Goal: Information Seeking & Learning: Find contact information

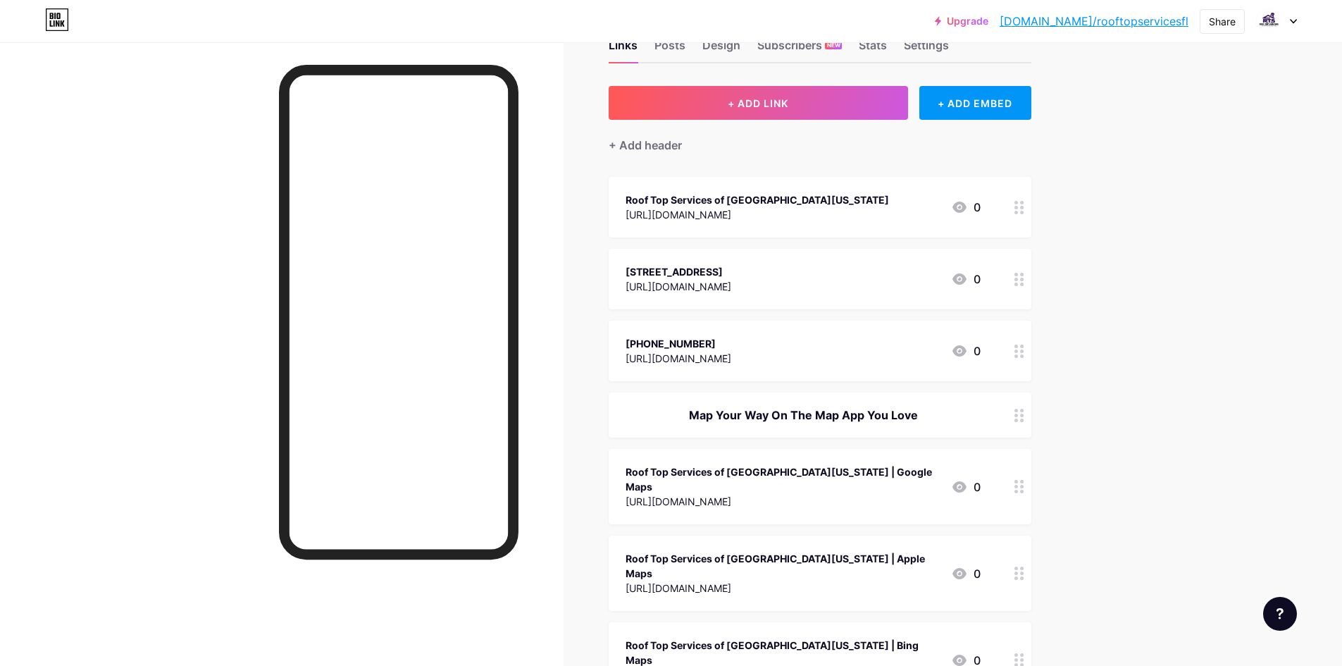
scroll to position [70, 0]
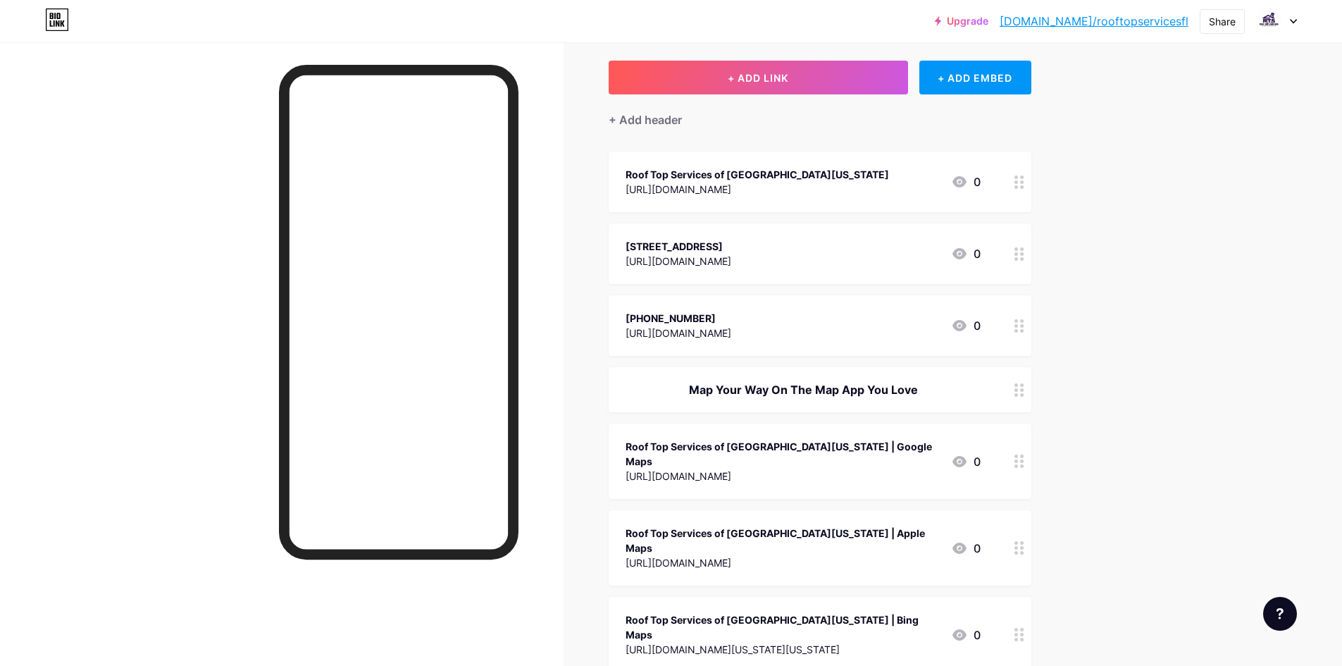
click at [703, 470] on div "Roof Top Services of [GEOGRAPHIC_DATA][US_STATE] | Google Maps [URL][DOMAIN_NAM…" at bounding box center [820, 460] width 423 height 75
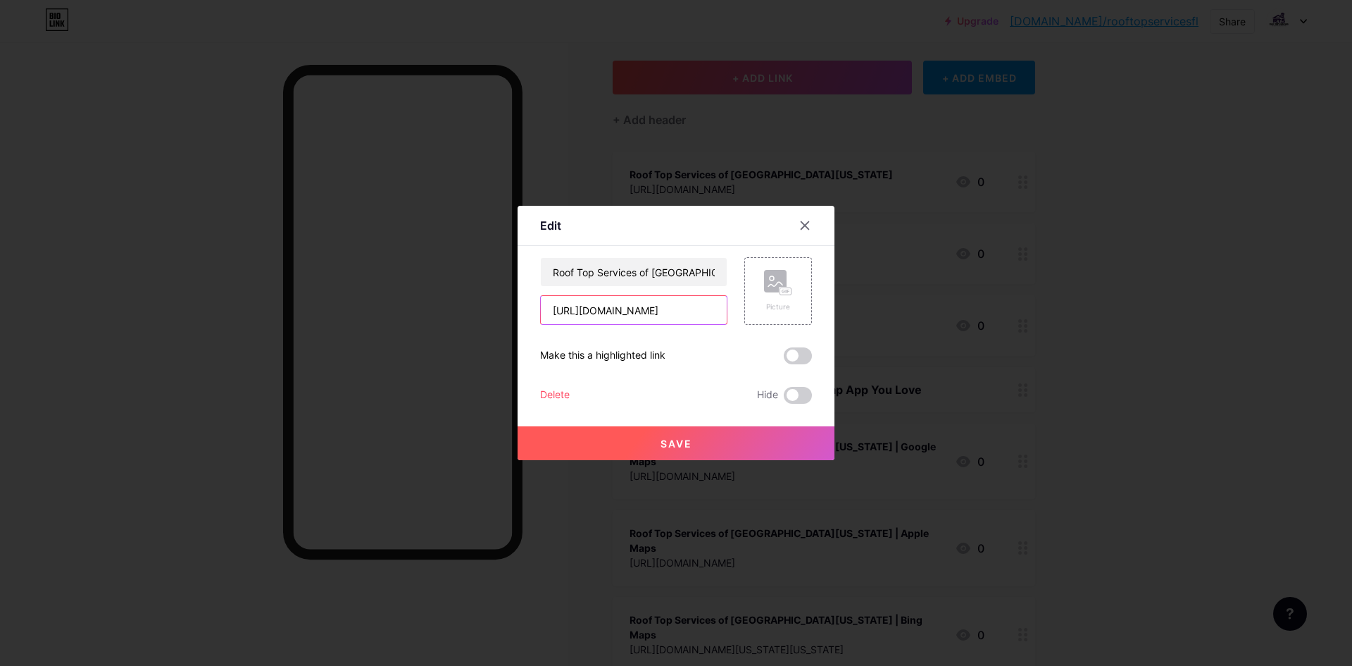
click at [624, 320] on input "[URL][DOMAIN_NAME]" at bounding box center [634, 310] width 186 height 28
click at [594, 271] on input "Roof Top Services of [GEOGRAPHIC_DATA][US_STATE] | Google Maps" at bounding box center [634, 272] width 186 height 28
click at [1066, 347] on div at bounding box center [676, 333] width 1352 height 666
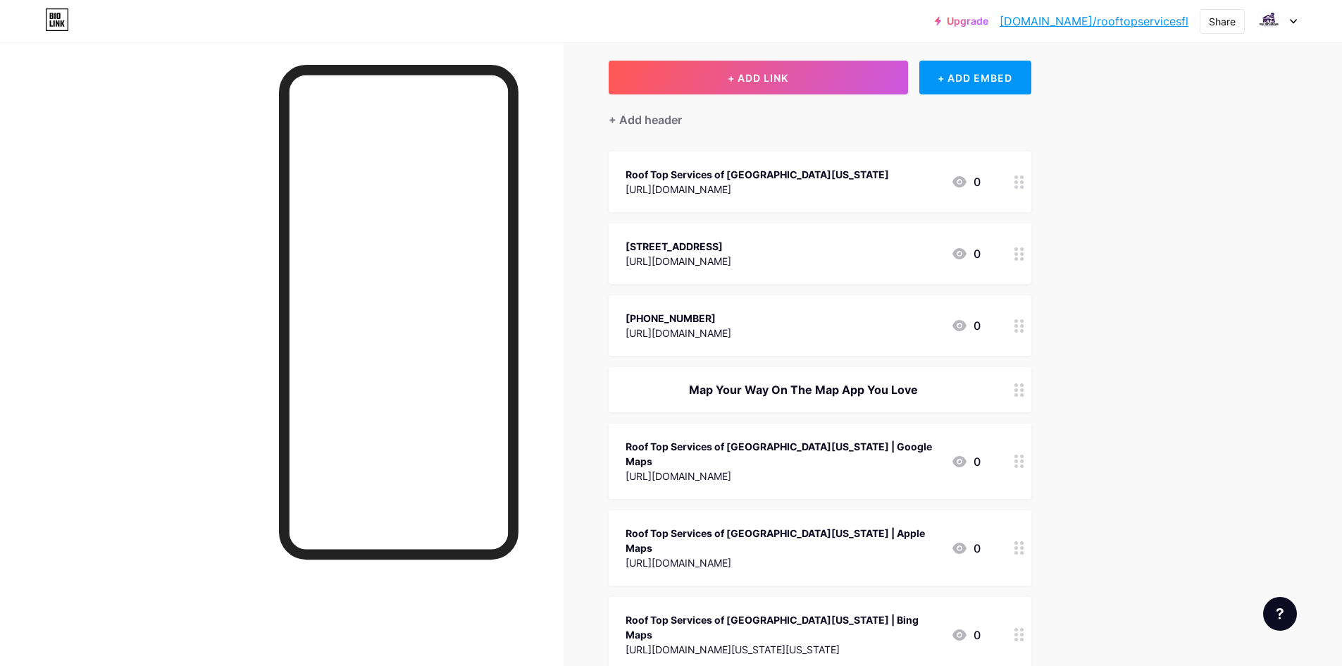
copy div "Map Your Way On The Map App You Love"
drag, startPoint x: 683, startPoint y: 394, endPoint x: 929, endPoint y: 397, distance: 245.8
click at [929, 397] on div "Map Your Way On The Map App You Love" at bounding box center [802, 389] width 355 height 17
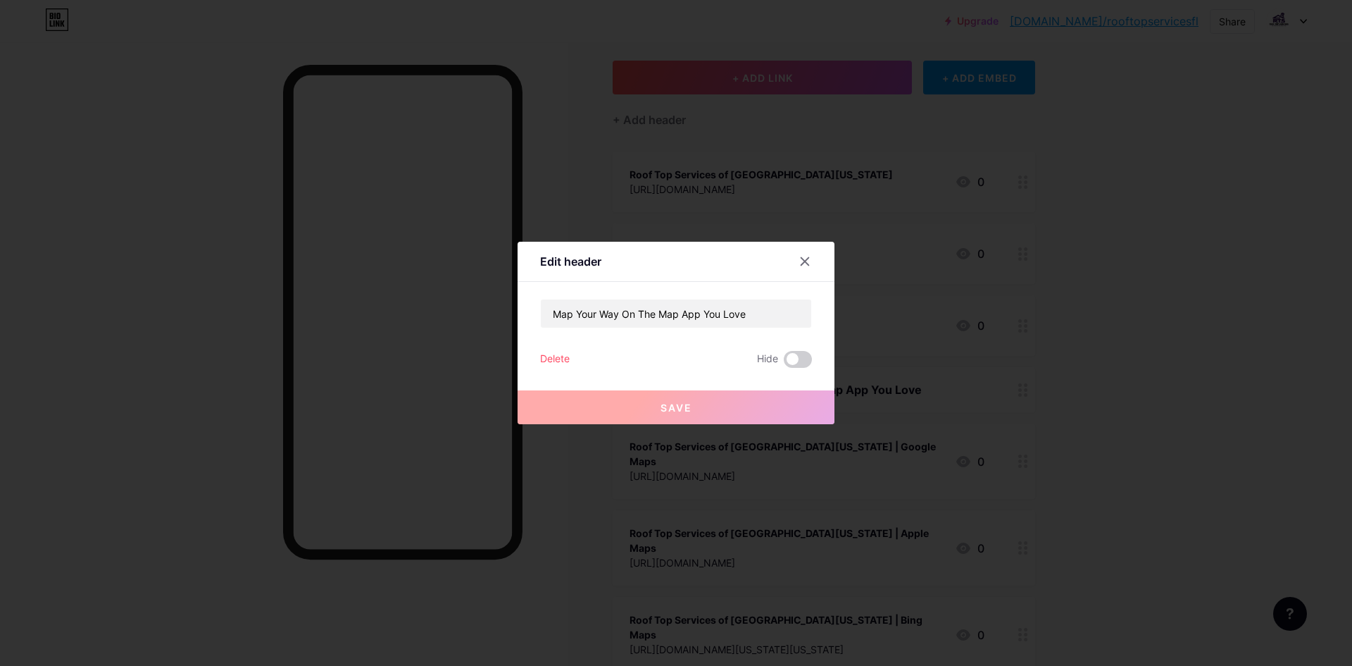
click at [1087, 236] on div at bounding box center [676, 333] width 1352 height 666
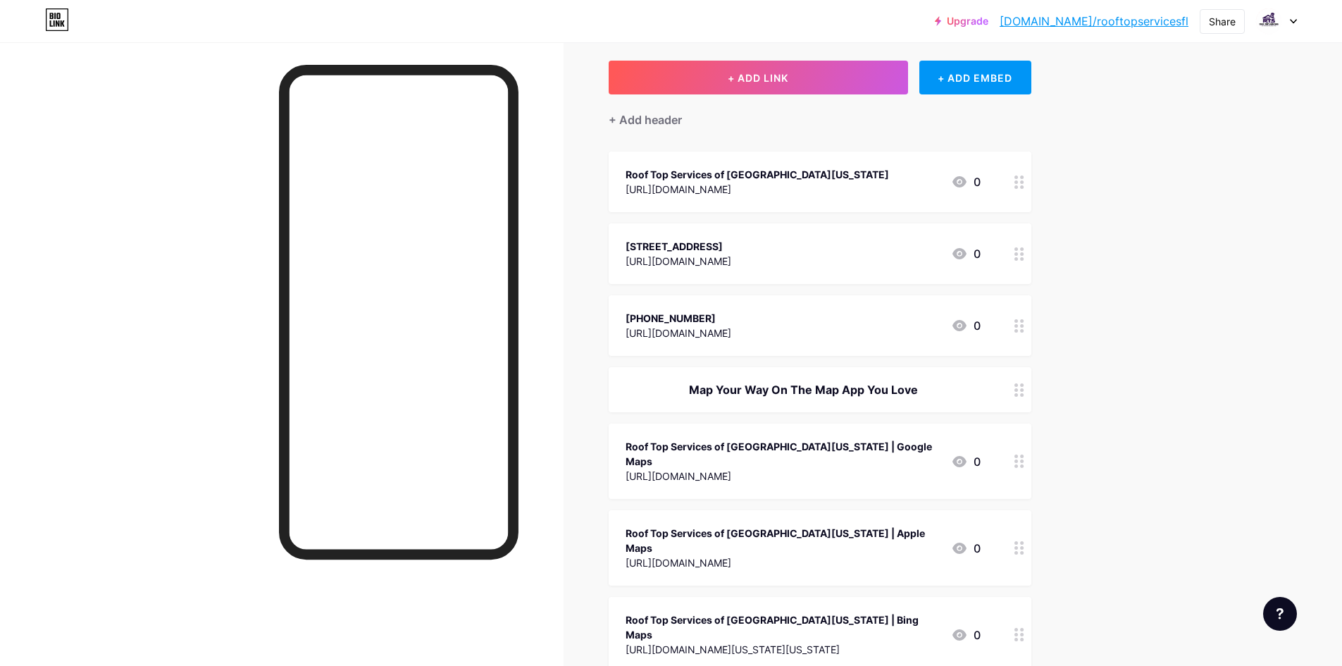
click at [731, 241] on div "[STREET_ADDRESS]" at bounding box center [678, 246] width 106 height 15
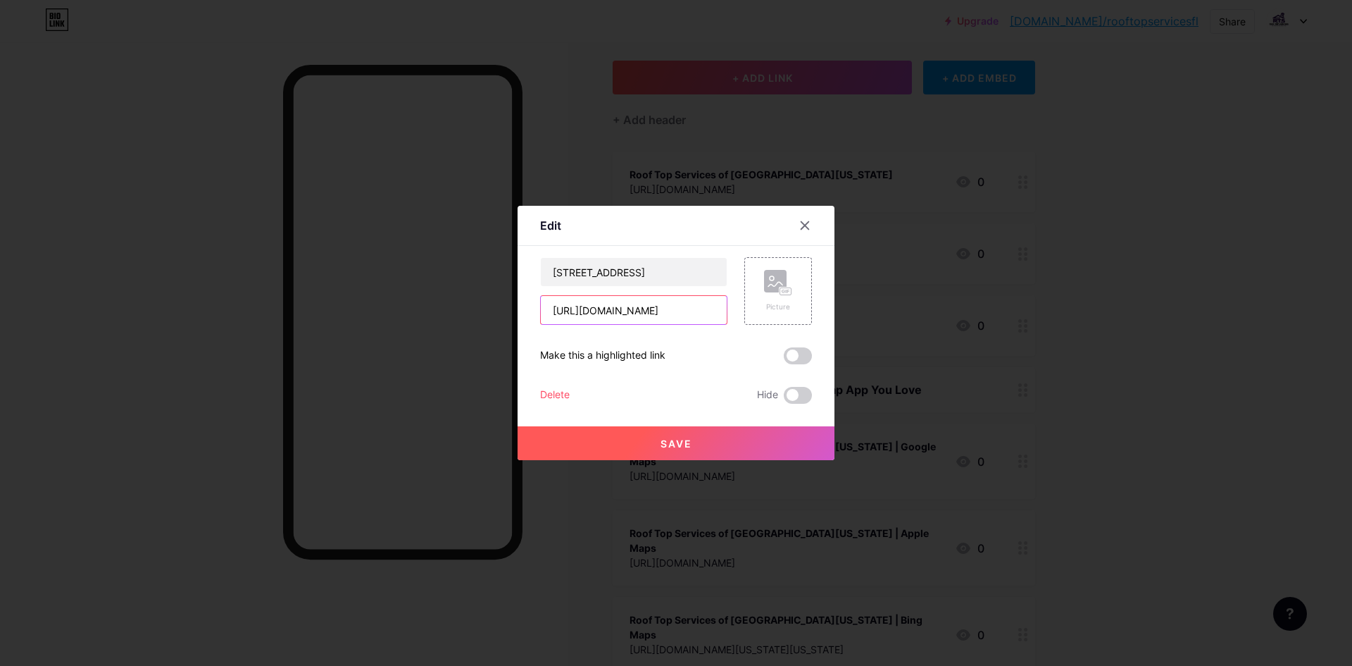
click at [644, 304] on input "[URL][DOMAIN_NAME]" at bounding box center [634, 310] width 186 height 28
click at [642, 282] on input "[STREET_ADDRESS]" at bounding box center [634, 272] width 186 height 28
click at [851, 156] on div at bounding box center [676, 333] width 1352 height 666
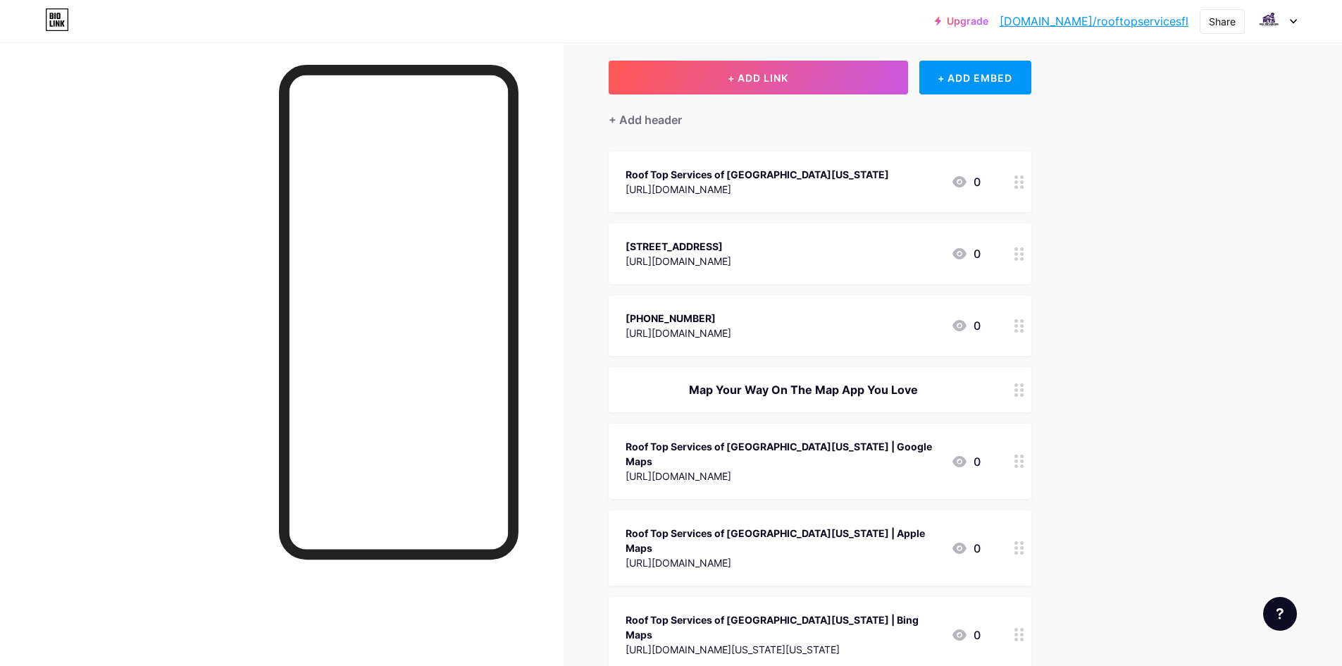
click at [723, 190] on div "[URL][DOMAIN_NAME]" at bounding box center [756, 189] width 263 height 15
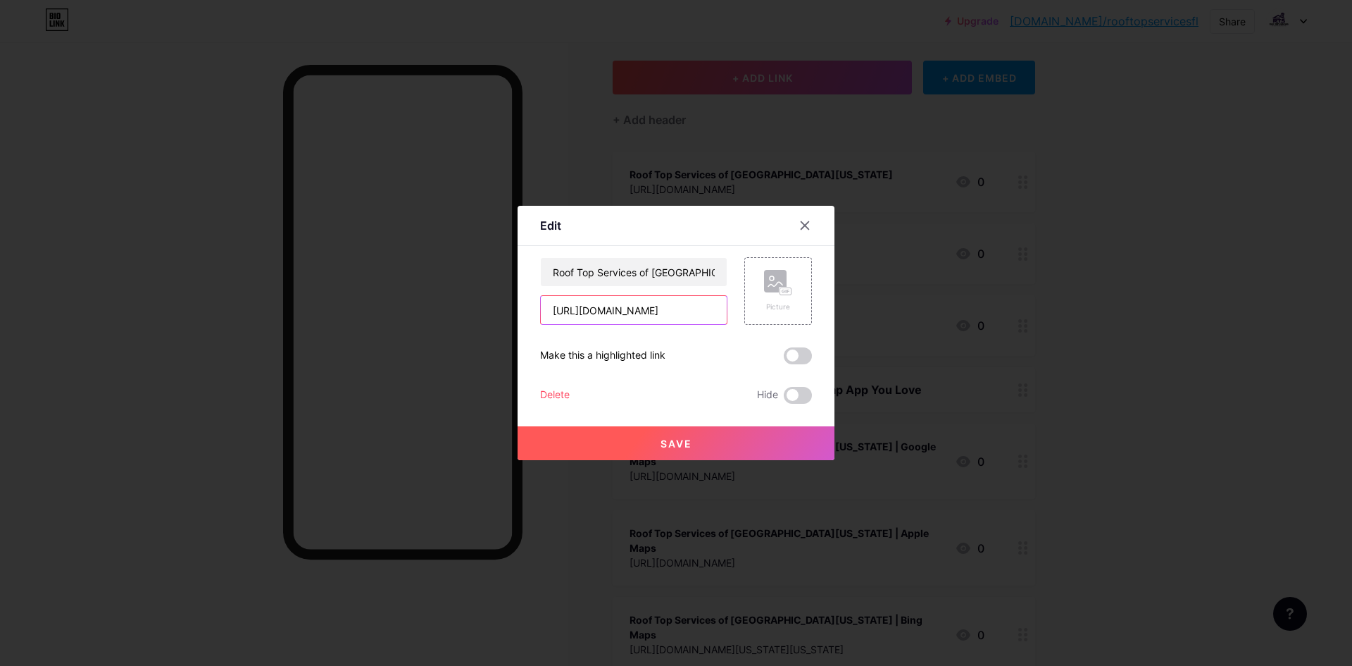
click at [585, 309] on input "[URL][DOMAIN_NAME]" at bounding box center [634, 310] width 186 height 28
click at [609, 268] on input "Roof Top Services of [GEOGRAPHIC_DATA][US_STATE]" at bounding box center [634, 272] width 186 height 28
click at [1145, 253] on div at bounding box center [676, 333] width 1352 height 666
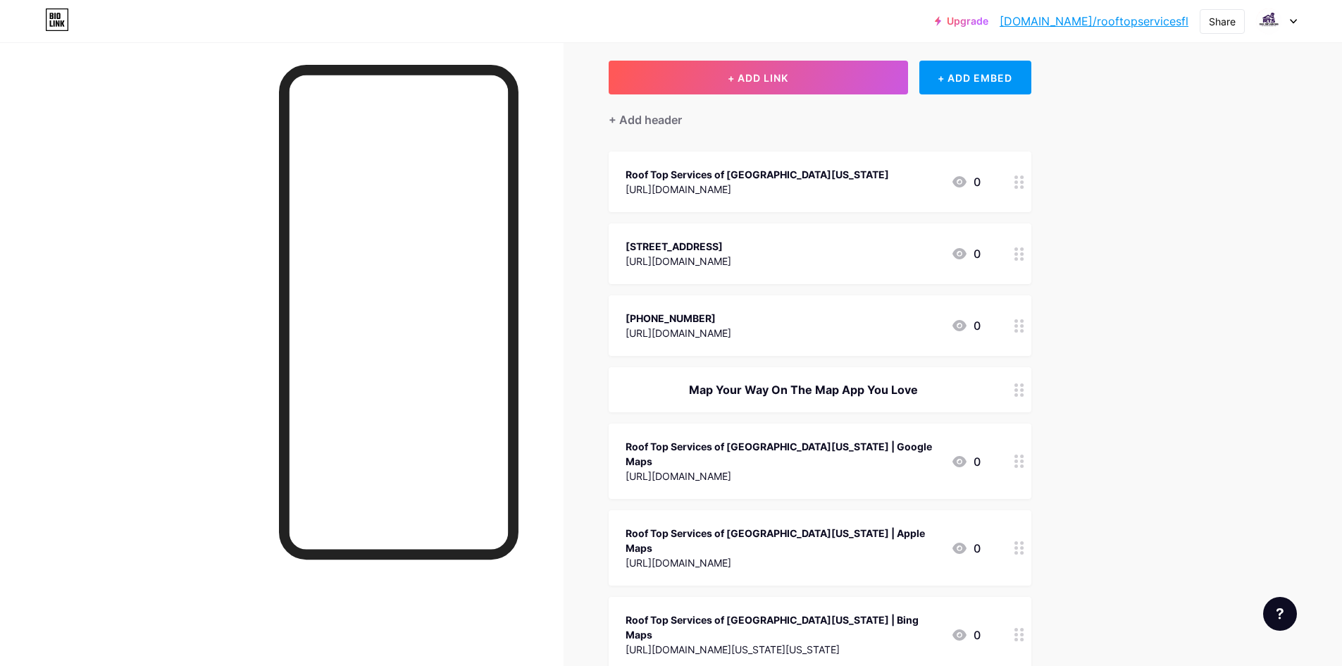
click at [669, 185] on div "[URL][DOMAIN_NAME]" at bounding box center [756, 189] width 263 height 15
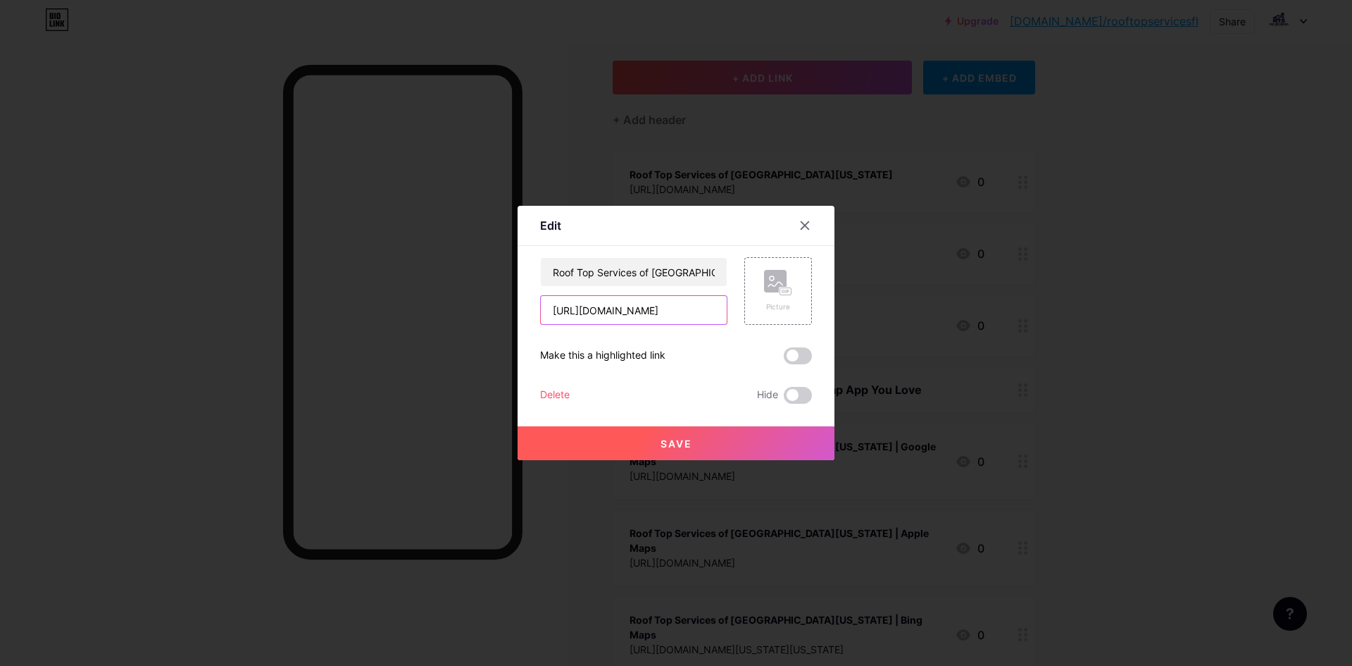
click at [636, 321] on input "[URL][DOMAIN_NAME]" at bounding box center [634, 310] width 186 height 28
click at [602, 271] on input "Roof Top Services of [GEOGRAPHIC_DATA][US_STATE]" at bounding box center [634, 272] width 186 height 28
click at [648, 145] on div at bounding box center [676, 333] width 1352 height 666
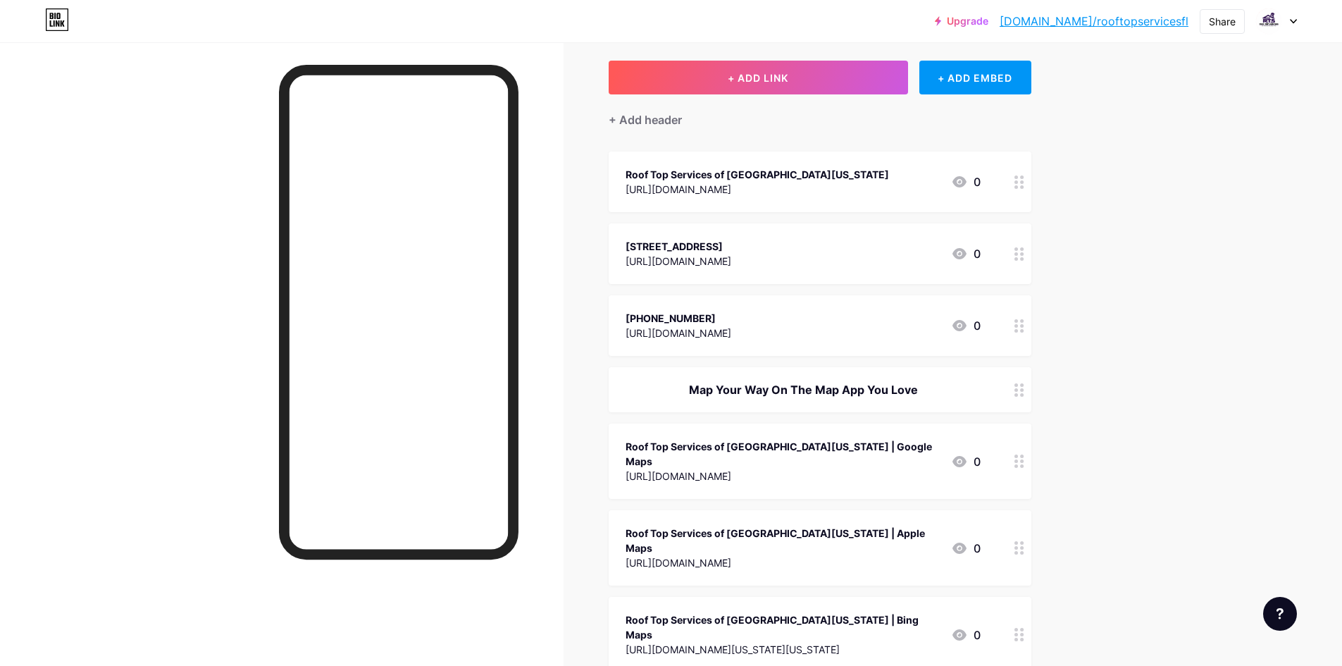
click at [682, 270] on div "[STREET_ADDRESS] [URL][DOMAIN_NAME] 0" at bounding box center [820, 253] width 423 height 61
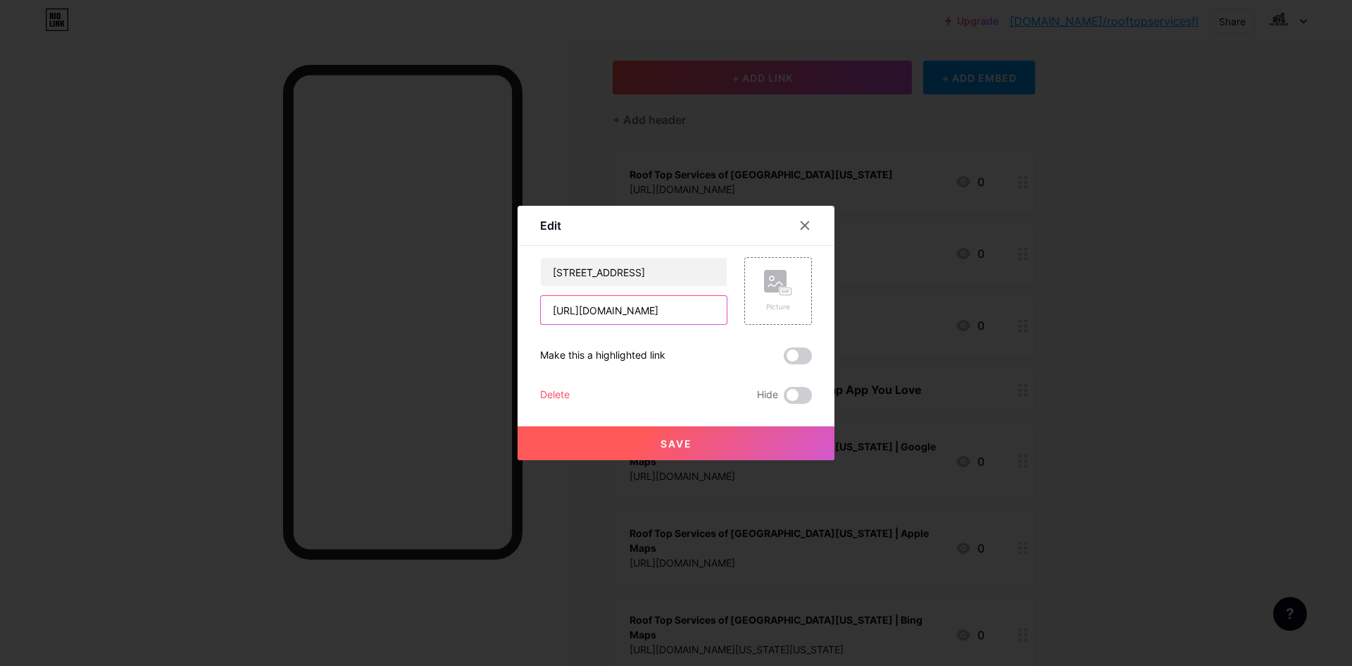
click at [642, 302] on input "[URL][DOMAIN_NAME]" at bounding box center [634, 310] width 186 height 28
click at [578, 261] on input "[STREET_ADDRESS]" at bounding box center [634, 272] width 186 height 28
click at [1014, 351] on div at bounding box center [676, 333] width 1352 height 666
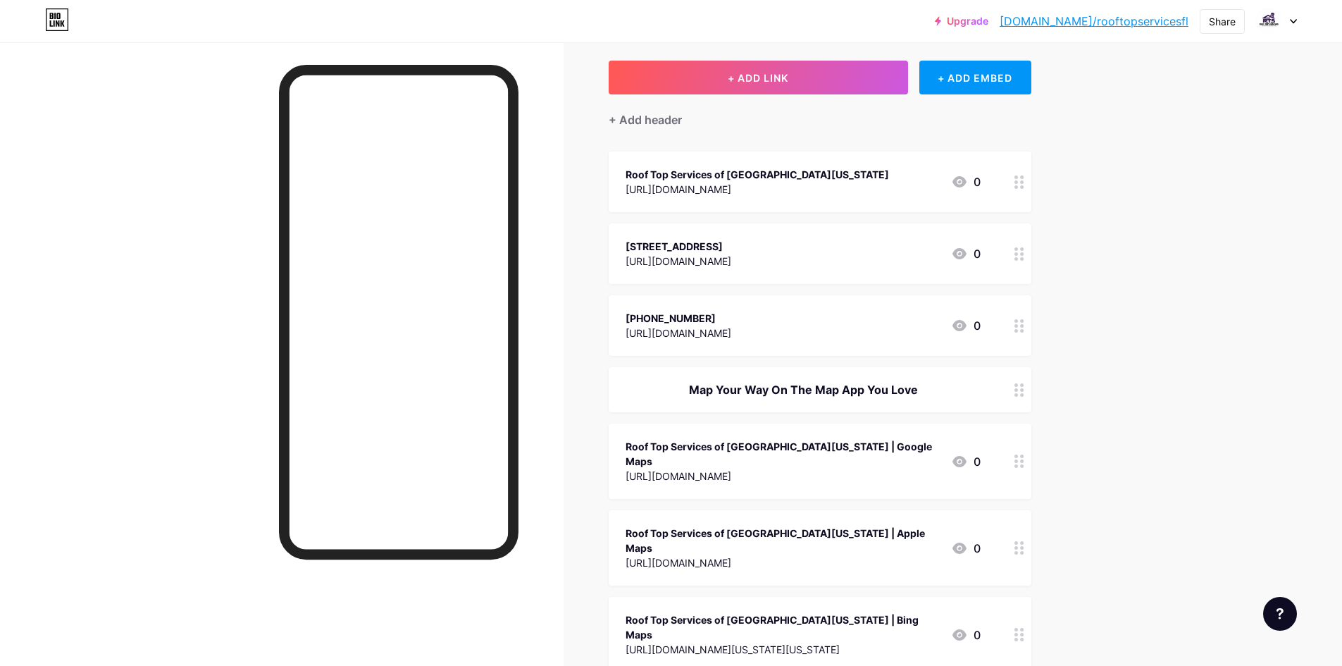
copy div "[PHONE_NUMBER]"
drag, startPoint x: 718, startPoint y: 309, endPoint x: 619, endPoint y: 316, distance: 99.6
click at [619, 316] on div "[PHONE_NUMBER] [URL][DOMAIN_NAME] 0" at bounding box center [820, 325] width 423 height 61
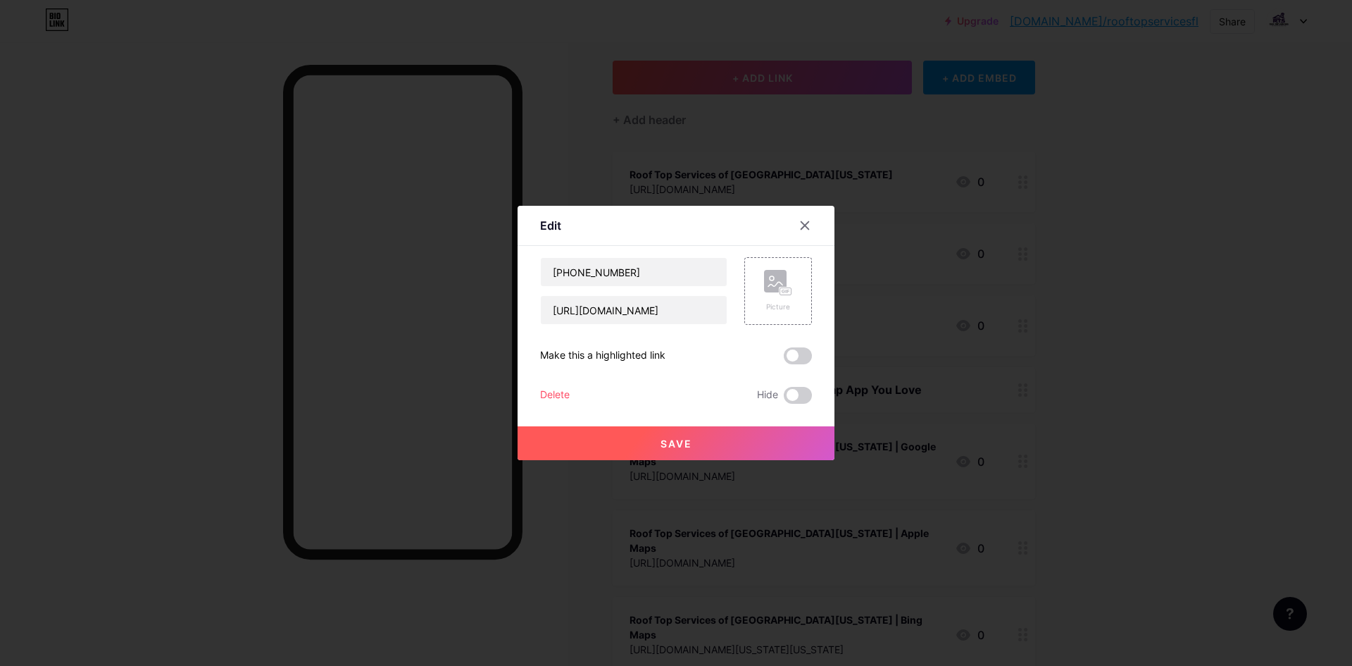
click at [1014, 391] on div at bounding box center [676, 333] width 1352 height 666
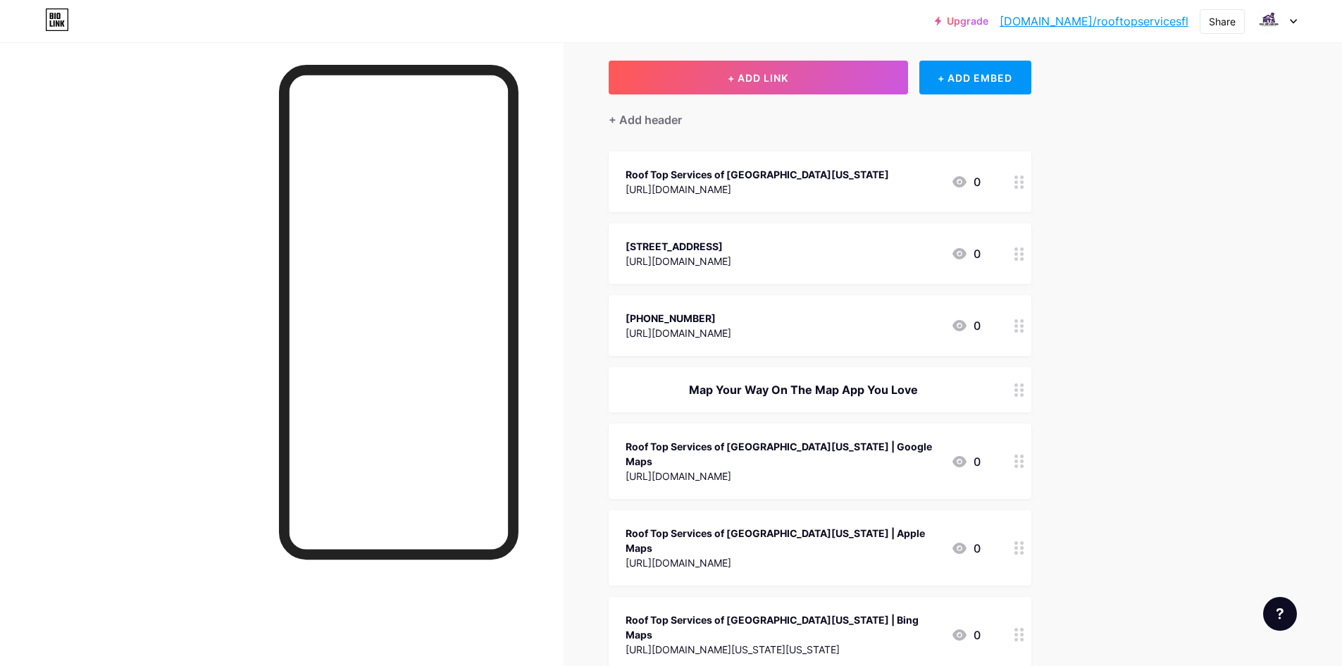
copy div "Map Your Way On The Map App You Love"
drag, startPoint x: 686, startPoint y: 394, endPoint x: 923, endPoint y: 402, distance: 236.8
click at [923, 402] on div "Map Your Way On The Map App You Love" at bounding box center [820, 389] width 423 height 45
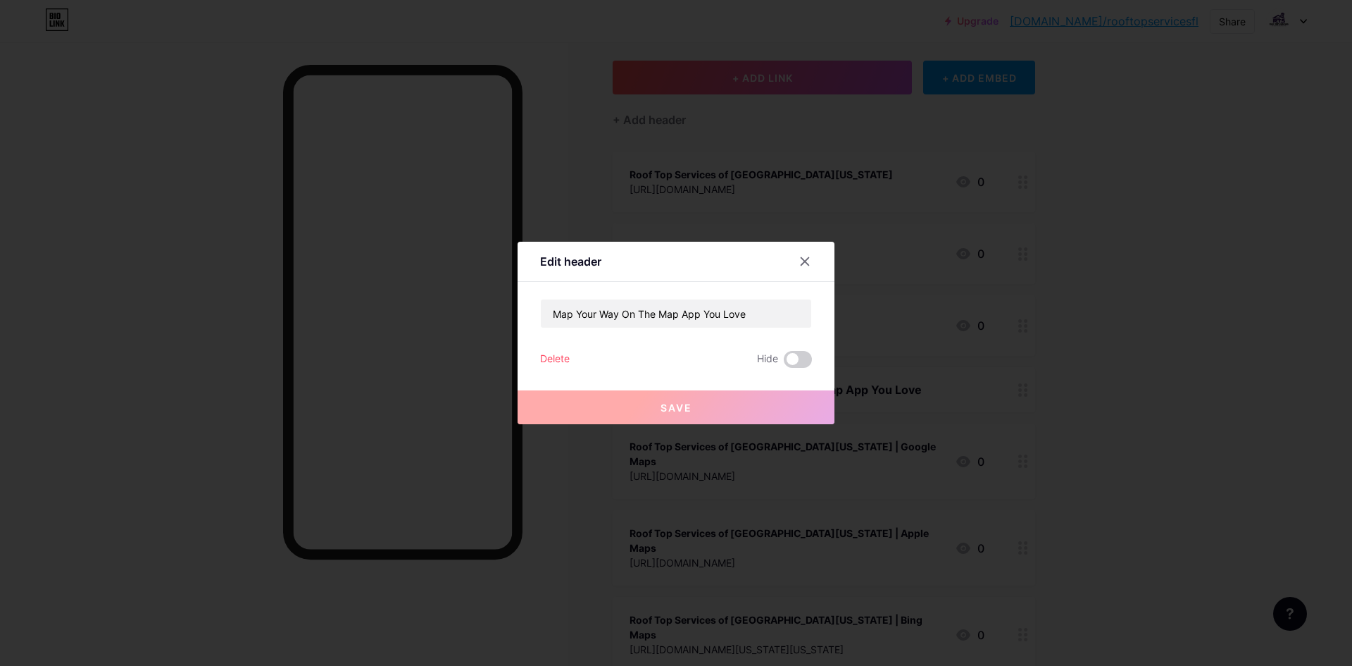
click at [871, 200] on div at bounding box center [676, 333] width 1352 height 666
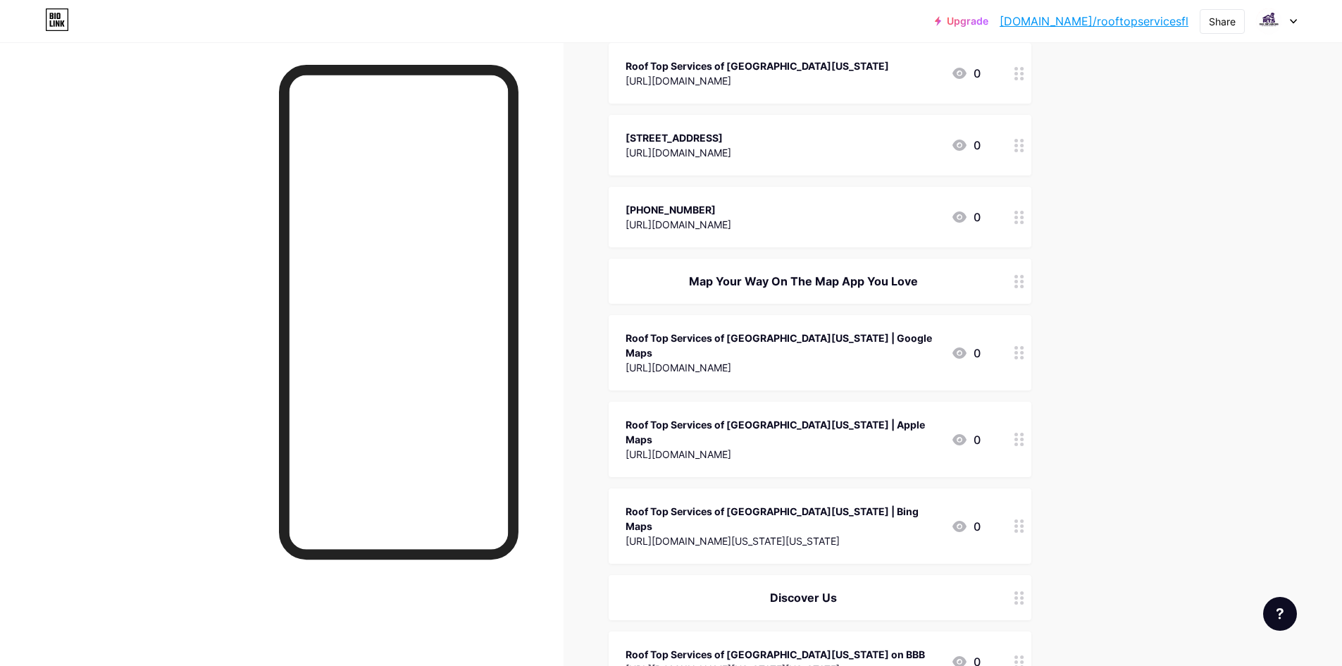
scroll to position [211, 0]
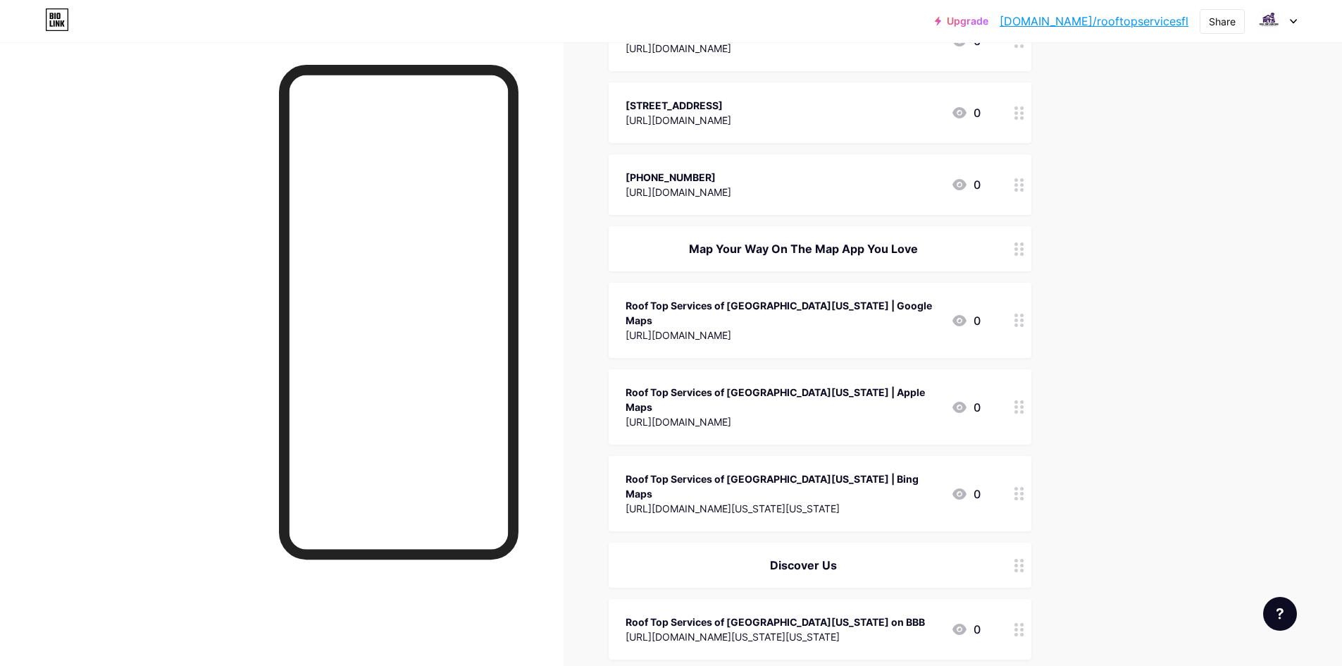
click at [766, 471] on div "Roof Top Services of [GEOGRAPHIC_DATA][US_STATE] | Bing Maps" at bounding box center [782, 486] width 314 height 30
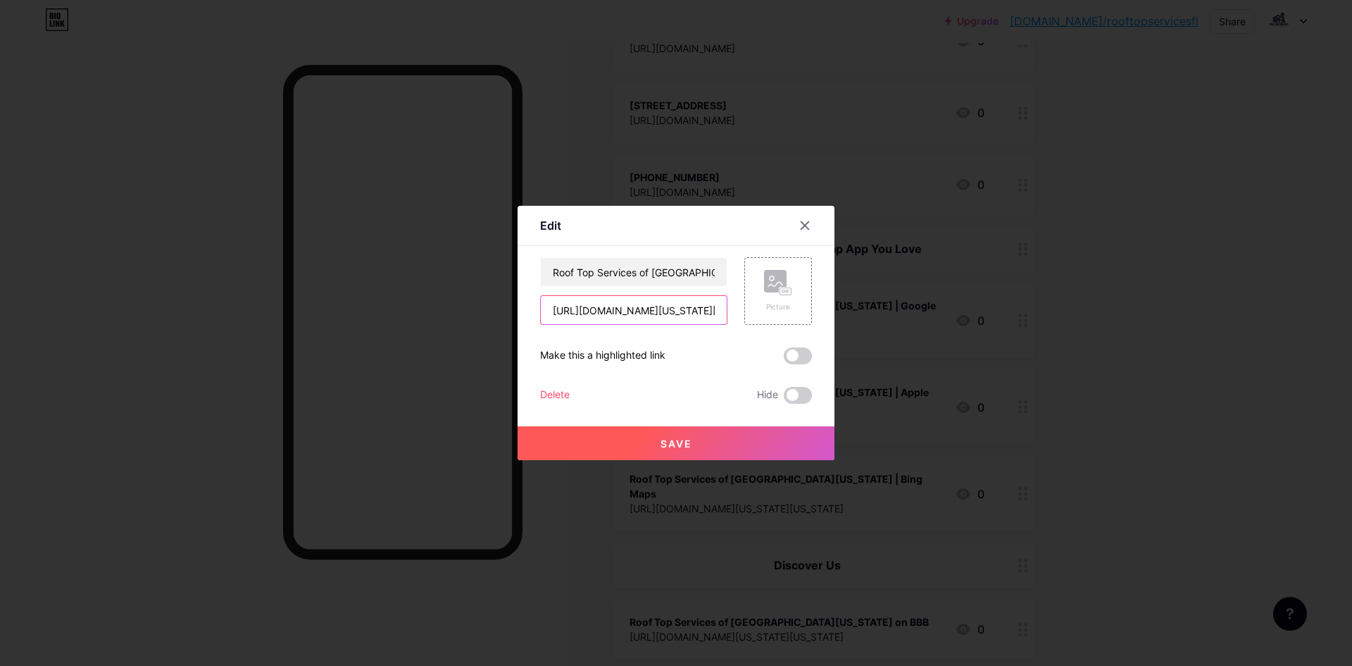
click at [644, 307] on input "[URL][DOMAIN_NAME][US_STATE][US_STATE]" at bounding box center [634, 310] width 186 height 28
click at [590, 277] on input "Roof Top Services of [GEOGRAPHIC_DATA][US_STATE] | Bing Maps" at bounding box center [634, 272] width 186 height 28
click at [691, 159] on div at bounding box center [676, 333] width 1352 height 666
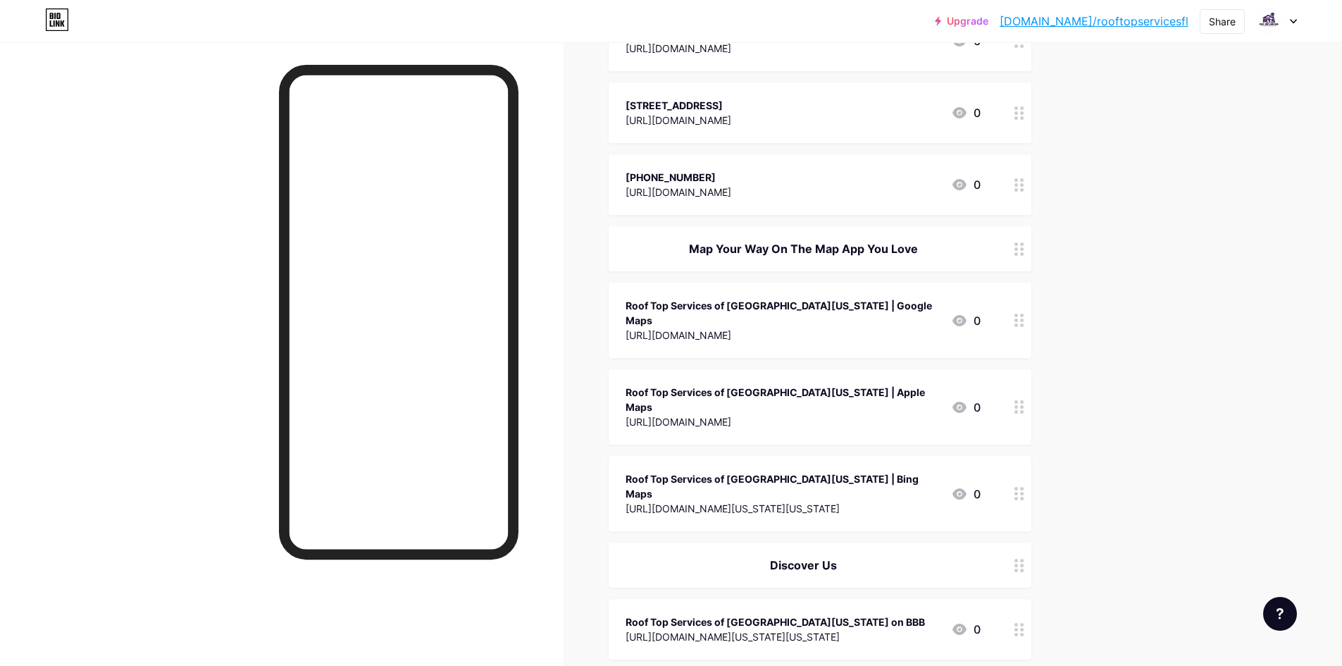
click at [701, 385] on div "Roof Top Services of [GEOGRAPHIC_DATA][US_STATE] | Apple Maps" at bounding box center [782, 400] width 314 height 30
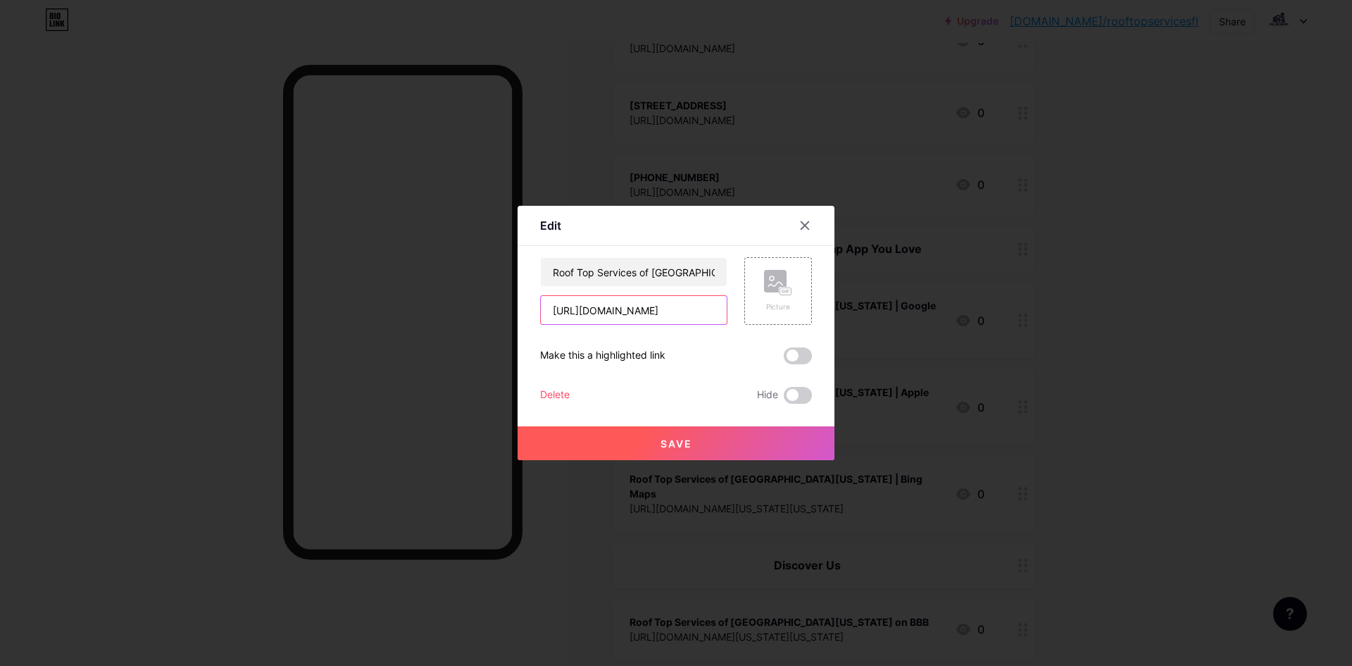
click at [650, 315] on input "[URL][DOMAIN_NAME]" at bounding box center [634, 310] width 186 height 28
click at [611, 267] on input "Roof Top Services of [GEOGRAPHIC_DATA][US_STATE] | Apple Maps" at bounding box center [634, 272] width 186 height 28
click at [786, 168] on div at bounding box center [676, 333] width 1352 height 666
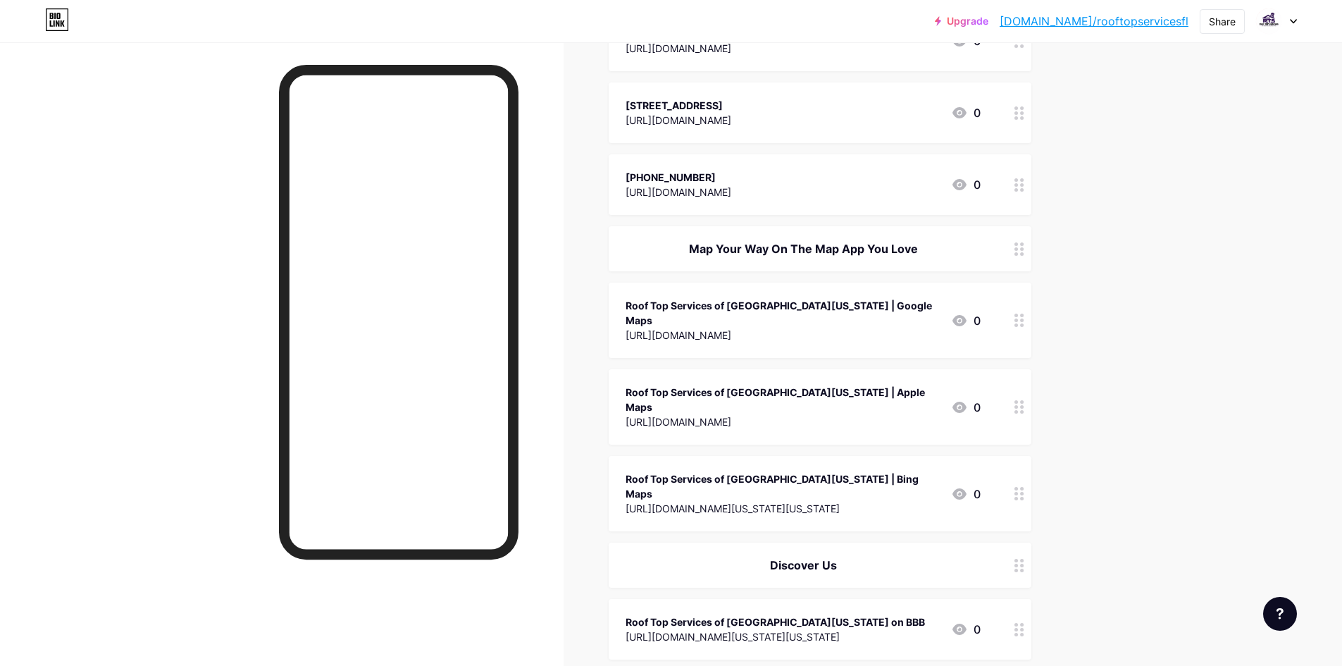
click at [715, 306] on div "Roof Top Services of [GEOGRAPHIC_DATA][US_STATE] | Google Maps" at bounding box center [782, 313] width 314 height 30
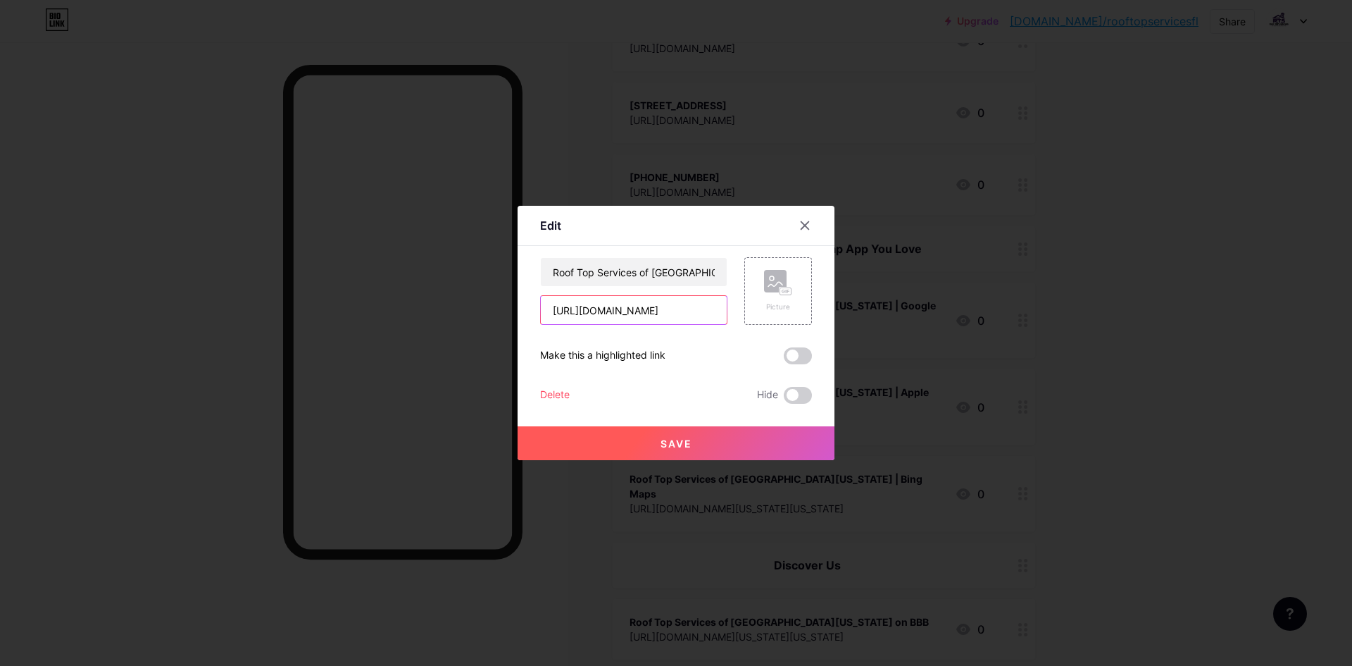
click at [686, 314] on input "[URL][DOMAIN_NAME]" at bounding box center [634, 310] width 186 height 28
click at [586, 270] on input "Roof Top Services of [GEOGRAPHIC_DATA][US_STATE] | Google Maps" at bounding box center [634, 272] width 186 height 28
click at [804, 126] on div at bounding box center [676, 333] width 1352 height 666
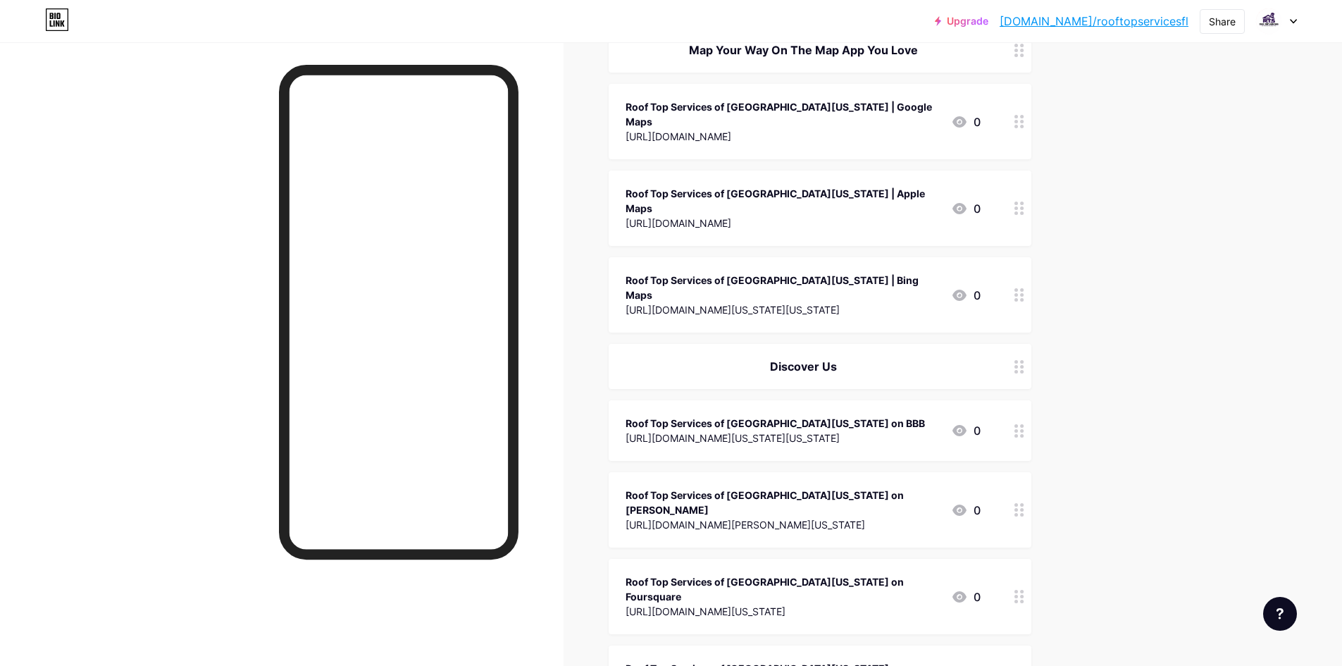
scroll to position [423, 0]
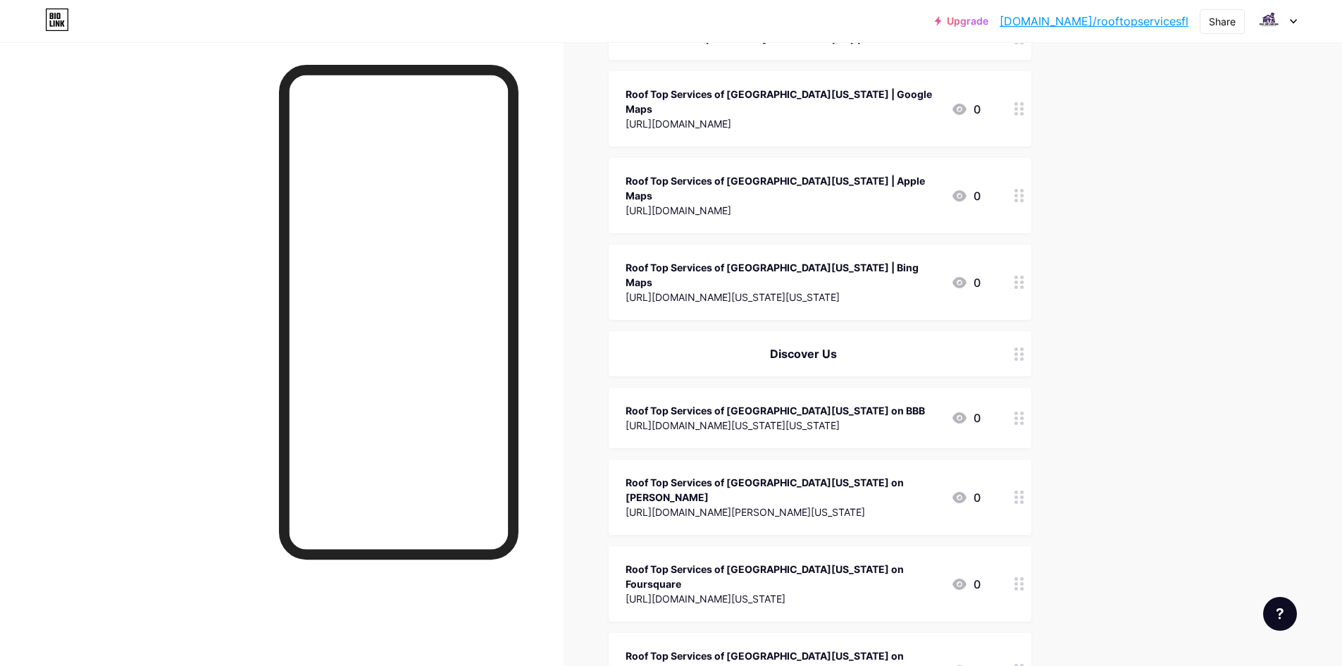
click at [818, 345] on div "Discover Us" at bounding box center [802, 353] width 355 height 17
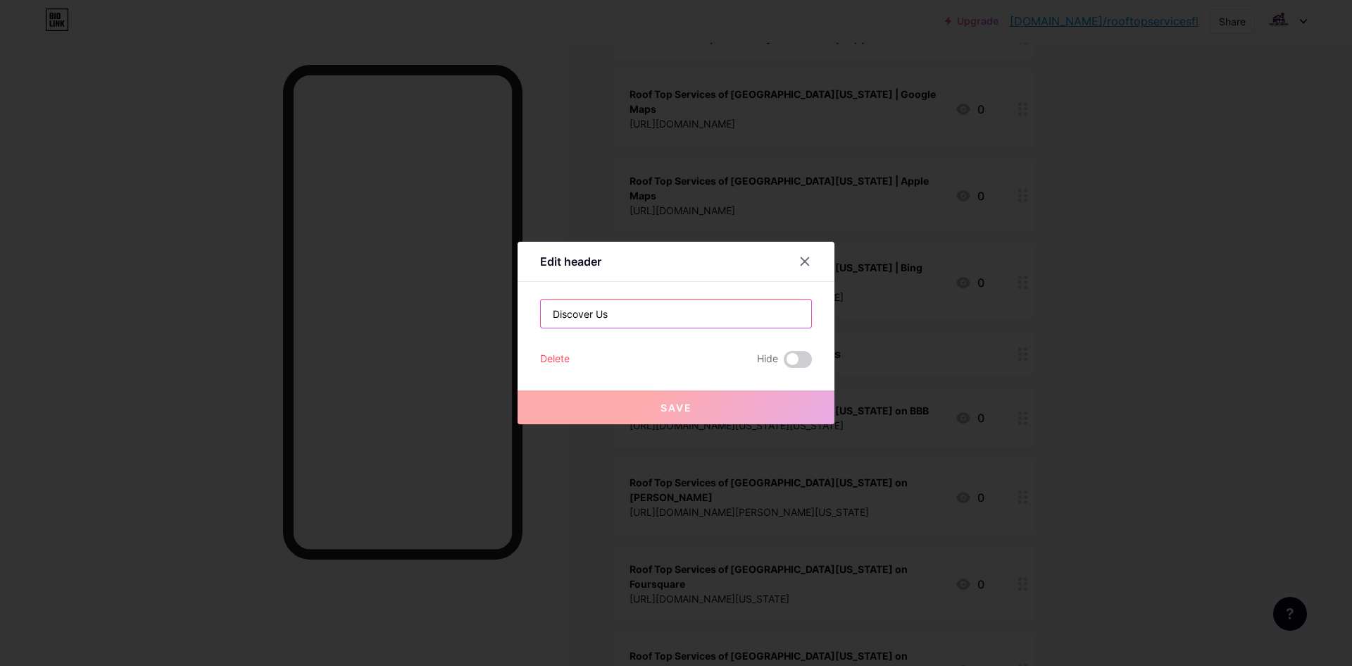
drag, startPoint x: 680, startPoint y: 324, endPoint x: 507, endPoint y: 330, distance: 173.4
click at [507, 330] on div "Edit header Discover Us Delete Hide Save" at bounding box center [676, 333] width 1352 height 666
click at [966, 245] on div at bounding box center [676, 333] width 1352 height 666
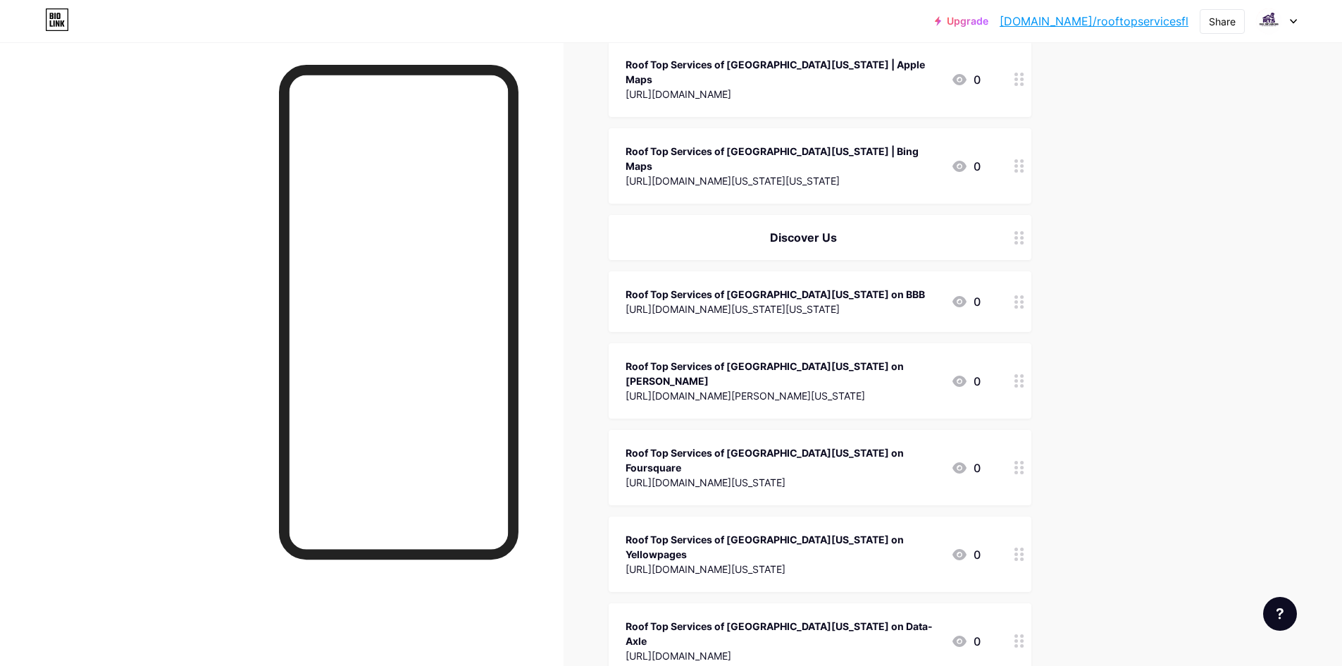
scroll to position [563, 0]
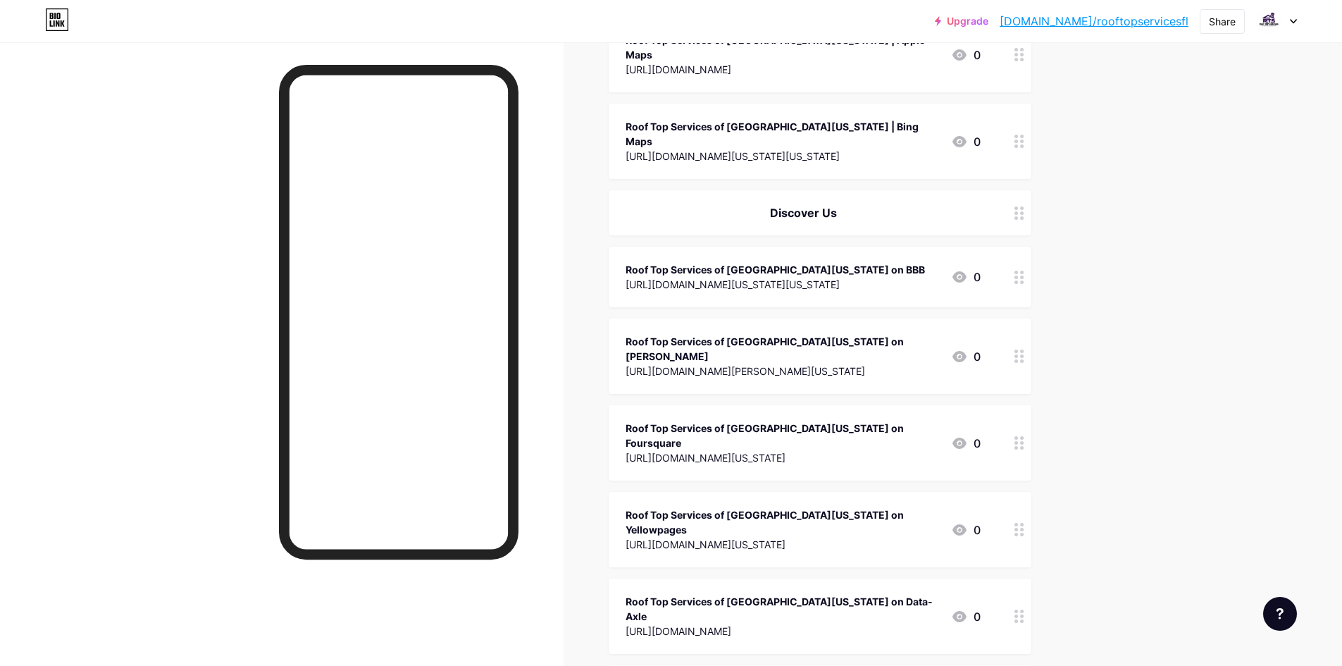
click at [692, 277] on div "[URL][DOMAIN_NAME][US_STATE][US_STATE]" at bounding box center [774, 284] width 299 height 15
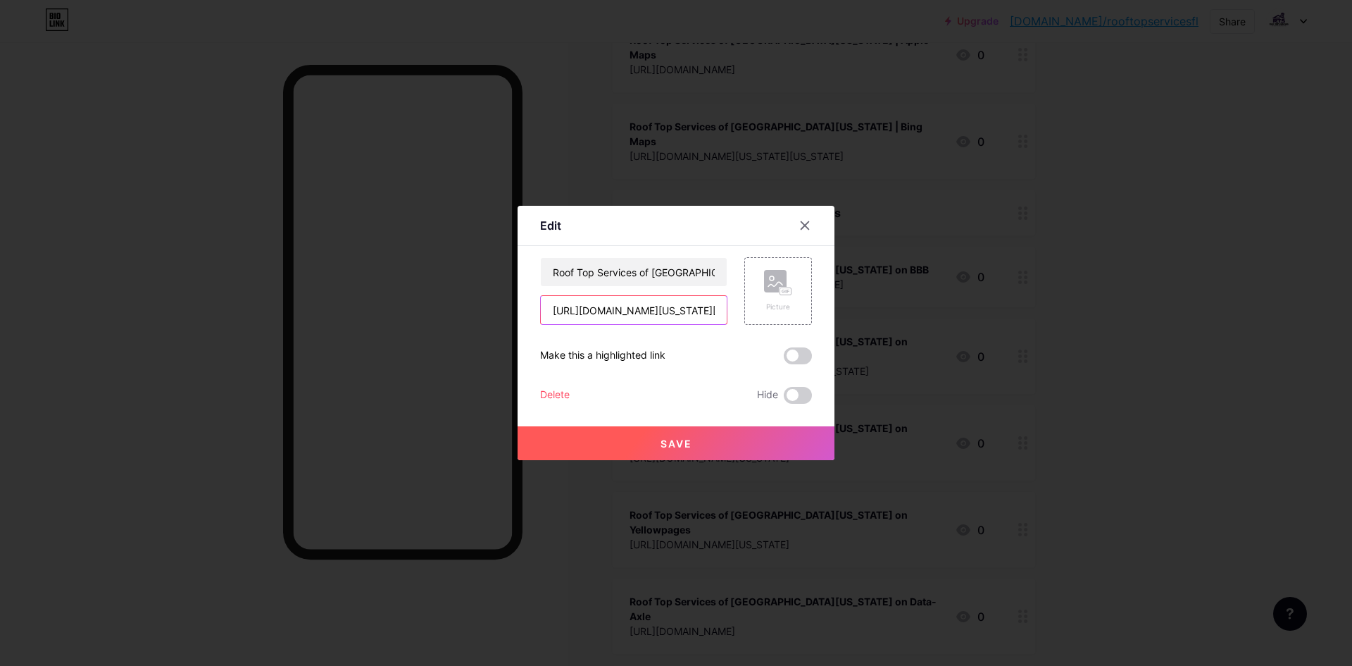
click at [609, 310] on input "[URL][DOMAIN_NAME][US_STATE][US_STATE]" at bounding box center [634, 310] width 186 height 28
click at [608, 269] on input "Roof Top Services of [GEOGRAPHIC_DATA][US_STATE] on BBB" at bounding box center [634, 272] width 186 height 28
click at [694, 114] on div at bounding box center [676, 333] width 1352 height 666
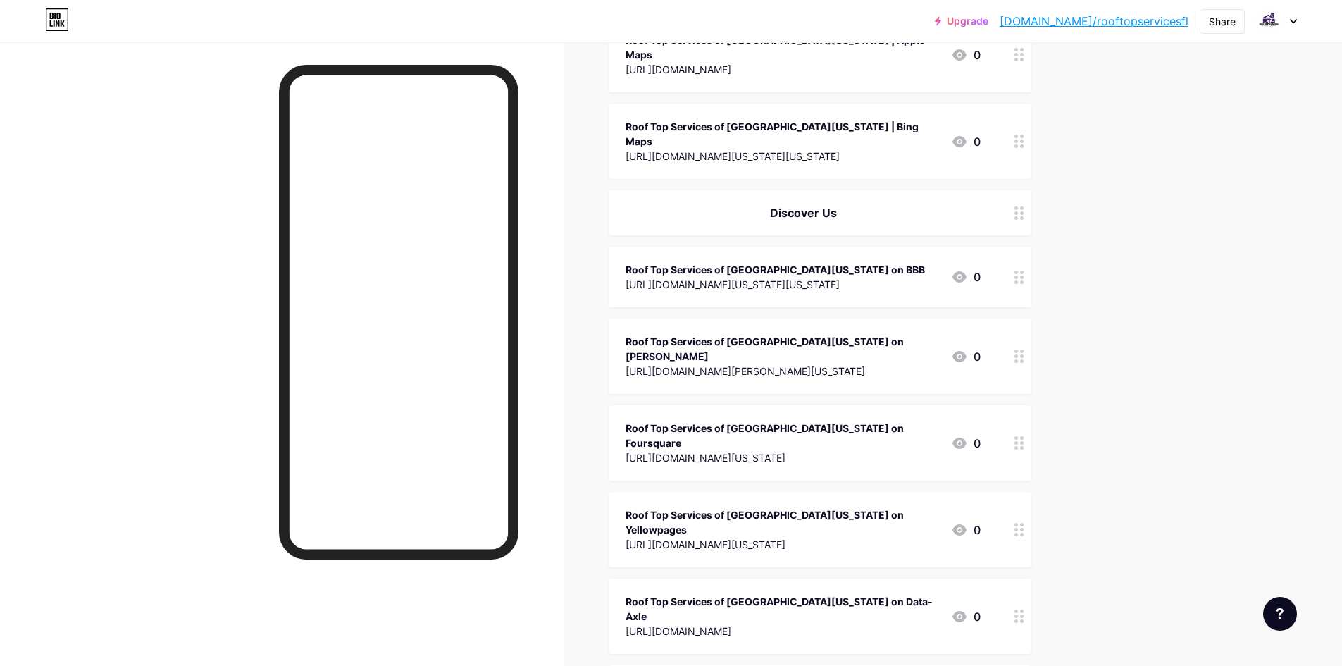
click at [706, 318] on div "Roof Top Services of [GEOGRAPHIC_DATA][US_STATE] on [PERSON_NAME] [URL][DOMAIN_…" at bounding box center [820, 355] width 423 height 75
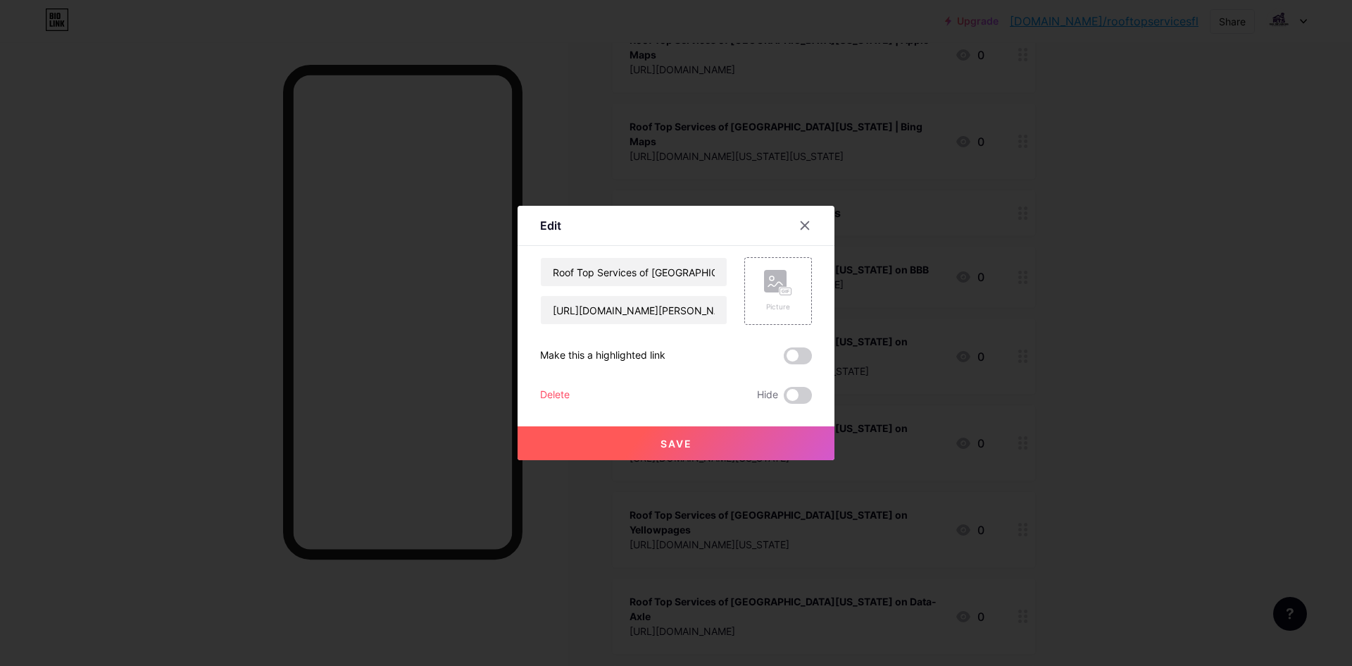
click at [668, 289] on div "Roof Top Services of [GEOGRAPHIC_DATA][US_STATE] on [PERSON_NAME] [URL][DOMAIN_…" at bounding box center [633, 291] width 187 height 68
click at [659, 310] on input "[URL][DOMAIN_NAME][PERSON_NAME][US_STATE]" at bounding box center [634, 310] width 186 height 28
click at [625, 275] on input "Roof Top Services of [GEOGRAPHIC_DATA][US_STATE] on [PERSON_NAME]" at bounding box center [634, 272] width 186 height 28
click at [663, 110] on div at bounding box center [676, 333] width 1352 height 666
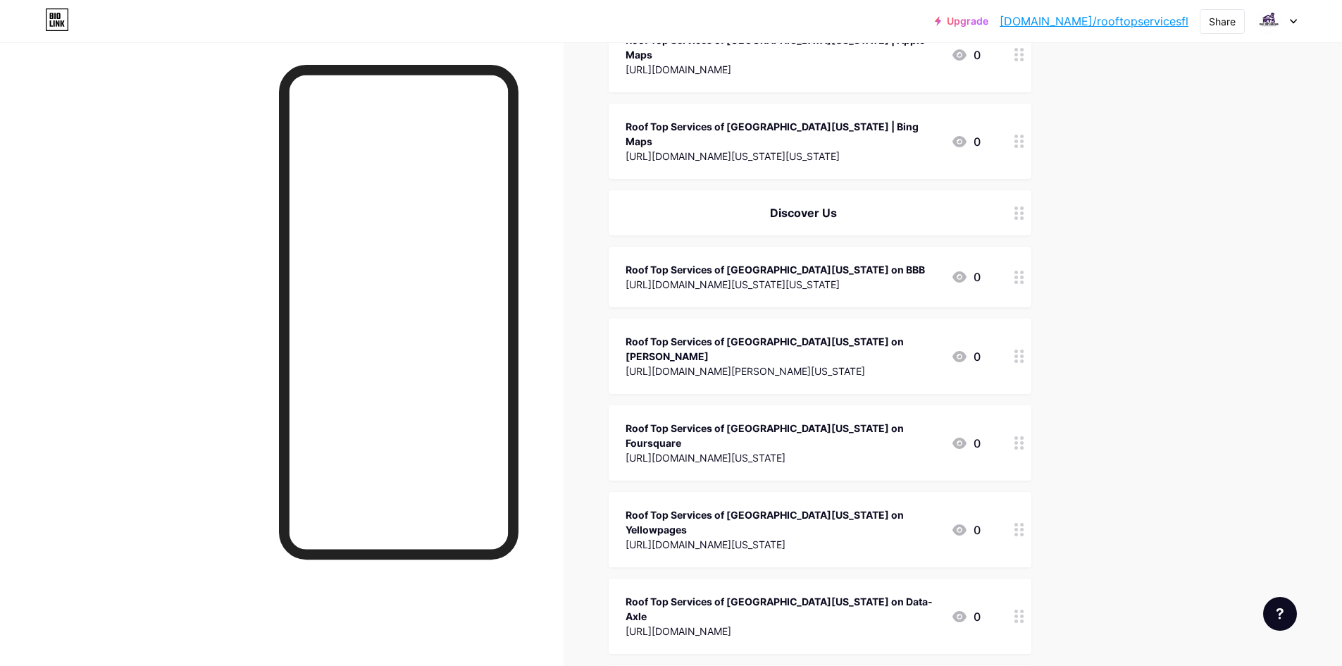
click at [680, 450] on div "[URL][DOMAIN_NAME][US_STATE]" at bounding box center [782, 457] width 314 height 15
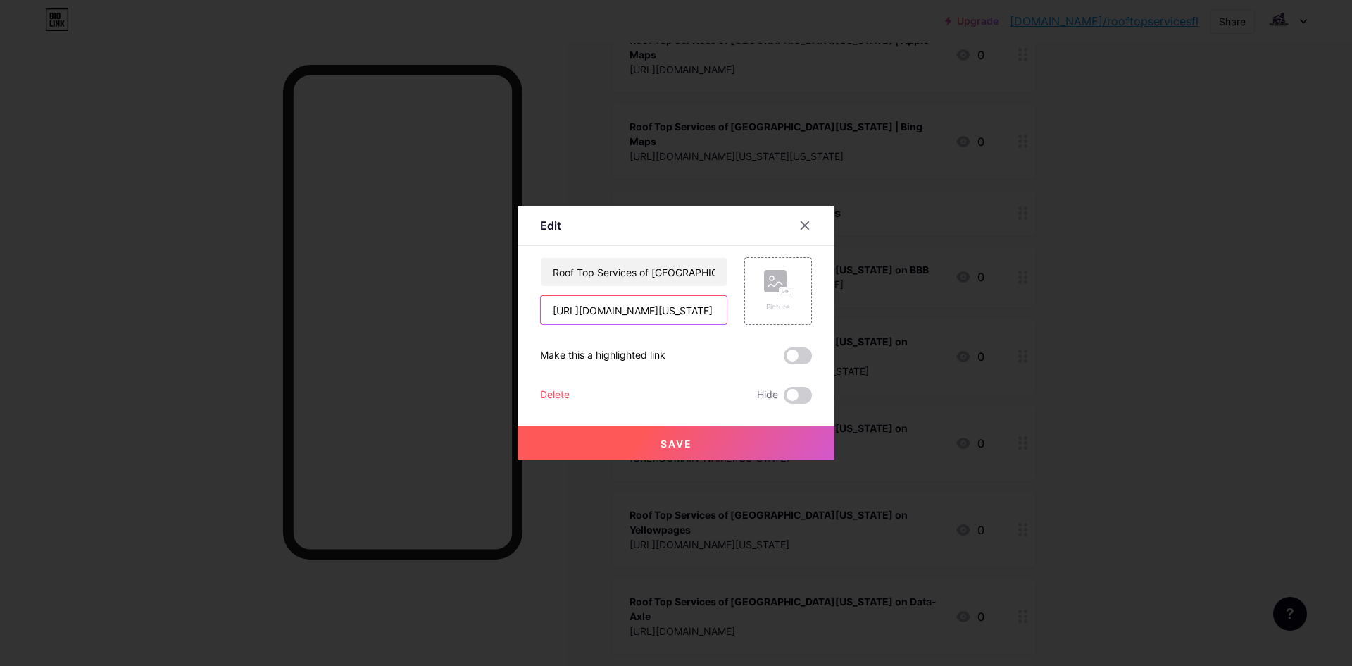
click at [647, 304] on input "[URL][DOMAIN_NAME][US_STATE]" at bounding box center [634, 310] width 186 height 28
click at [642, 257] on div "Roof Top Services of [GEOGRAPHIC_DATA][US_STATE] on Foursquare" at bounding box center [633, 272] width 187 height 30
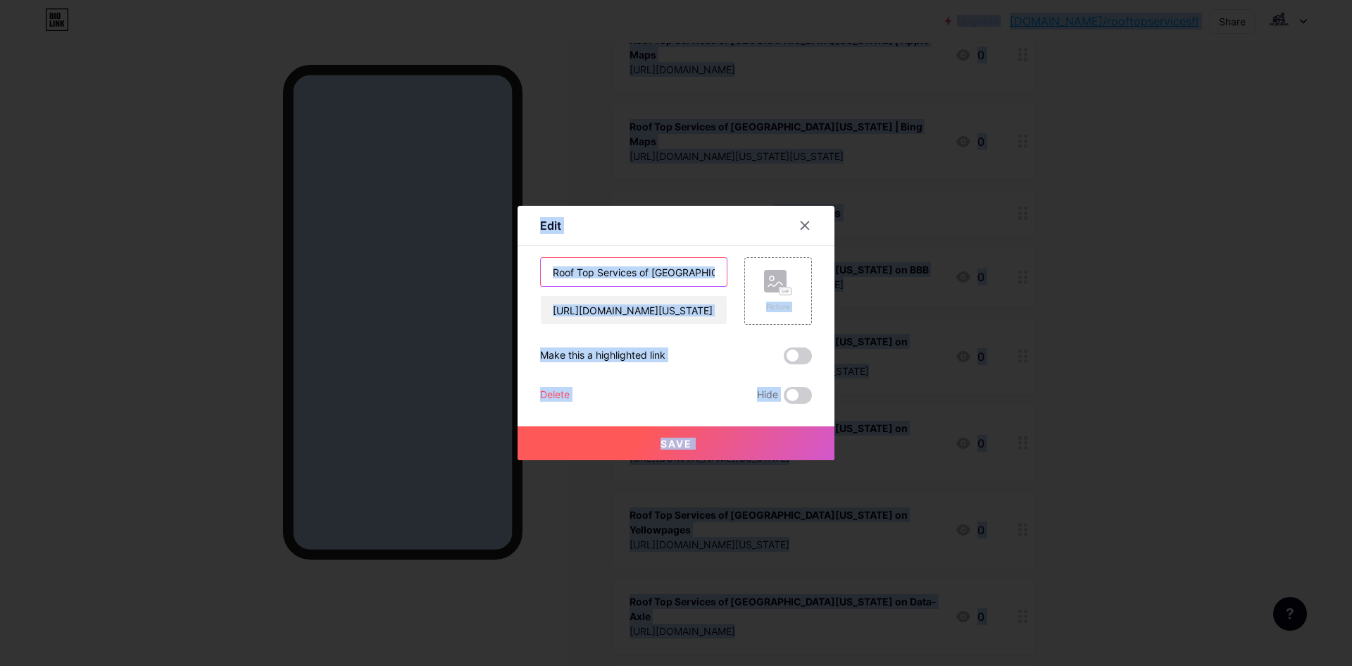
click at [647, 268] on input "Roof Top Services of [GEOGRAPHIC_DATA][US_STATE] on Foursquare" at bounding box center [634, 272] width 186 height 28
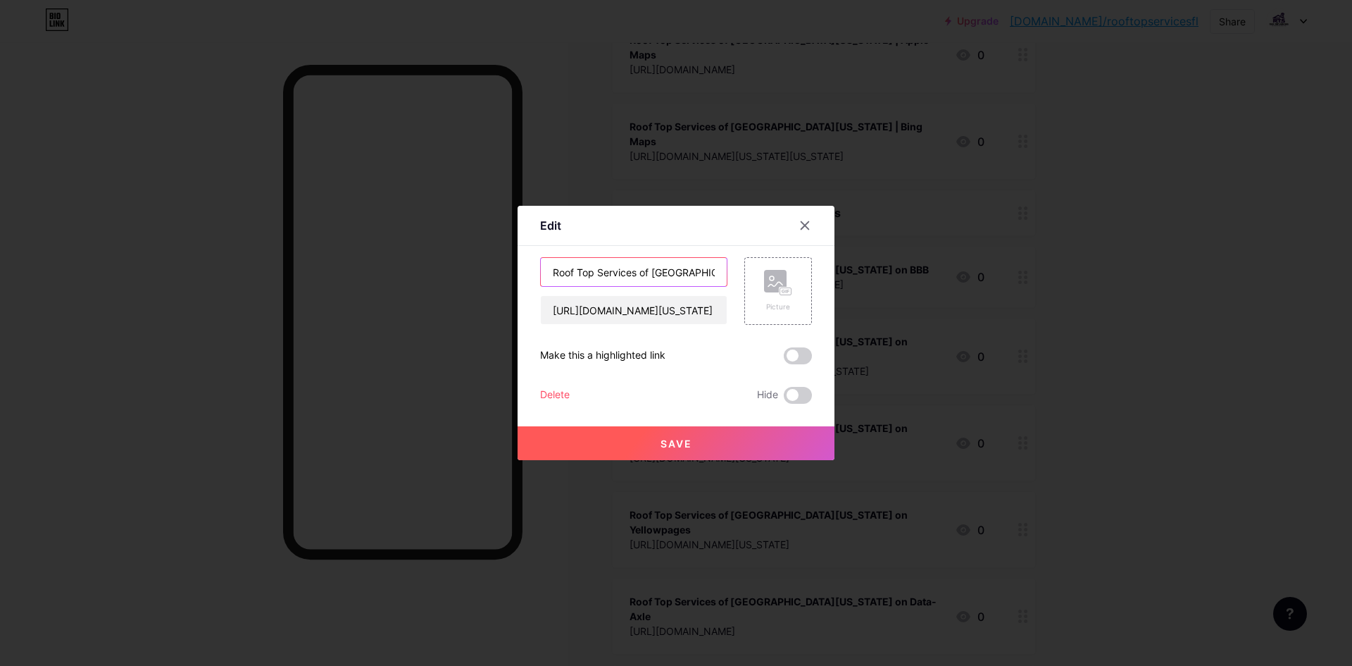
click at [647, 276] on input "Roof Top Services of [GEOGRAPHIC_DATA][US_STATE] on Foursquare" at bounding box center [634, 272] width 186 height 28
click at [680, 127] on div at bounding box center [676, 333] width 1352 height 666
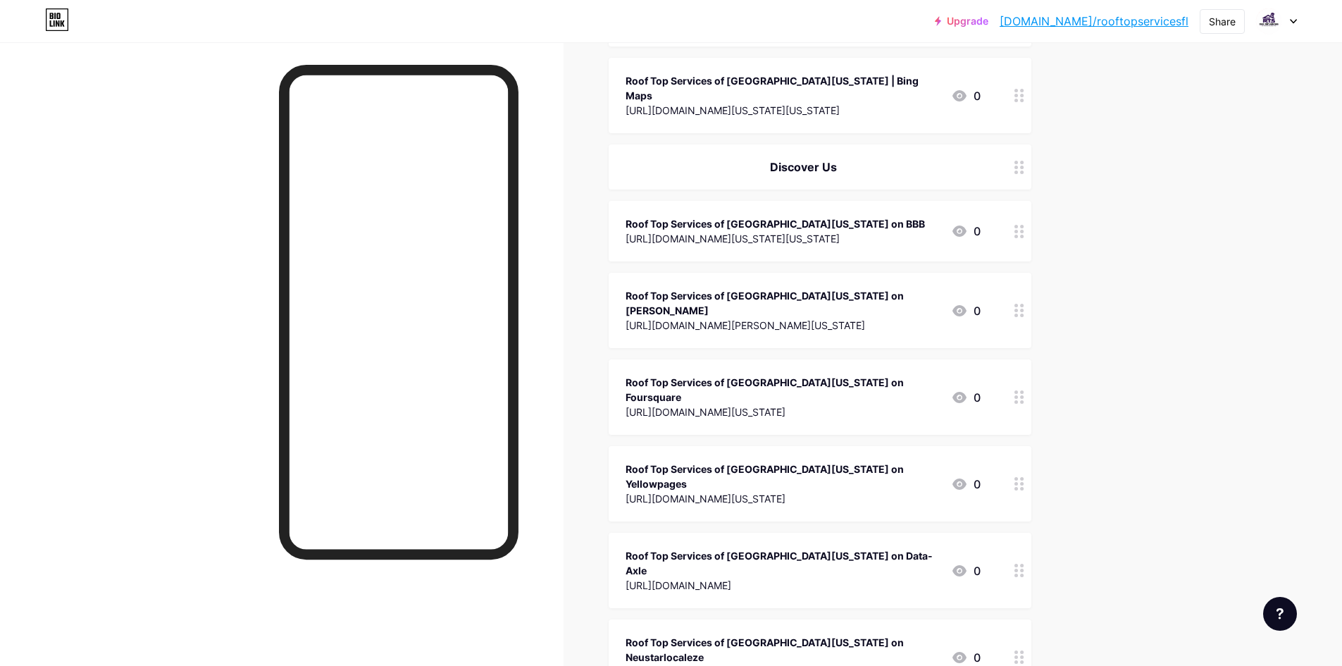
scroll to position [634, 0]
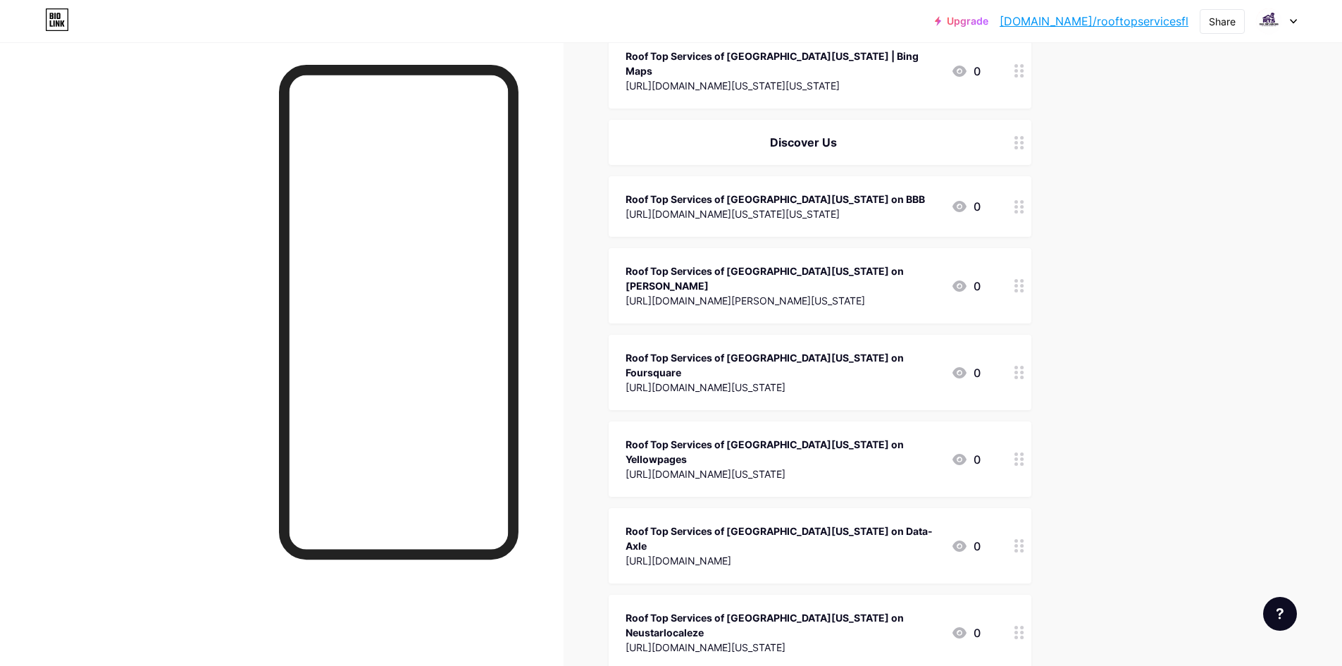
click at [697, 437] on div "Roof Top Services of [GEOGRAPHIC_DATA][US_STATE] on Yellowpages" at bounding box center [782, 452] width 314 height 30
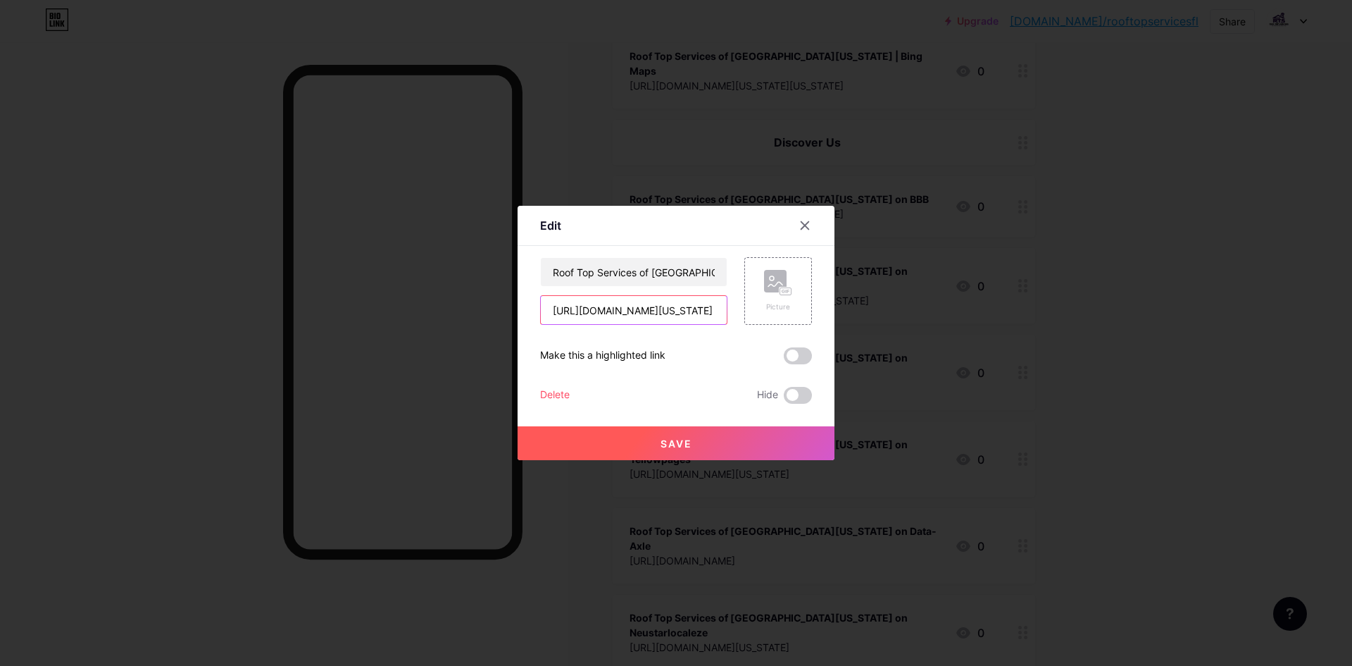
click at [642, 311] on input "[URL][DOMAIN_NAME][US_STATE]" at bounding box center [634, 310] width 186 height 28
click at [644, 276] on input "Roof Top Services of [GEOGRAPHIC_DATA][US_STATE] on Yellowpages" at bounding box center [634, 272] width 186 height 28
click at [650, 74] on div at bounding box center [676, 333] width 1352 height 666
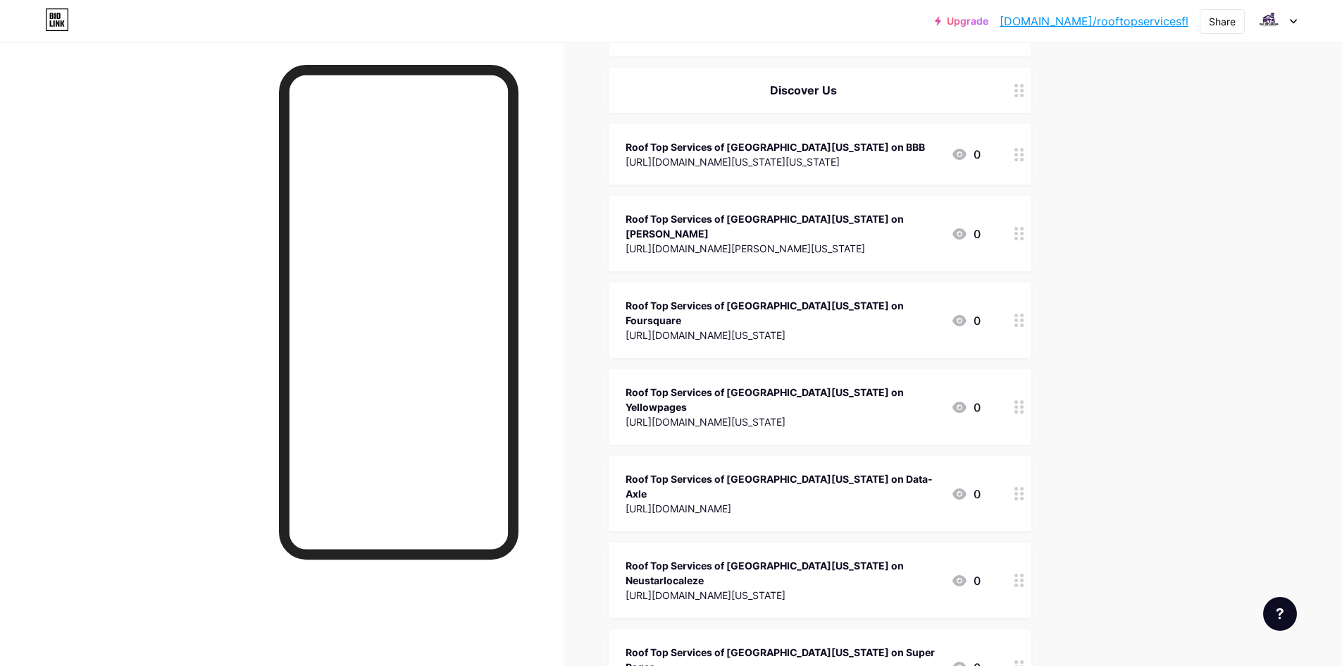
scroll to position [775, 0]
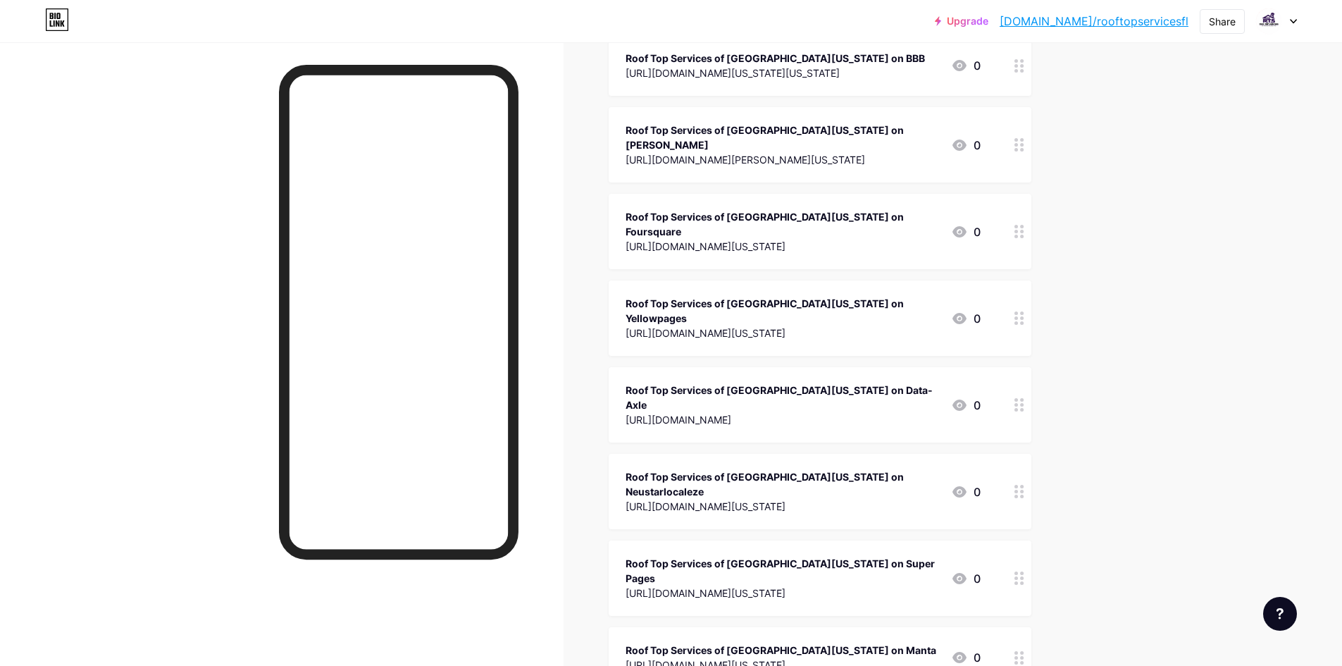
click at [721, 412] on div "[URL][DOMAIN_NAME]" at bounding box center [782, 419] width 314 height 15
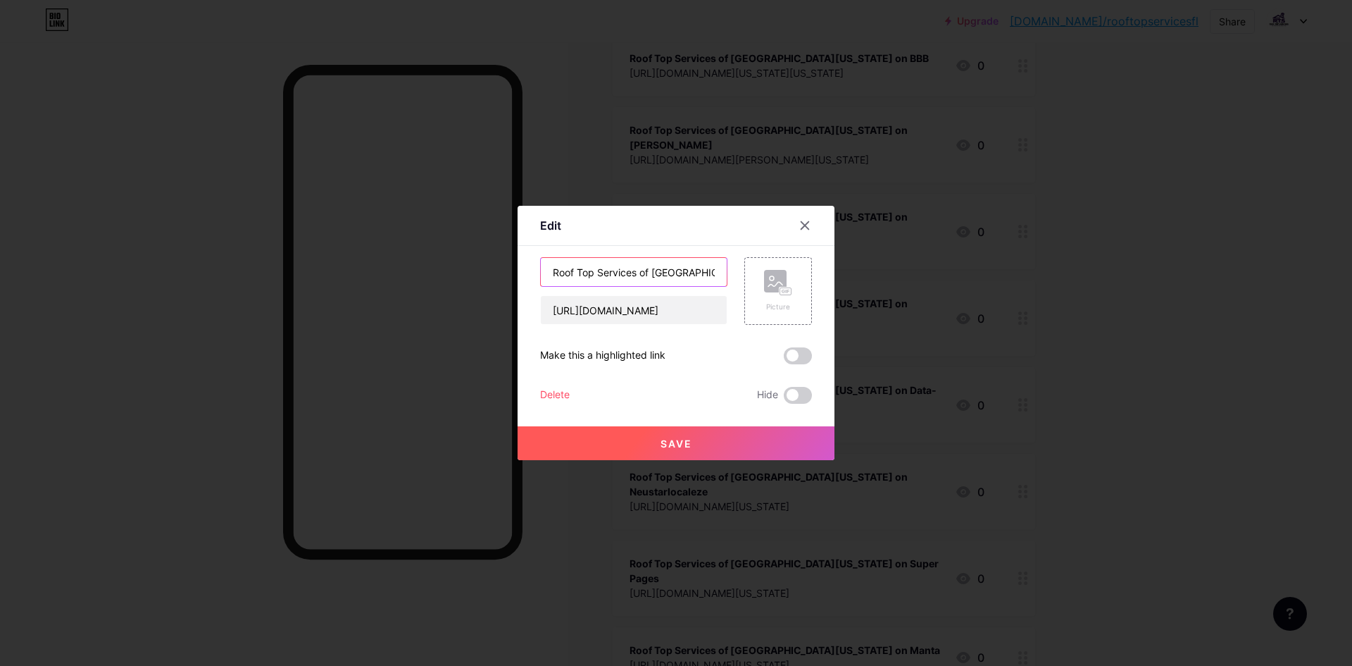
click at [654, 267] on input "Roof Top Services of [GEOGRAPHIC_DATA][US_STATE] on Data-Axle" at bounding box center [634, 272] width 186 height 28
click at [599, 301] on input "[URL][DOMAIN_NAME]" at bounding box center [634, 310] width 186 height 28
click at [632, 264] on input "Roof Top Services of [GEOGRAPHIC_DATA][US_STATE] on Data-Axle" at bounding box center [634, 272] width 186 height 28
click at [722, 163] on div at bounding box center [676, 333] width 1352 height 666
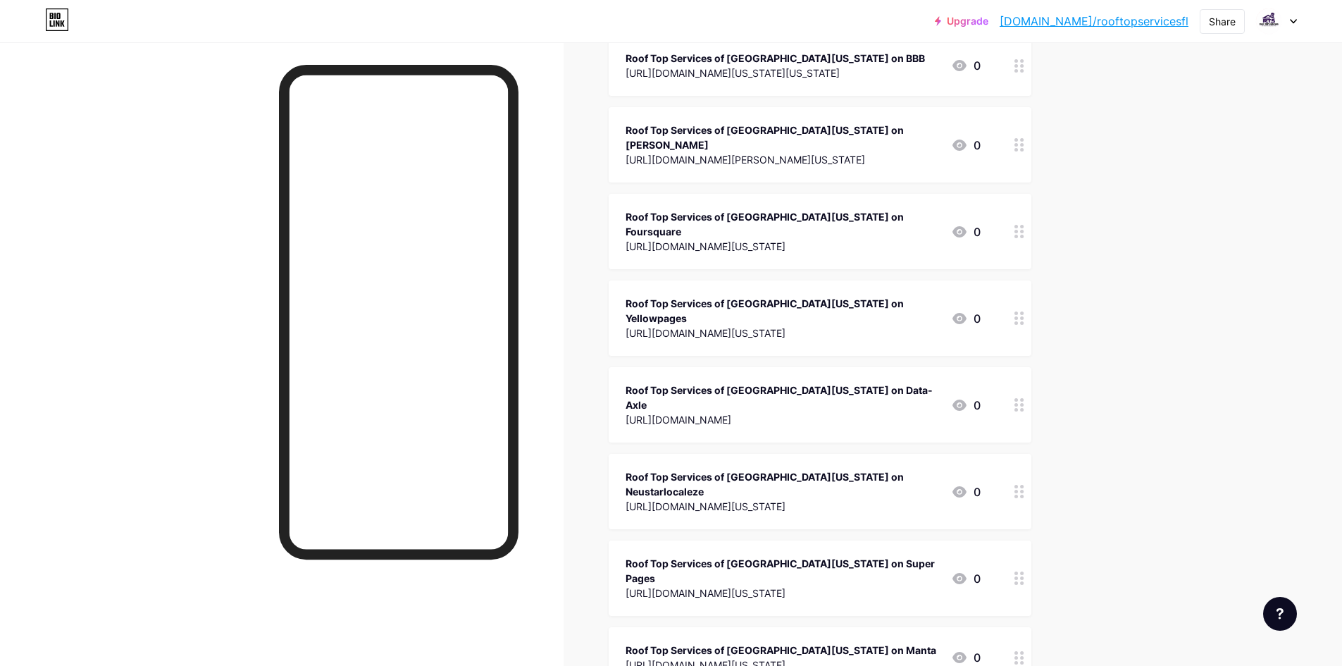
click at [727, 469] on div "Roof Top Services of [GEOGRAPHIC_DATA][US_STATE] on Neustarlocaleze" at bounding box center [782, 484] width 314 height 30
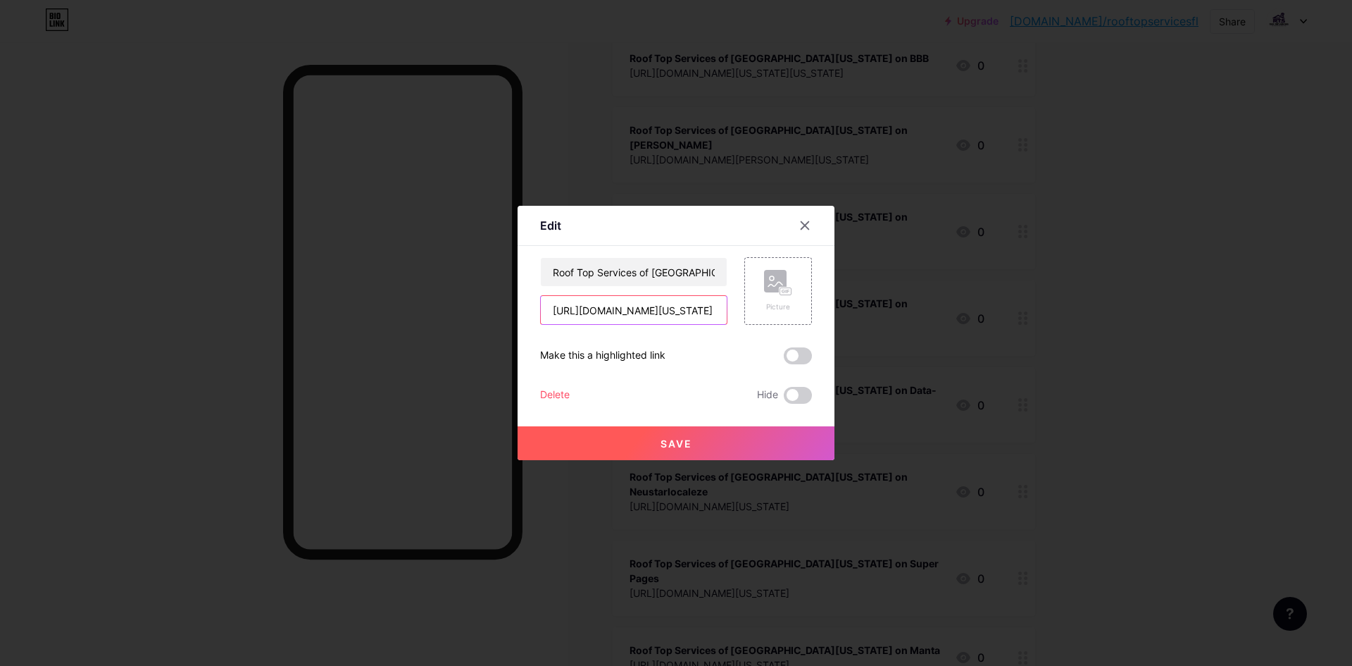
click at [635, 318] on input "[URL][DOMAIN_NAME][US_STATE]" at bounding box center [634, 310] width 186 height 28
click at [614, 263] on input "Roof Top Services of [GEOGRAPHIC_DATA][US_STATE] on Neustarlocaleze" at bounding box center [634, 272] width 186 height 28
click at [635, 129] on div at bounding box center [676, 333] width 1352 height 666
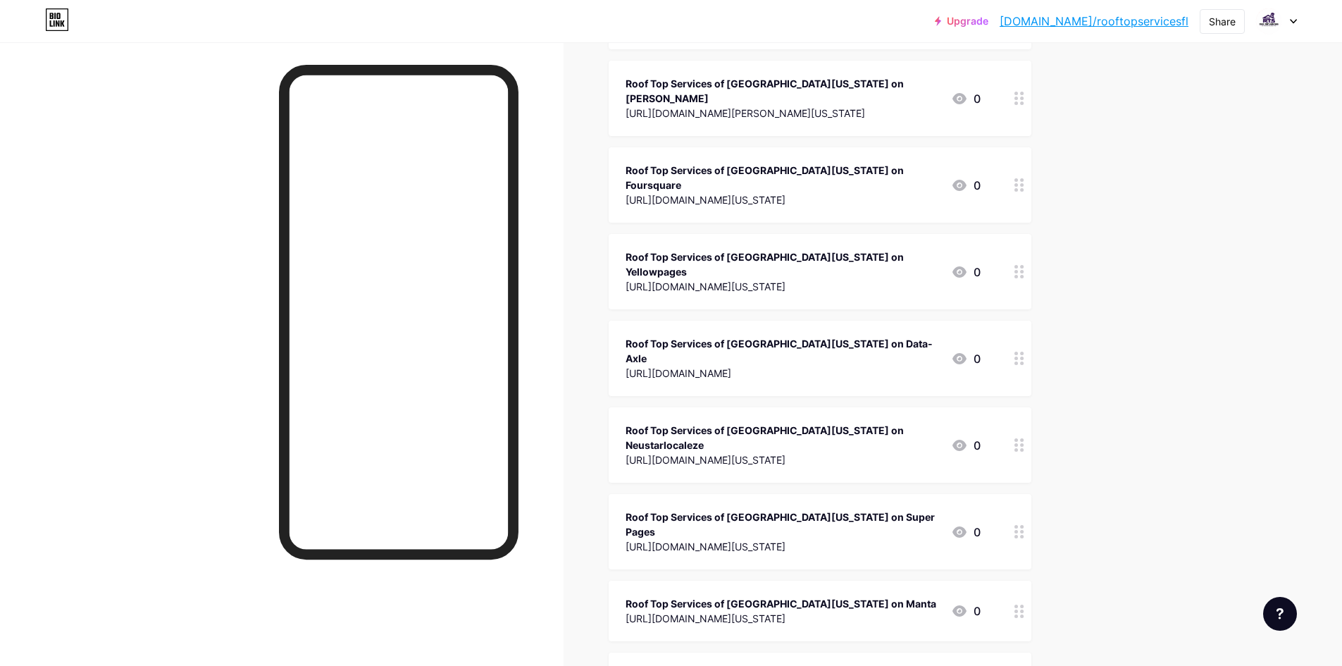
scroll to position [916, 0]
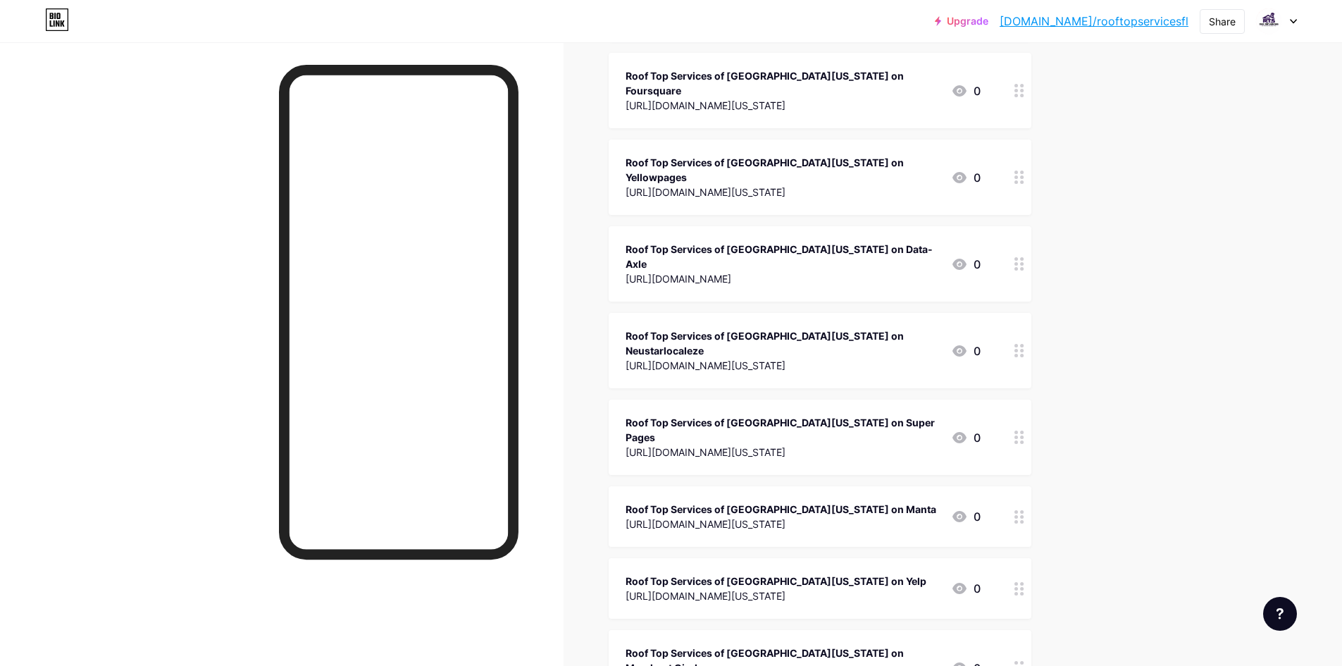
click at [716, 399] on div "Roof Top Services of [GEOGRAPHIC_DATA][US_STATE] on Super Pages [URL][DOMAIN_NA…" at bounding box center [820, 436] width 423 height 75
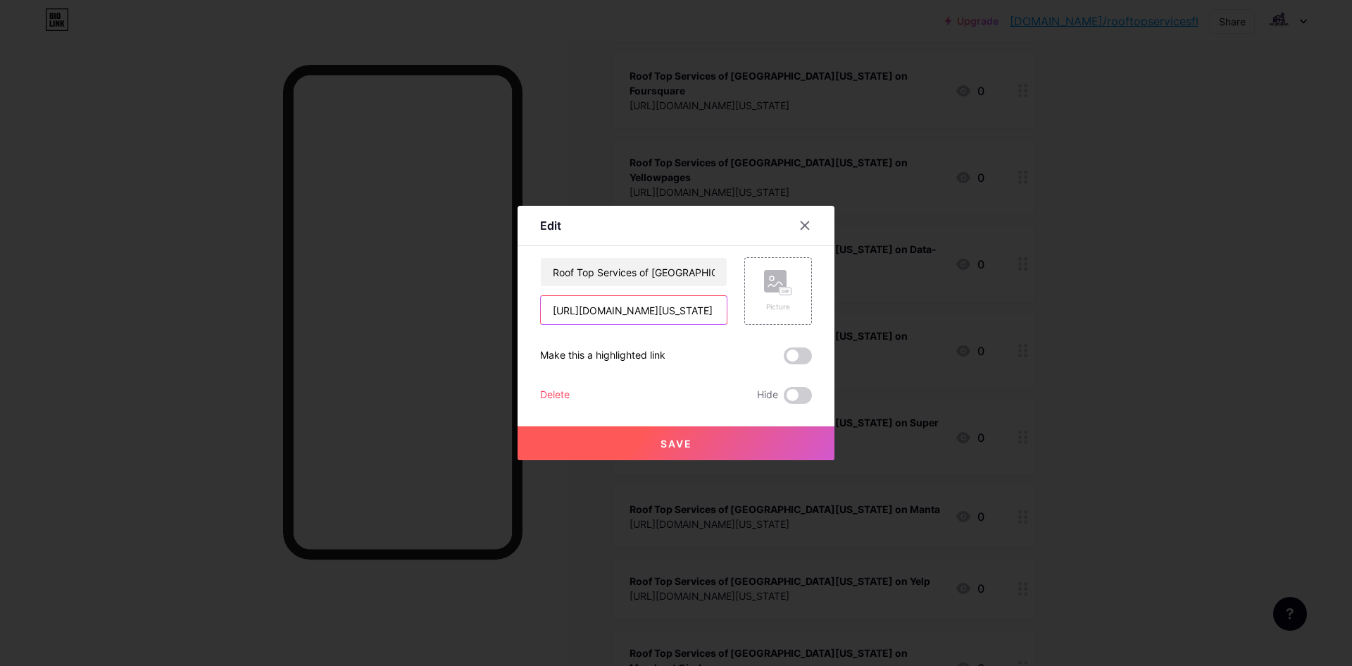
click at [667, 307] on input "[URL][DOMAIN_NAME][US_STATE]" at bounding box center [634, 310] width 186 height 28
click at [597, 263] on input "Roof Top Services of [GEOGRAPHIC_DATA][US_STATE] on Super Pages" at bounding box center [634, 272] width 186 height 28
click at [671, 183] on div at bounding box center [676, 333] width 1352 height 666
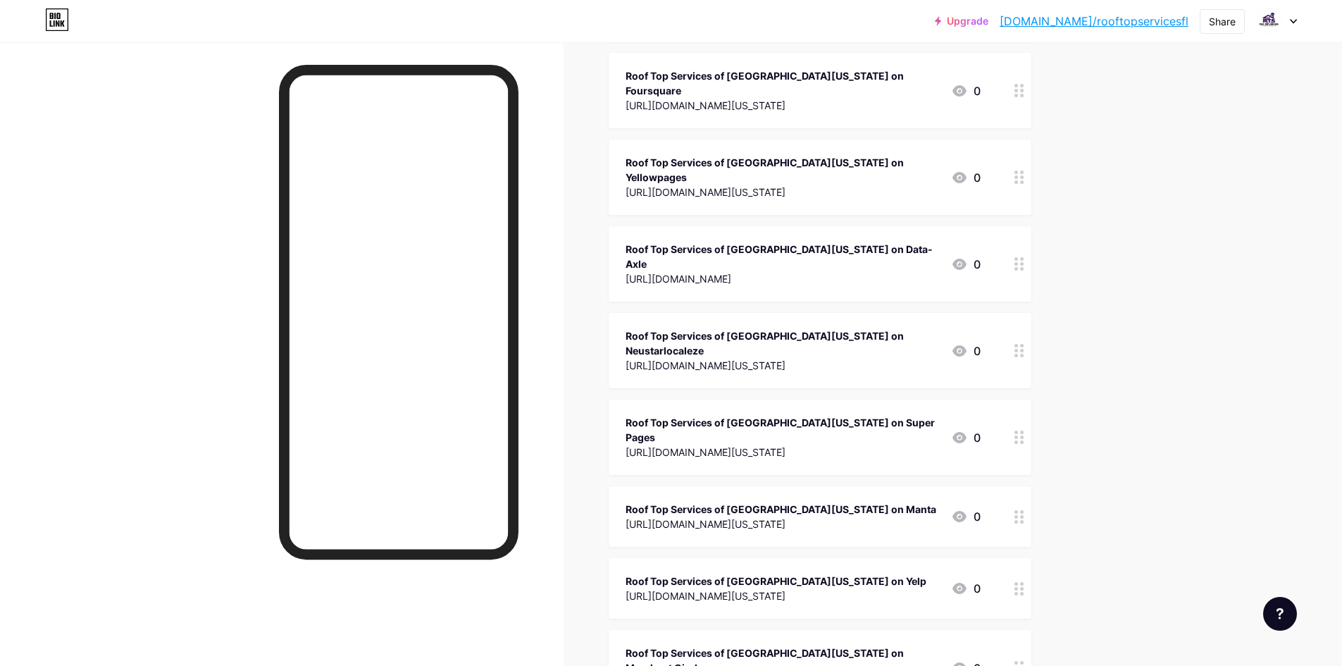
click at [693, 501] on div "Roof Top Services of [GEOGRAPHIC_DATA][US_STATE] on Manta" at bounding box center [780, 508] width 311 height 15
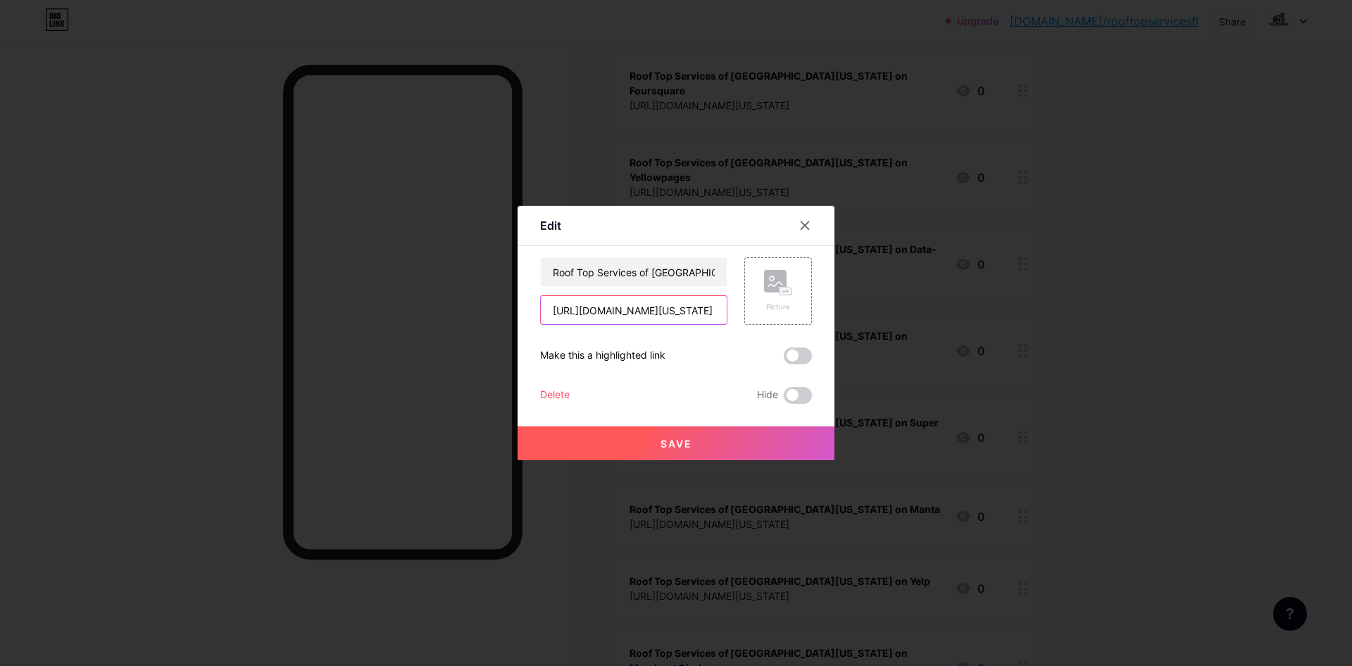
click at [630, 316] on input "[URL][DOMAIN_NAME][US_STATE]" at bounding box center [634, 310] width 186 height 28
click at [606, 258] on input "Roof Top Services of [GEOGRAPHIC_DATA][US_STATE] on Manta" at bounding box center [634, 272] width 186 height 28
click at [704, 147] on div at bounding box center [676, 333] width 1352 height 666
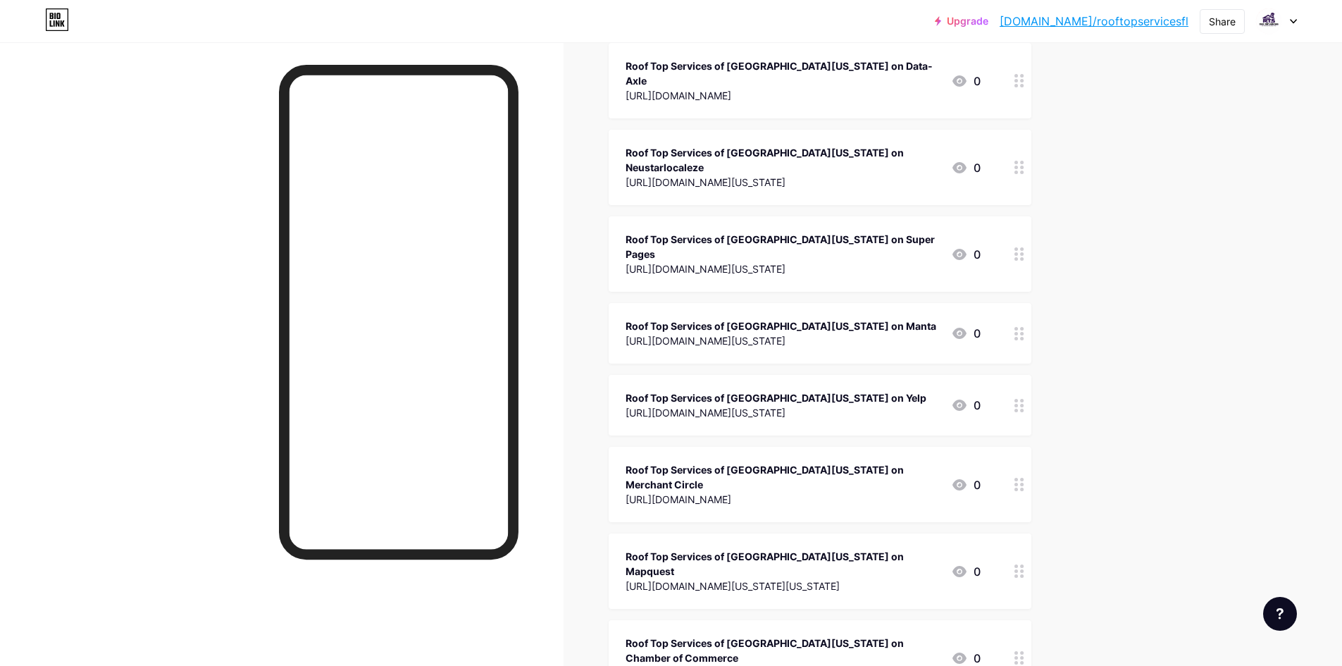
scroll to position [1127, 0]
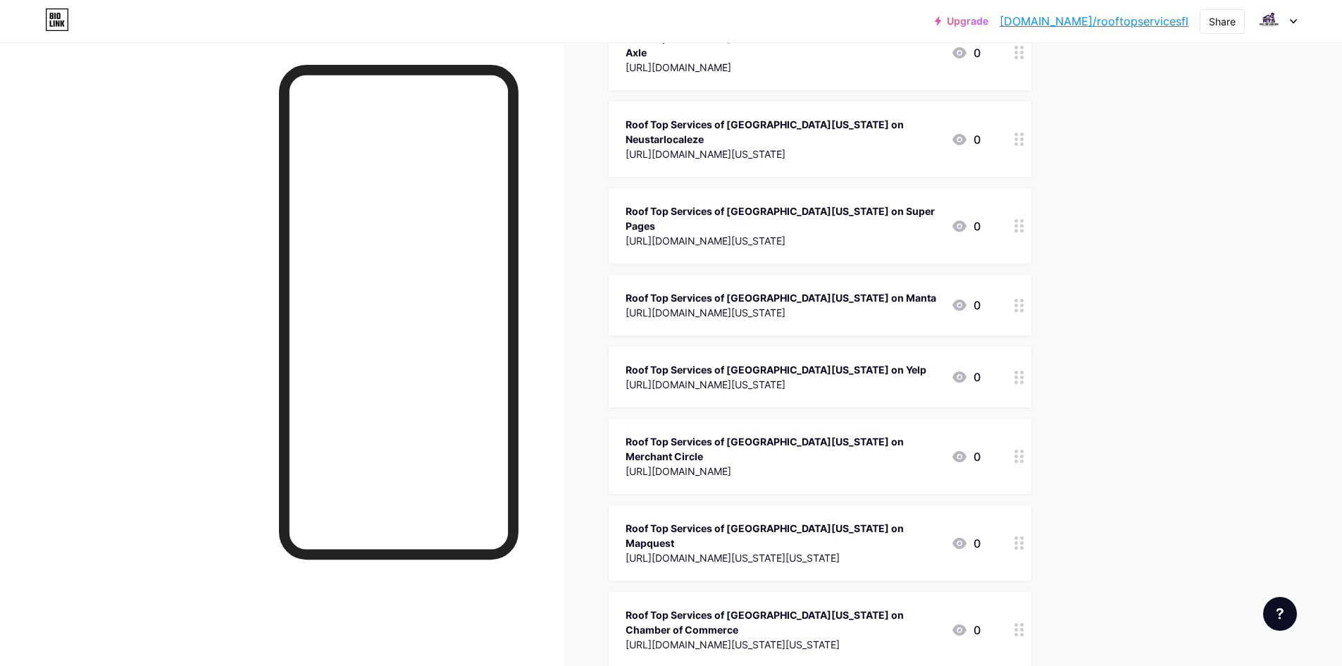
click at [697, 362] on div "Roof Top Services of [GEOGRAPHIC_DATA][US_STATE] on Yelp" at bounding box center [775, 369] width 301 height 15
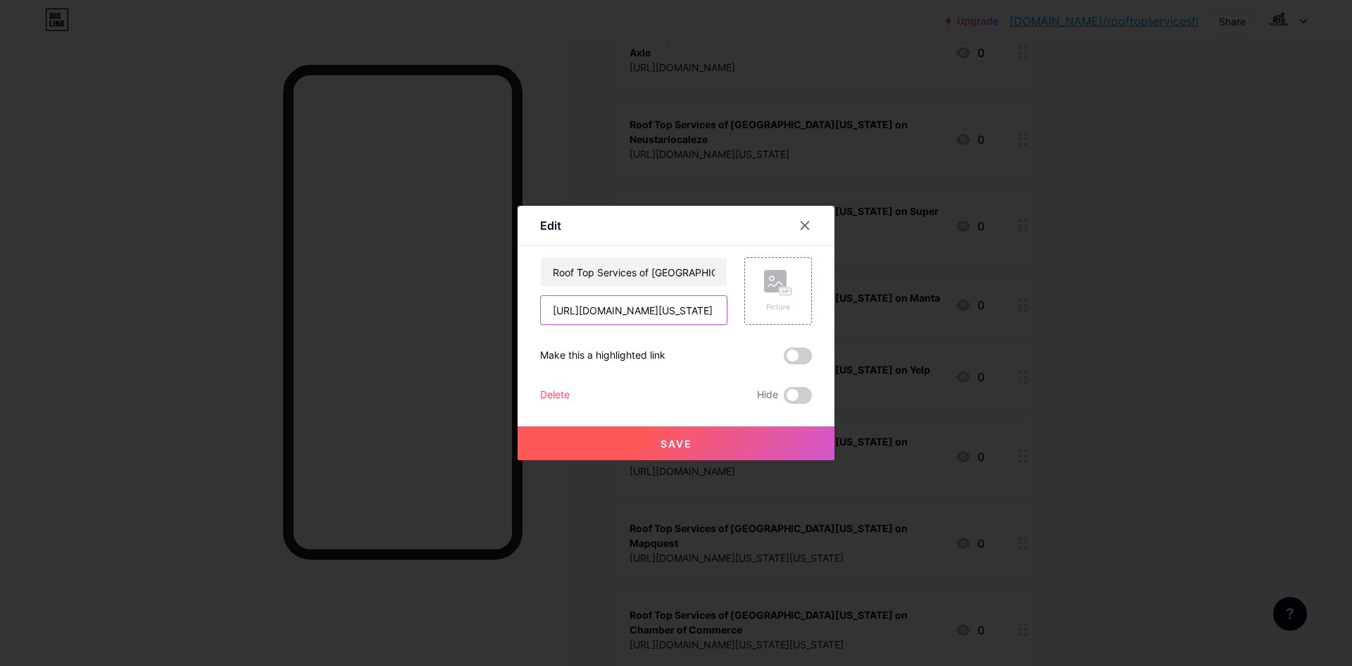
click at [615, 307] on input "[URL][DOMAIN_NAME][US_STATE]" at bounding box center [634, 310] width 186 height 28
click at [598, 264] on input "Roof Top Services of [GEOGRAPHIC_DATA][US_STATE] on Yelp" at bounding box center [634, 272] width 186 height 28
click at [701, 228] on div "Edit" at bounding box center [676, 229] width 317 height 33
click at [784, 224] on div "Edit" at bounding box center [676, 229] width 317 height 33
click at [800, 228] on icon at bounding box center [804, 225] width 11 height 11
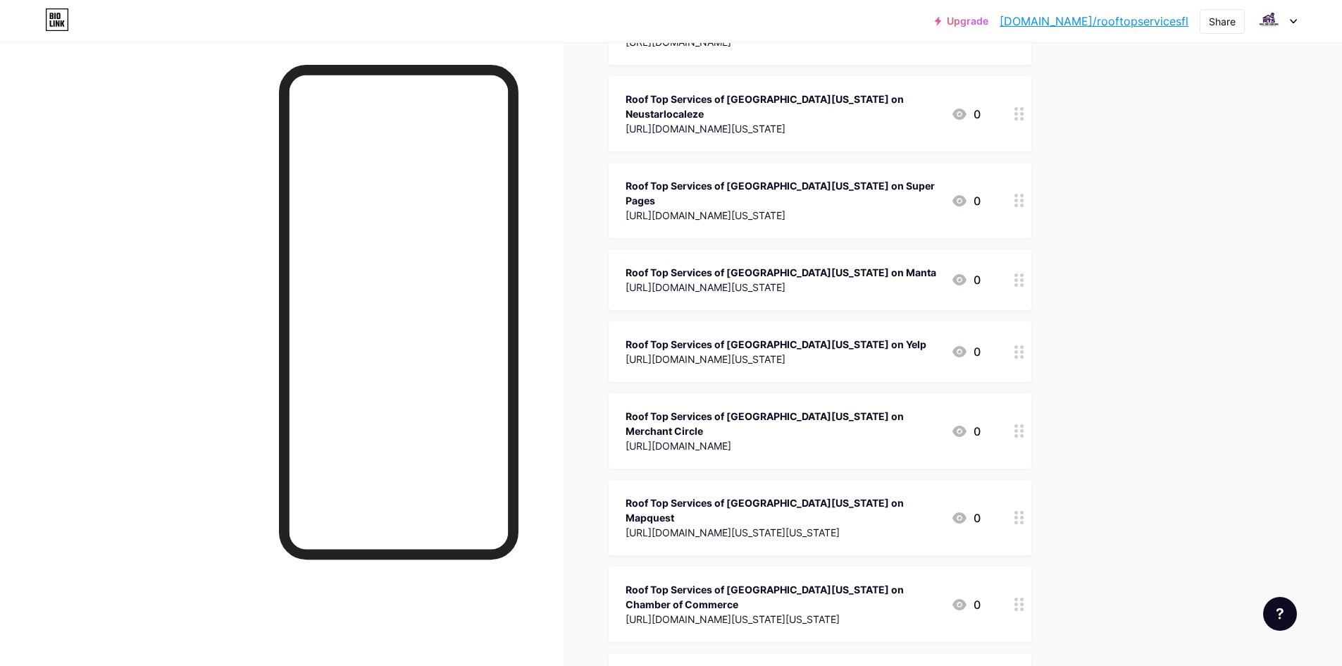
scroll to position [1197, 0]
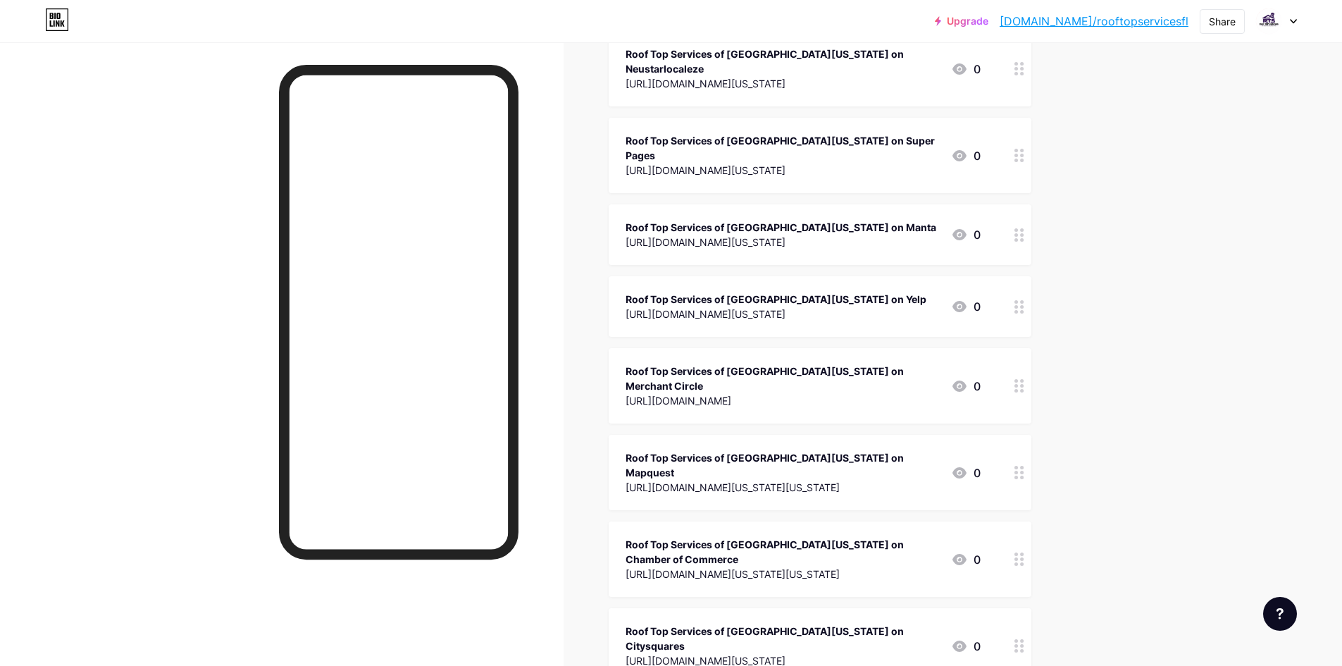
click at [759, 363] on div "Roof Top Services of [GEOGRAPHIC_DATA][US_STATE] on Merchant Circle" at bounding box center [782, 378] width 314 height 30
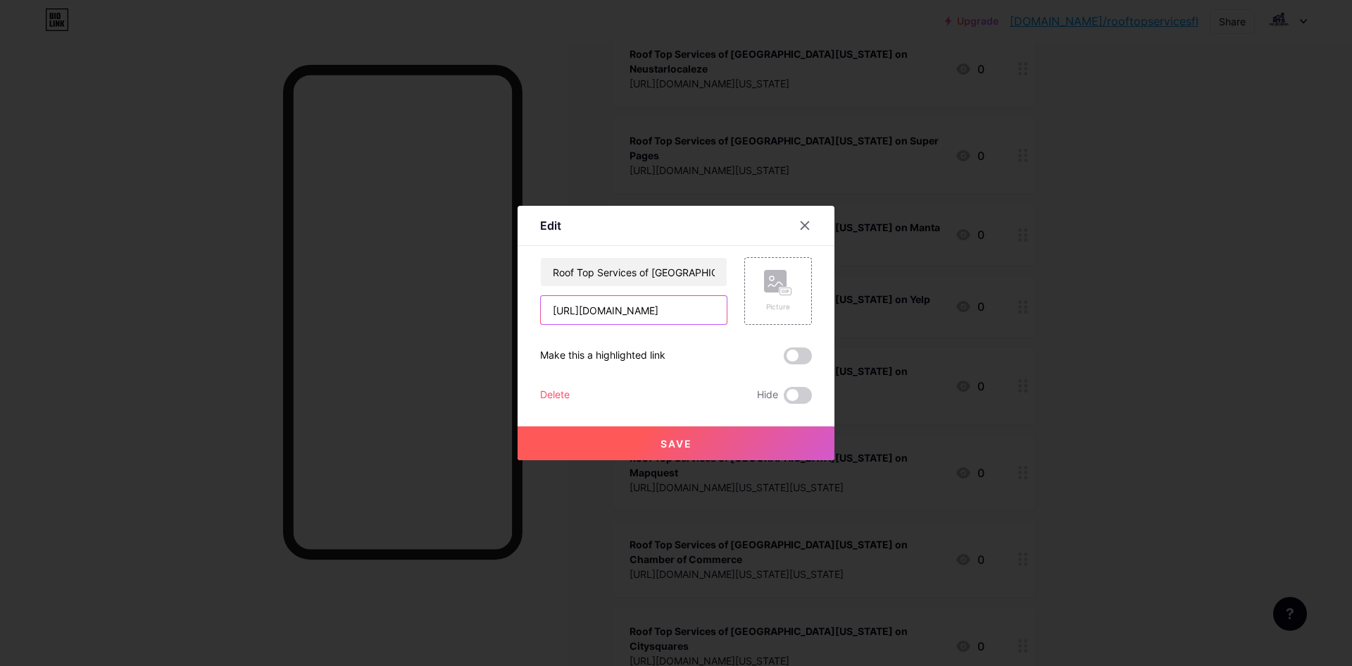
click at [659, 308] on input "[URL][DOMAIN_NAME]" at bounding box center [634, 310] width 186 height 28
click at [590, 269] on input "Roof Top Services of [GEOGRAPHIC_DATA][US_STATE] on Merchant Circle" at bounding box center [634, 272] width 186 height 28
click at [752, 114] on div at bounding box center [676, 333] width 1352 height 666
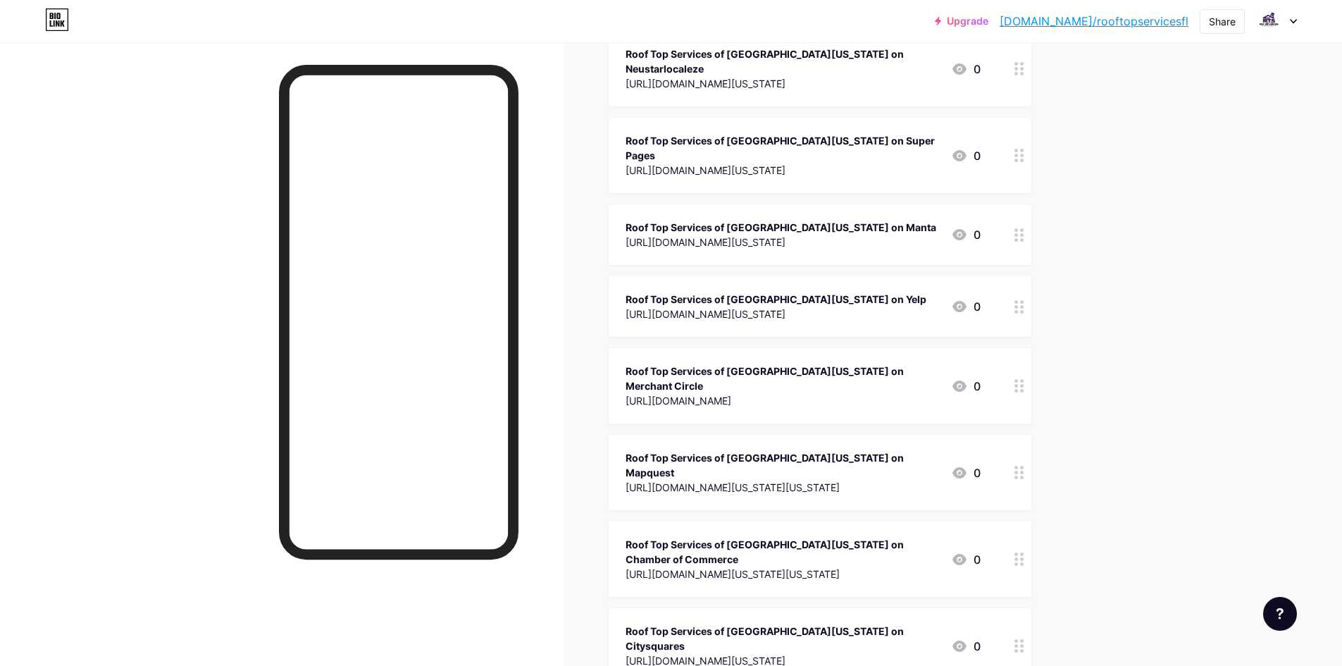
click at [780, 450] on div "Roof Top Services of [GEOGRAPHIC_DATA][US_STATE] on Mapquest" at bounding box center [782, 465] width 314 height 30
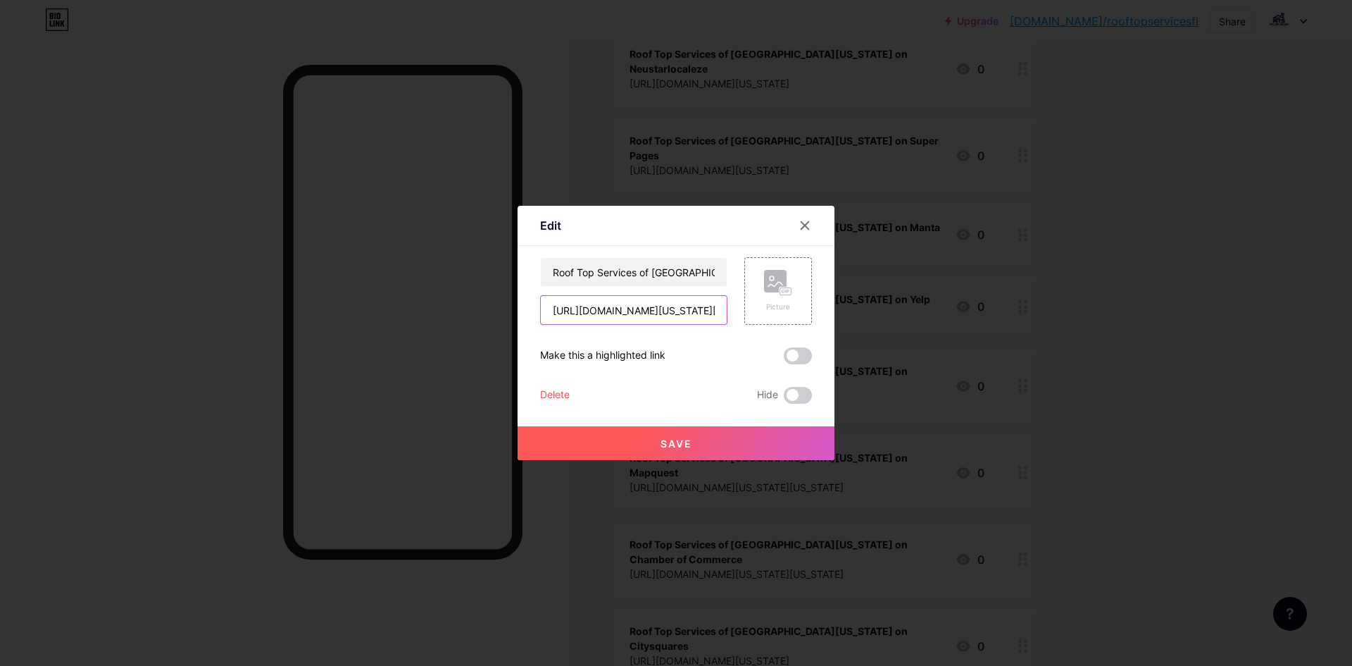
click at [701, 318] on input "[URL][DOMAIN_NAME][US_STATE][US_STATE]" at bounding box center [634, 310] width 186 height 28
click at [598, 278] on input "Roof Top Services of [GEOGRAPHIC_DATA][US_STATE] on Mapquest" at bounding box center [634, 272] width 186 height 28
click at [676, 39] on div at bounding box center [676, 333] width 1352 height 666
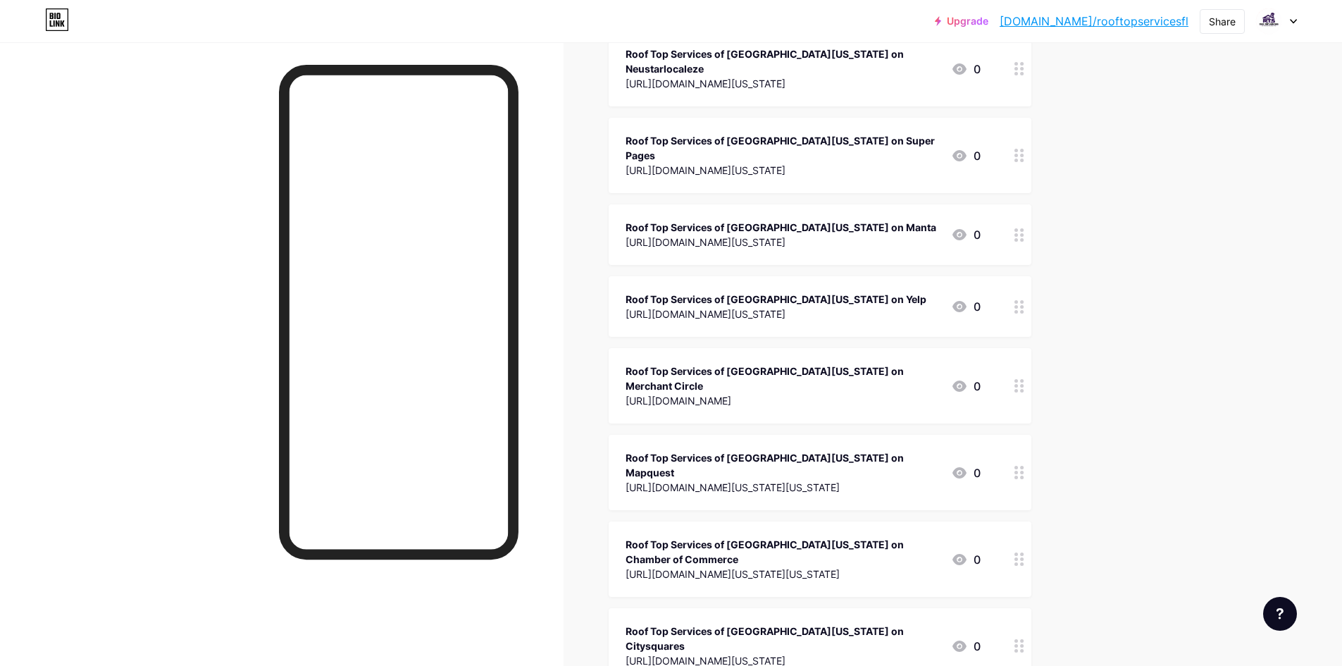
click at [733, 537] on div "Roof Top Services of [GEOGRAPHIC_DATA][US_STATE] on Chamber of Commerce" at bounding box center [782, 552] width 314 height 30
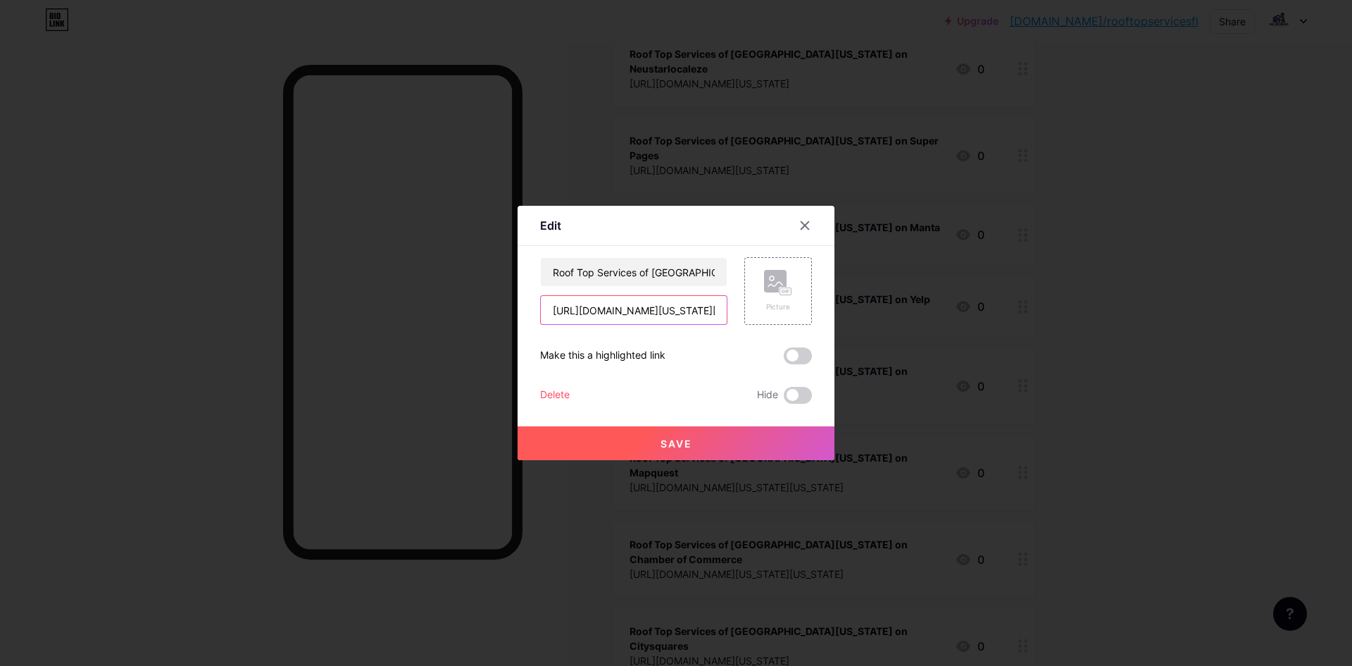
click at [621, 310] on input "[URL][DOMAIN_NAME][US_STATE][US_STATE]" at bounding box center [634, 310] width 186 height 28
click at [586, 276] on input "Roof Top Services of [GEOGRAPHIC_DATA][US_STATE] on Chamber of Commerce" at bounding box center [634, 272] width 186 height 28
click at [637, 82] on div at bounding box center [676, 333] width 1352 height 666
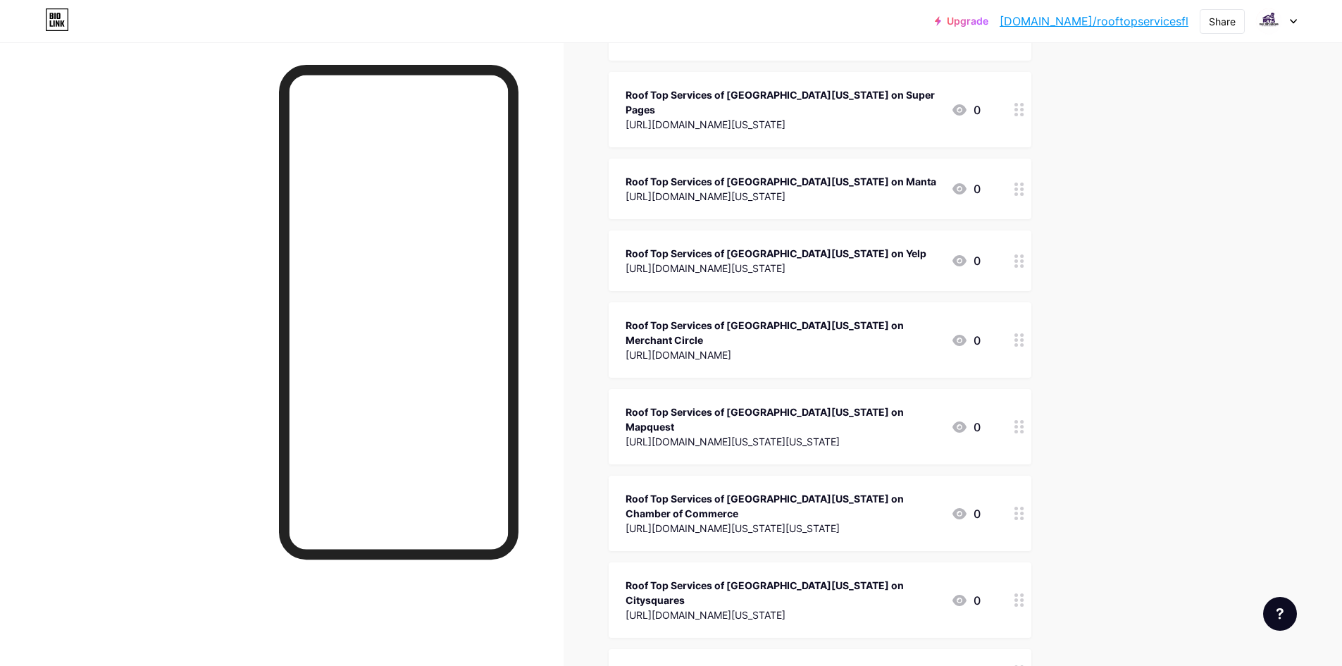
scroll to position [1268, 0]
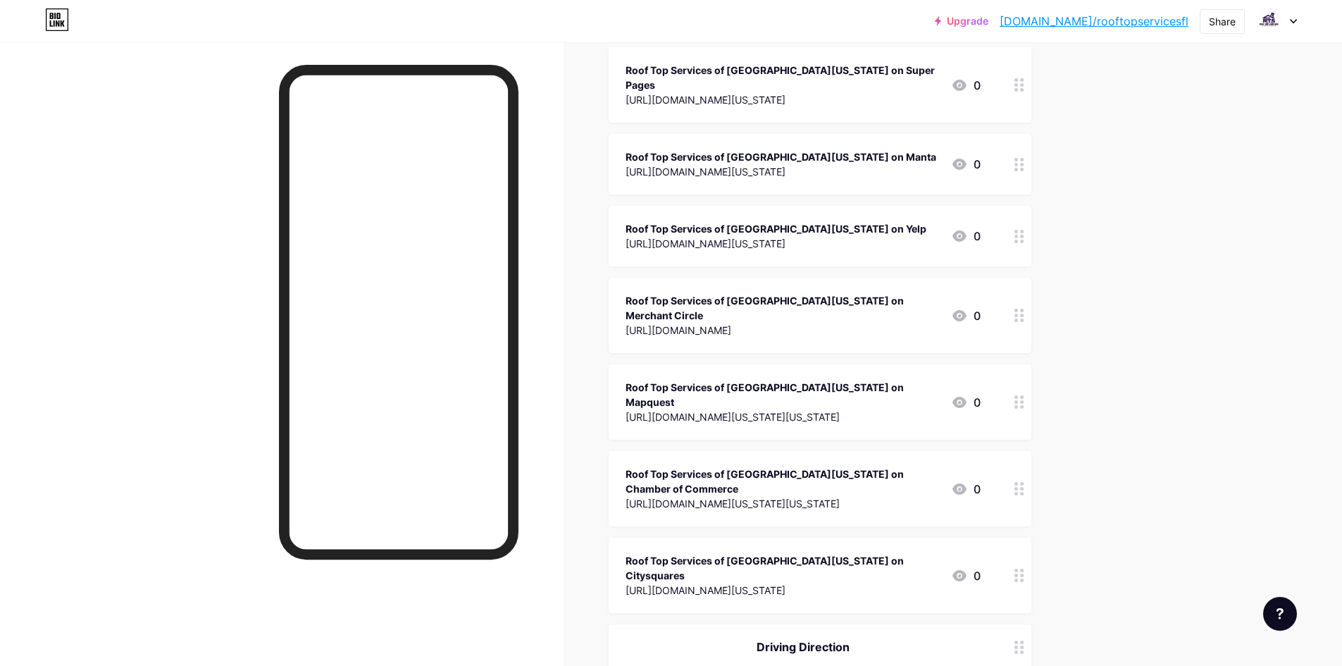
click at [721, 553] on div "Roof Top Services of [GEOGRAPHIC_DATA][US_STATE] on Citysquares" at bounding box center [782, 568] width 314 height 30
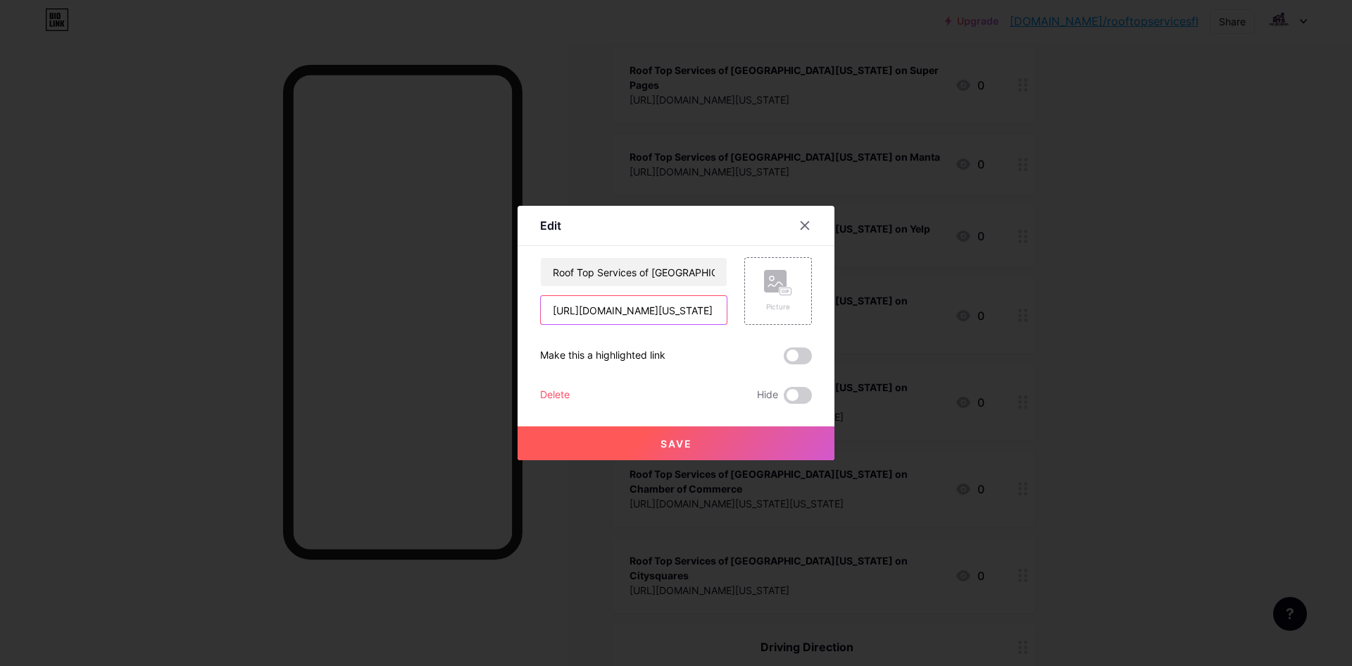
click at [619, 306] on input "[URL][DOMAIN_NAME][US_STATE]" at bounding box center [634, 310] width 186 height 28
click at [606, 263] on input "Roof Top Services of [GEOGRAPHIC_DATA][US_STATE] on Citysquares" at bounding box center [634, 272] width 186 height 28
click at [766, 140] on div at bounding box center [676, 333] width 1352 height 666
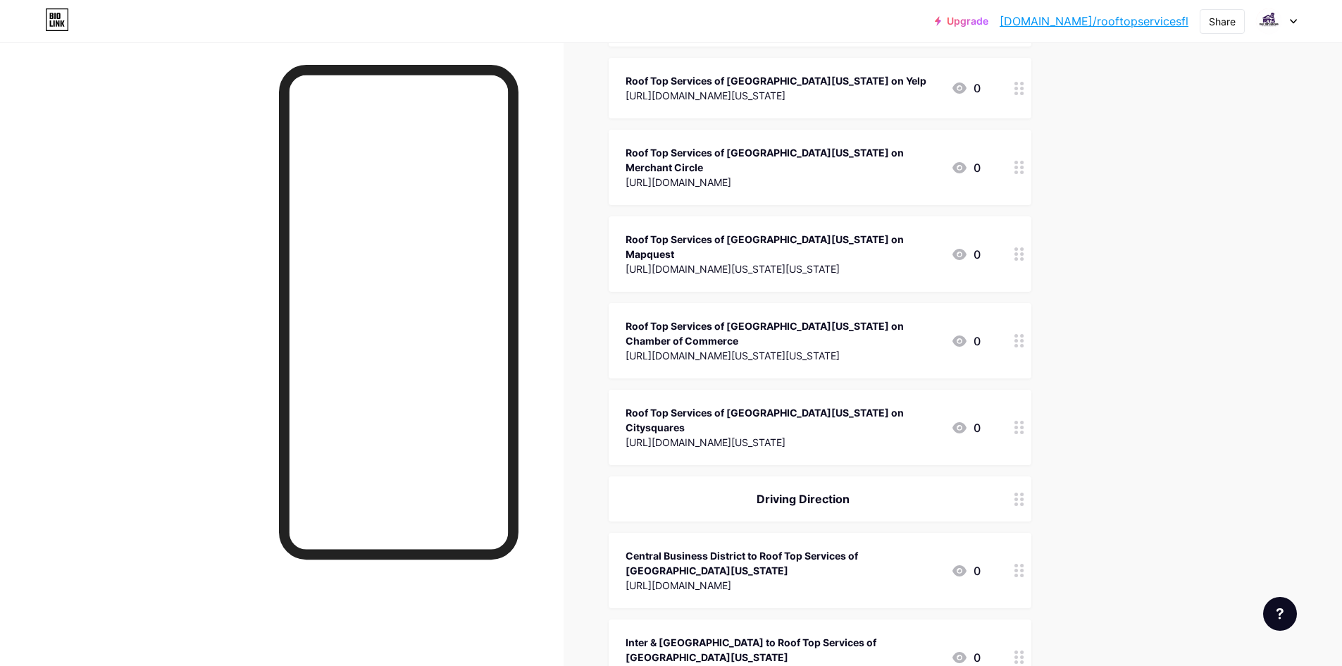
scroll to position [1550, 0]
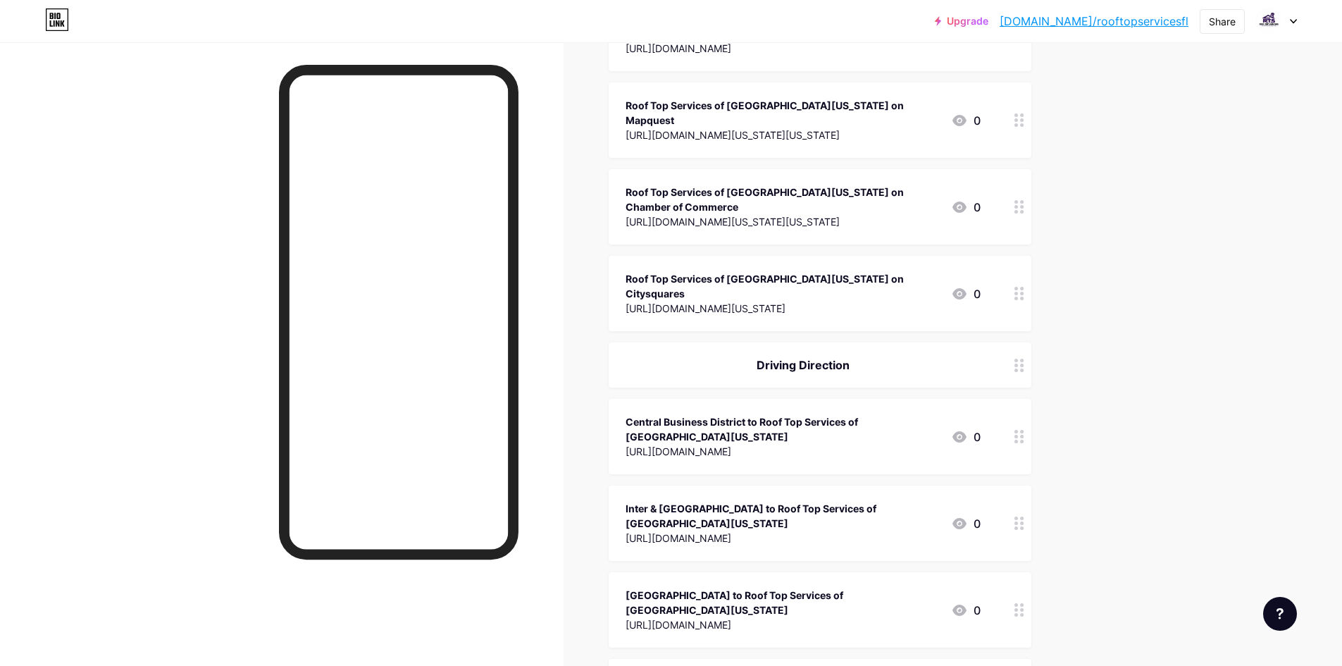
copy div "Driving Direction"
drag, startPoint x: 751, startPoint y: 174, endPoint x: 870, endPoint y: 172, distance: 119.1
click at [870, 356] on div "Driving Direction" at bounding box center [802, 364] width 355 height 17
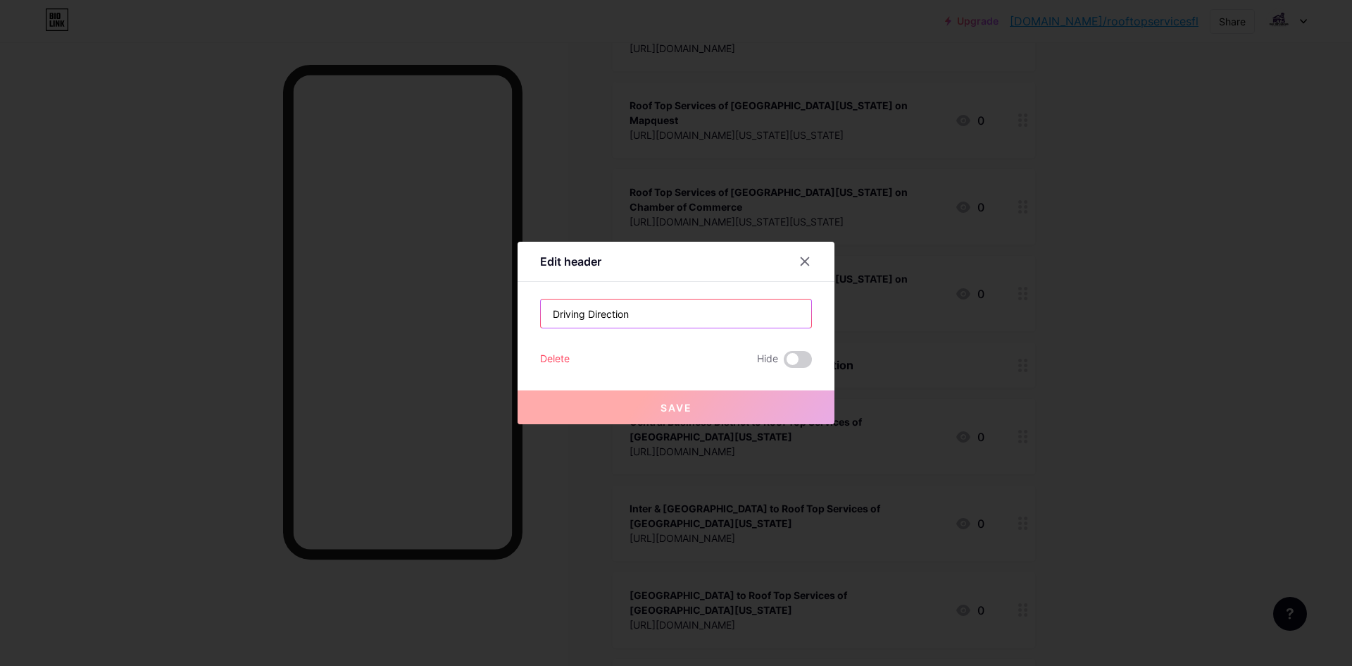
click at [676, 307] on input "Driving Direction" at bounding box center [676, 313] width 270 height 28
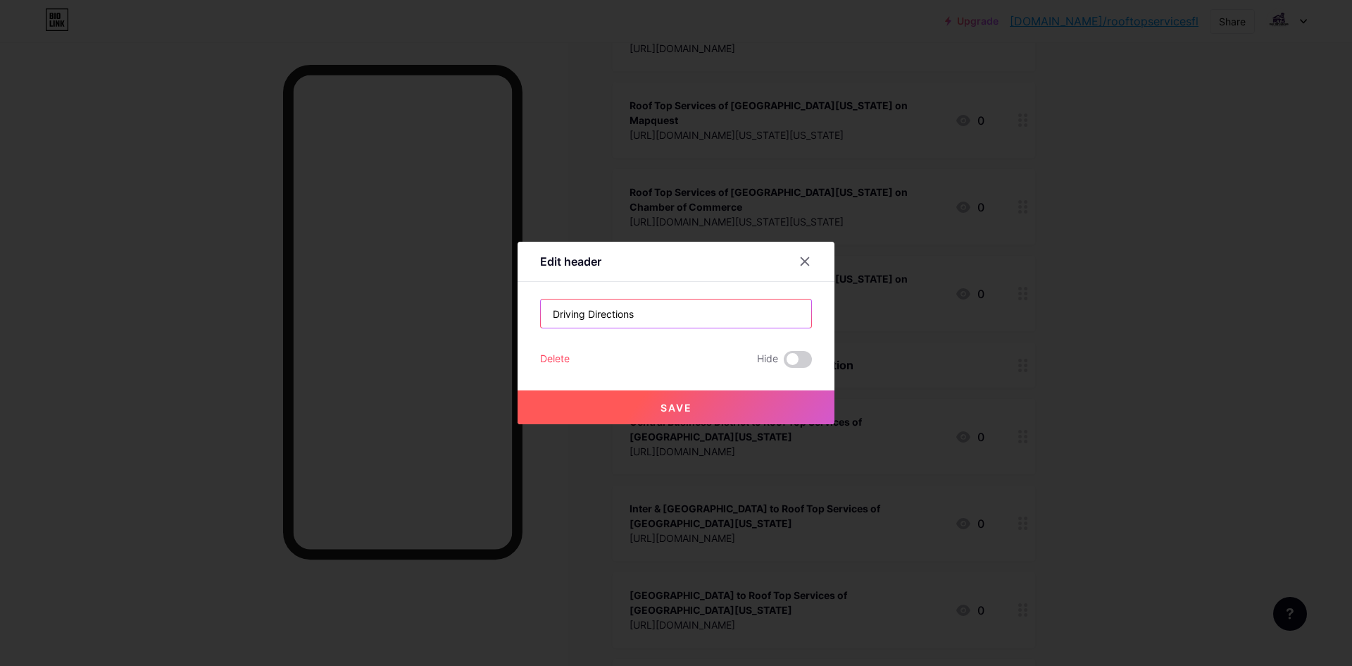
type input "Driving Directions"
click at [721, 408] on button "Save" at bounding box center [676, 407] width 317 height 34
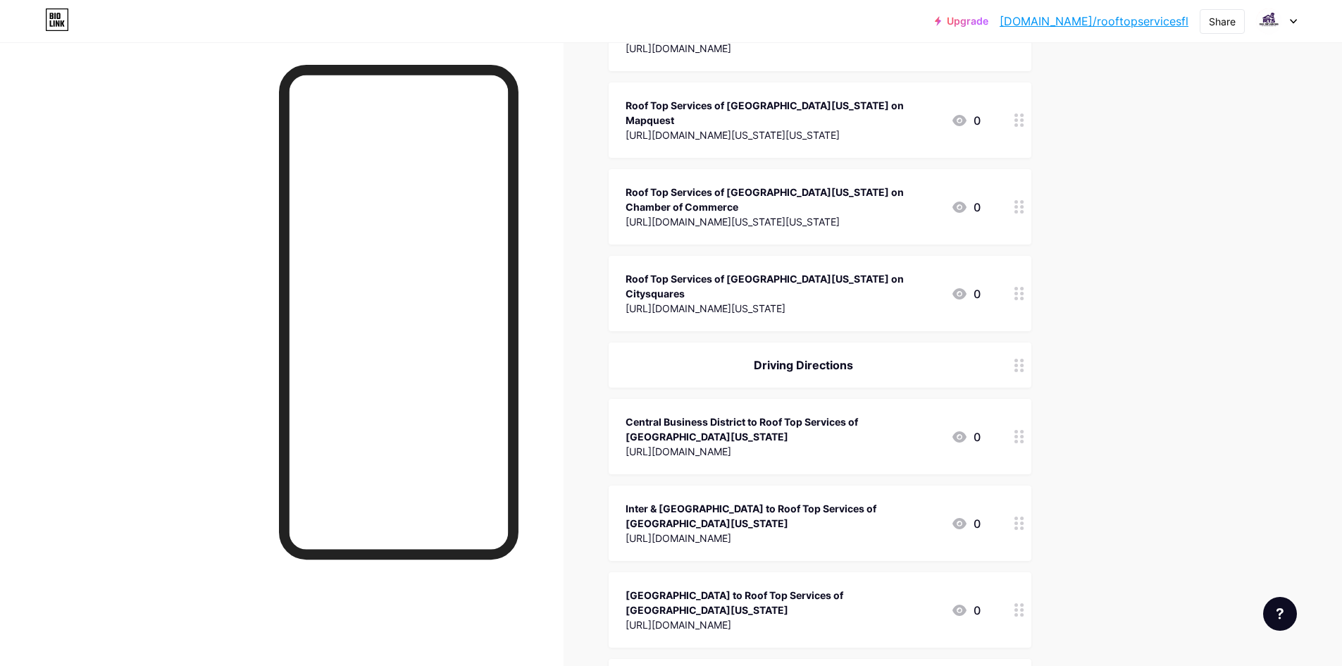
click at [748, 444] on div "[URL][DOMAIN_NAME]" at bounding box center [782, 451] width 314 height 15
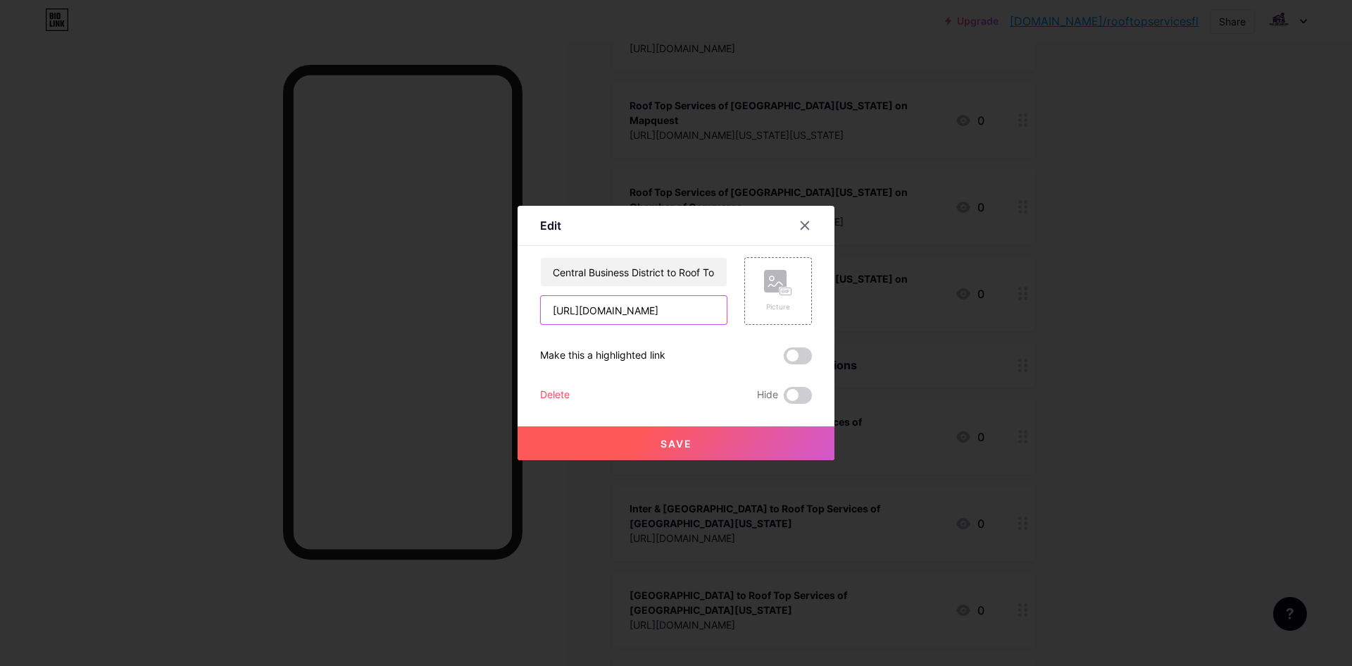
click at [649, 309] on input "[URL][DOMAIN_NAME]" at bounding box center [634, 310] width 186 height 28
click at [585, 269] on input "Central Business District to Roof Top Services of [GEOGRAPHIC_DATA][US_STATE]" at bounding box center [634, 272] width 186 height 28
click at [635, 87] on div at bounding box center [676, 333] width 1352 height 666
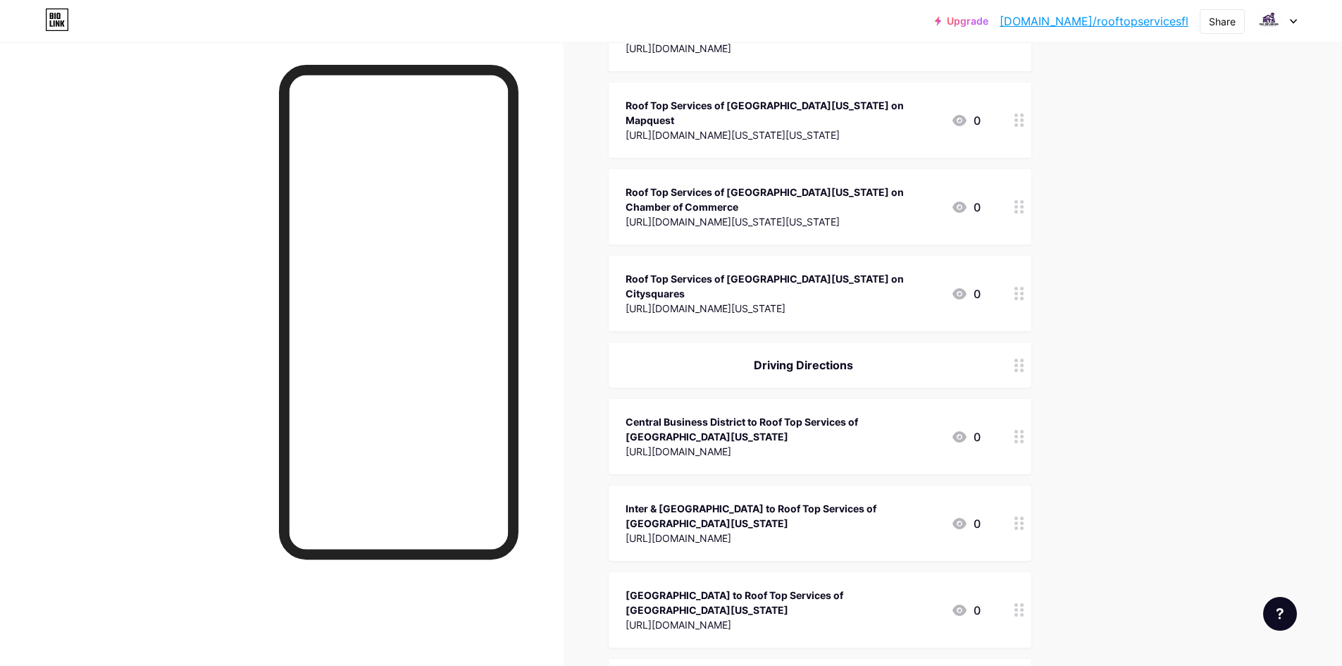
click at [662, 530] on div "[URL][DOMAIN_NAME]" at bounding box center [782, 537] width 314 height 15
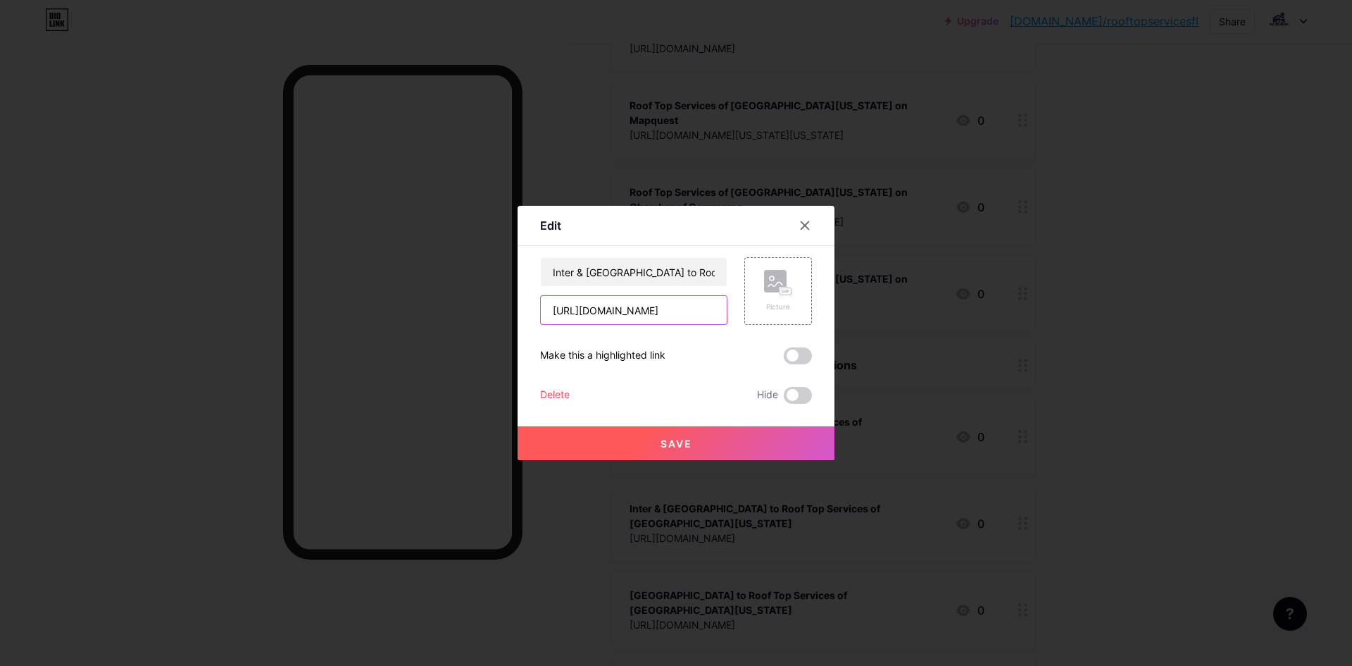
click at [662, 322] on input "[URL][DOMAIN_NAME]" at bounding box center [634, 310] width 186 height 28
click at [586, 262] on input "Inter & [GEOGRAPHIC_DATA] to Roof Top Services of [GEOGRAPHIC_DATA][US_STATE]" at bounding box center [634, 272] width 186 height 28
click at [698, 113] on div at bounding box center [676, 333] width 1352 height 666
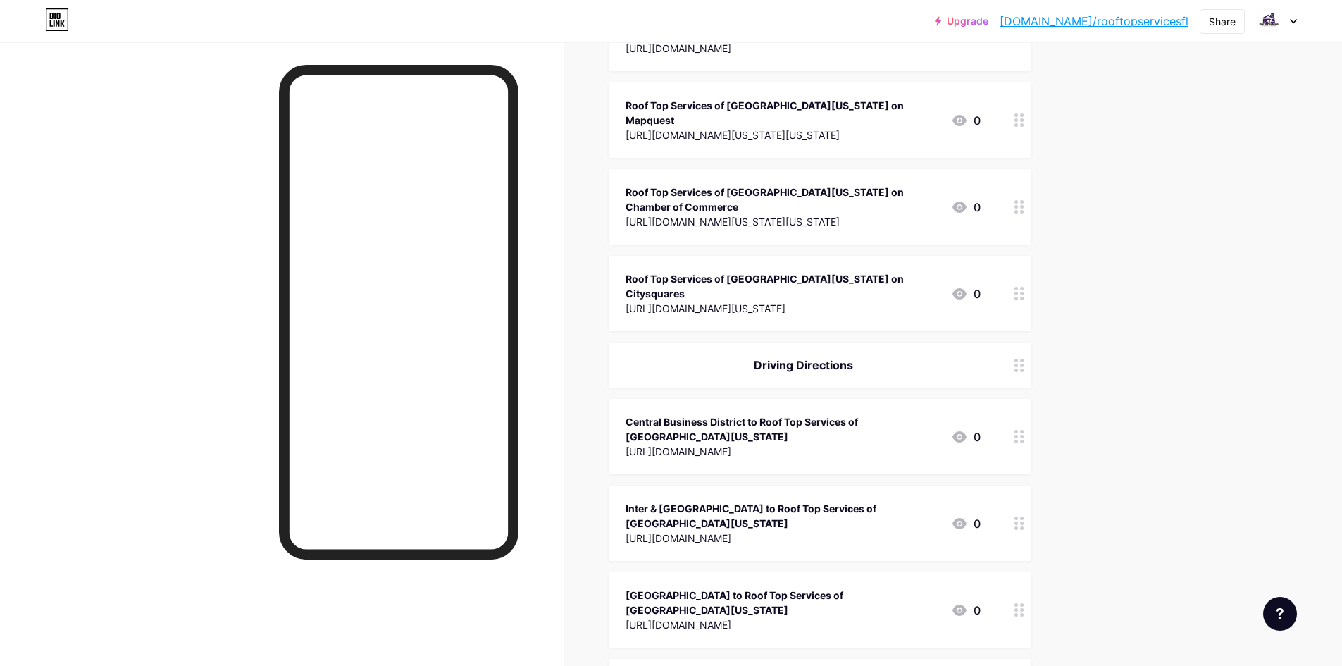
click at [683, 444] on div "[URL][DOMAIN_NAME]" at bounding box center [782, 451] width 314 height 15
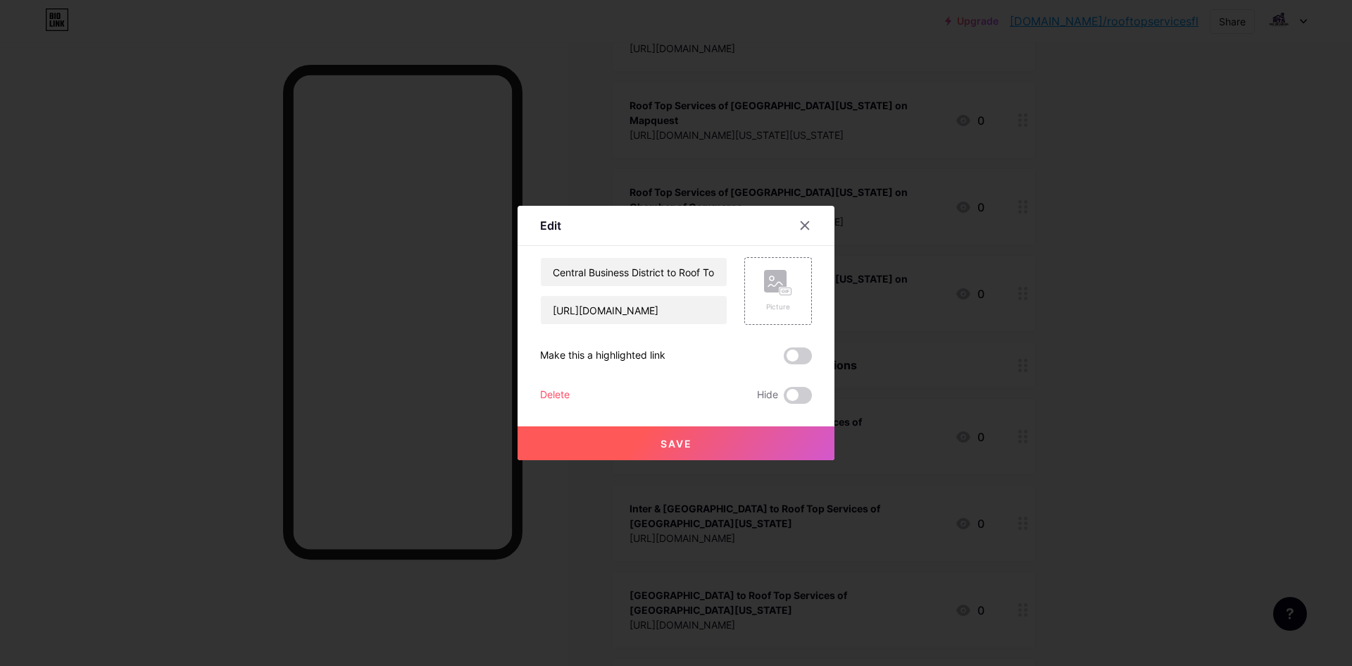
click at [1031, 282] on div at bounding box center [676, 333] width 1352 height 666
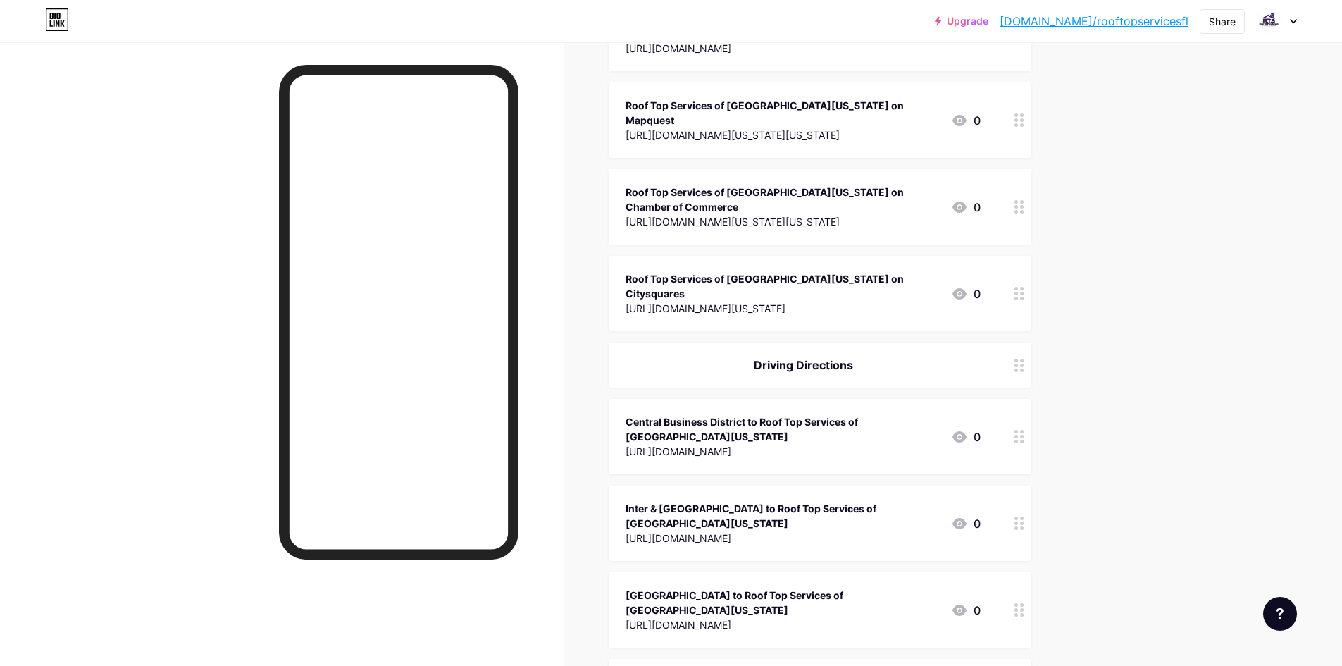
click at [824, 587] on div "[GEOGRAPHIC_DATA] to Roof Top Services of [GEOGRAPHIC_DATA][US_STATE]" at bounding box center [782, 602] width 314 height 30
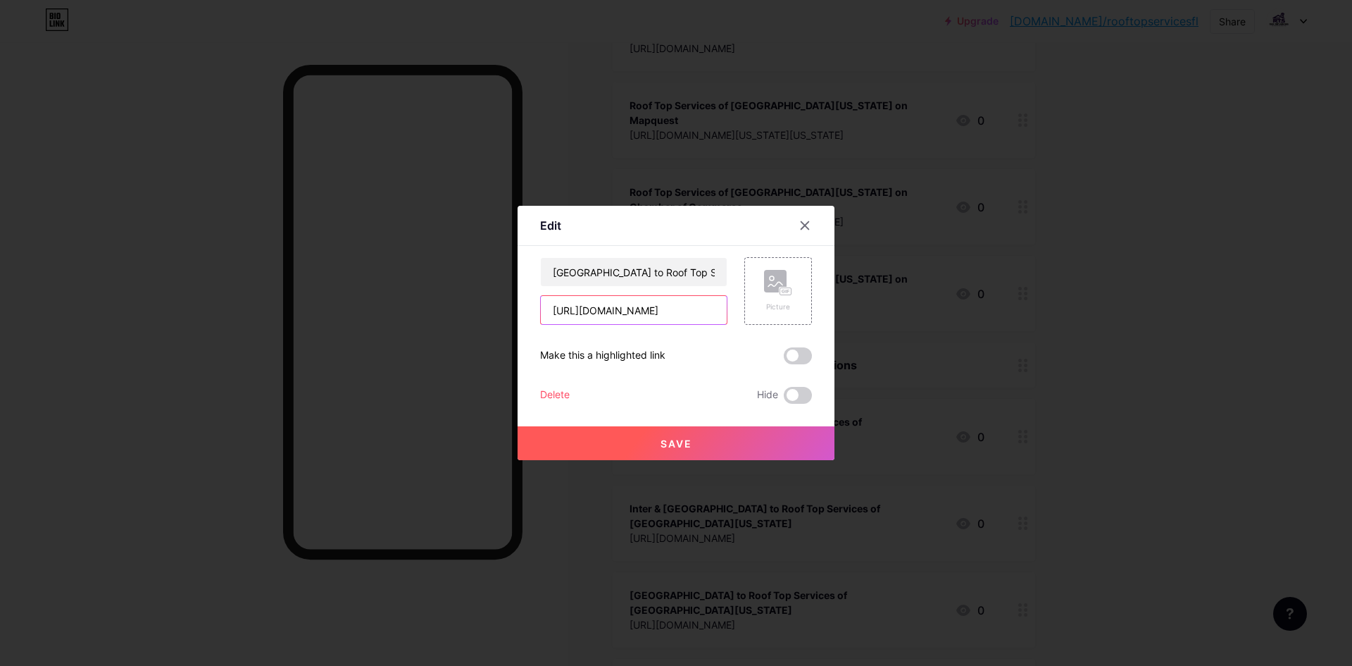
click at [662, 313] on input "[URL][DOMAIN_NAME]" at bounding box center [634, 310] width 186 height 28
click at [621, 266] on input "[GEOGRAPHIC_DATA] to Roof Top Services of [GEOGRAPHIC_DATA][US_STATE]" at bounding box center [634, 272] width 186 height 28
drag, startPoint x: 858, startPoint y: 151, endPoint x: 849, endPoint y: 169, distance: 19.5
click at [858, 151] on div at bounding box center [676, 333] width 1352 height 666
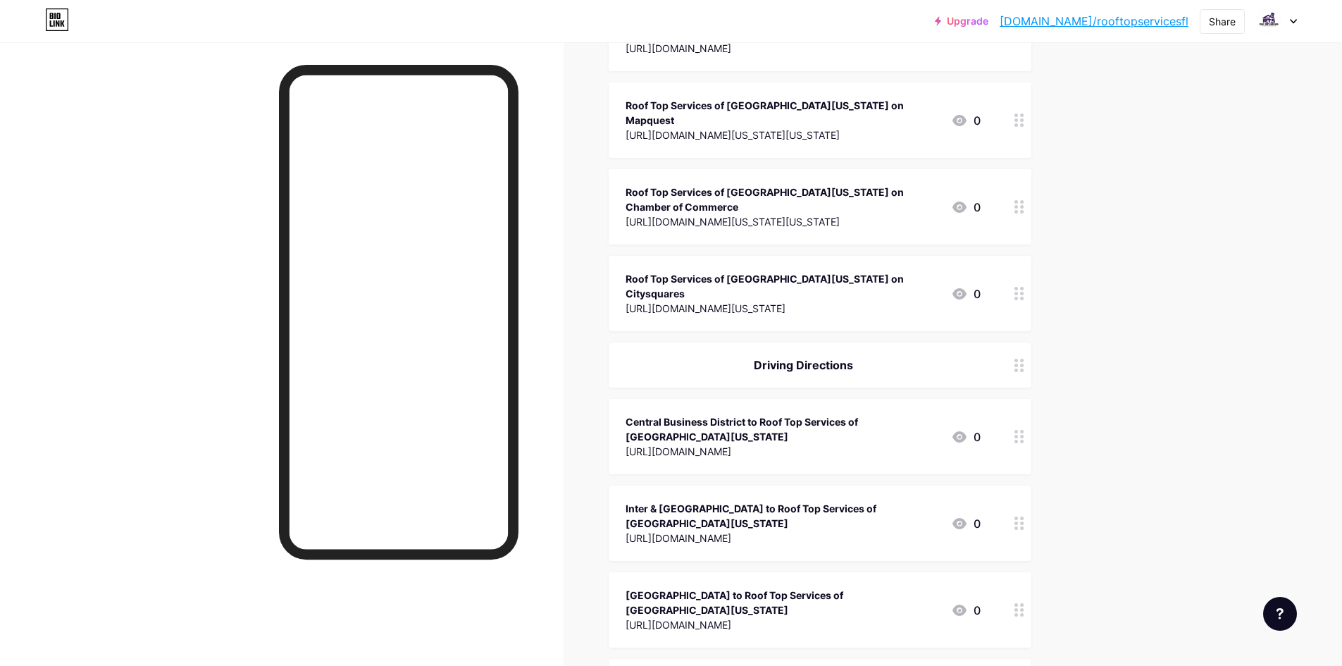
copy div "Other Profile"
drag, startPoint x: 763, startPoint y: 441, endPoint x: 863, endPoint y: 442, distance: 100.0
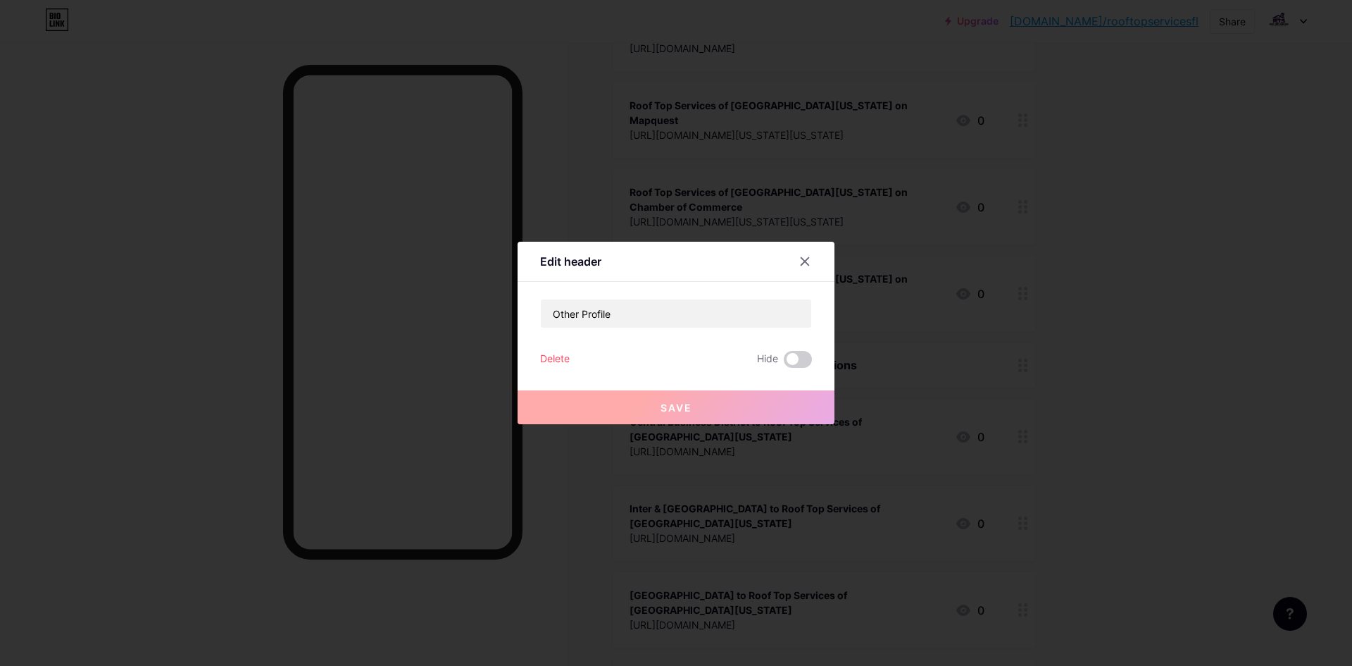
click at [655, 158] on div at bounding box center [676, 333] width 1352 height 666
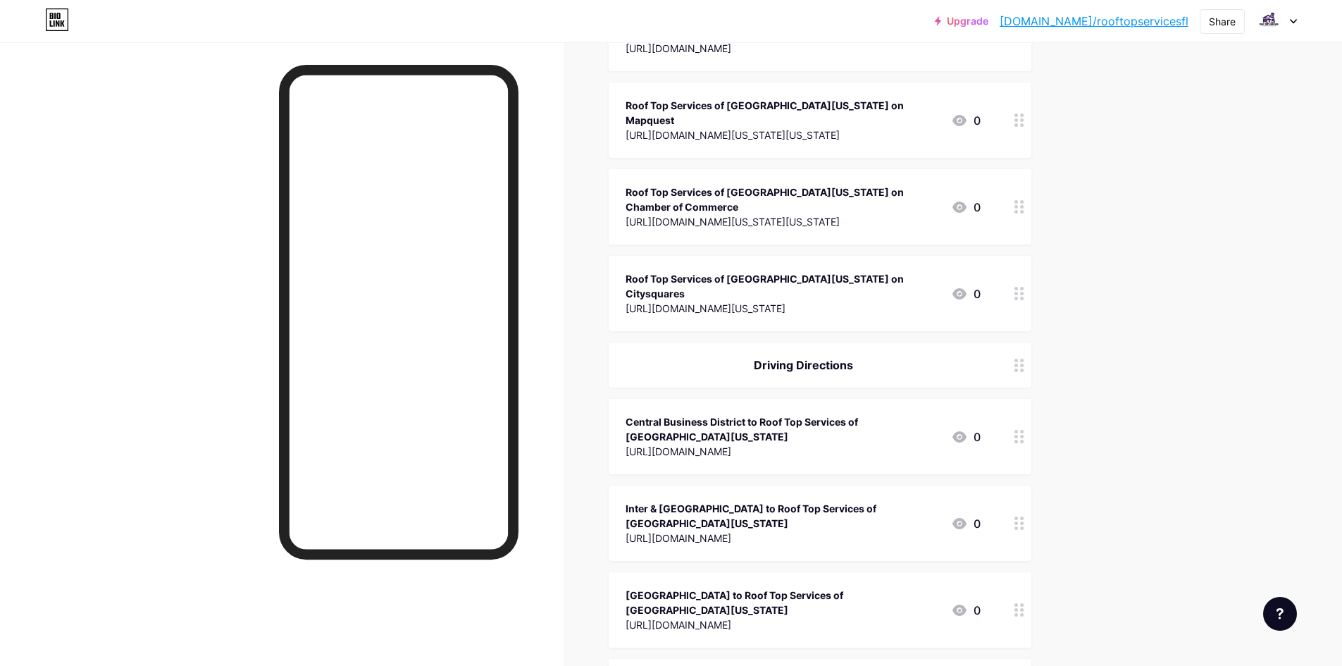
click at [804, 356] on div "Driving Directions" at bounding box center [802, 364] width 355 height 17
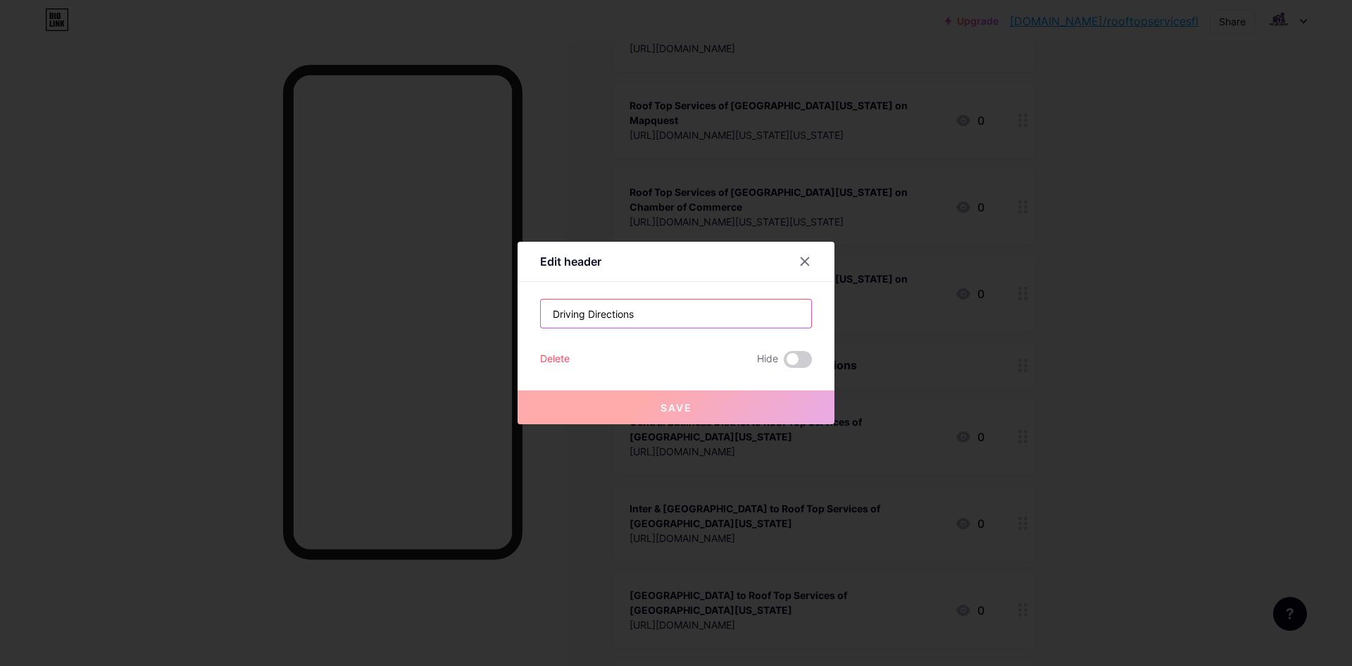
click at [548, 316] on input "Driving Directions" at bounding box center [676, 313] width 270 height 28
click at [945, 299] on div at bounding box center [676, 333] width 1352 height 666
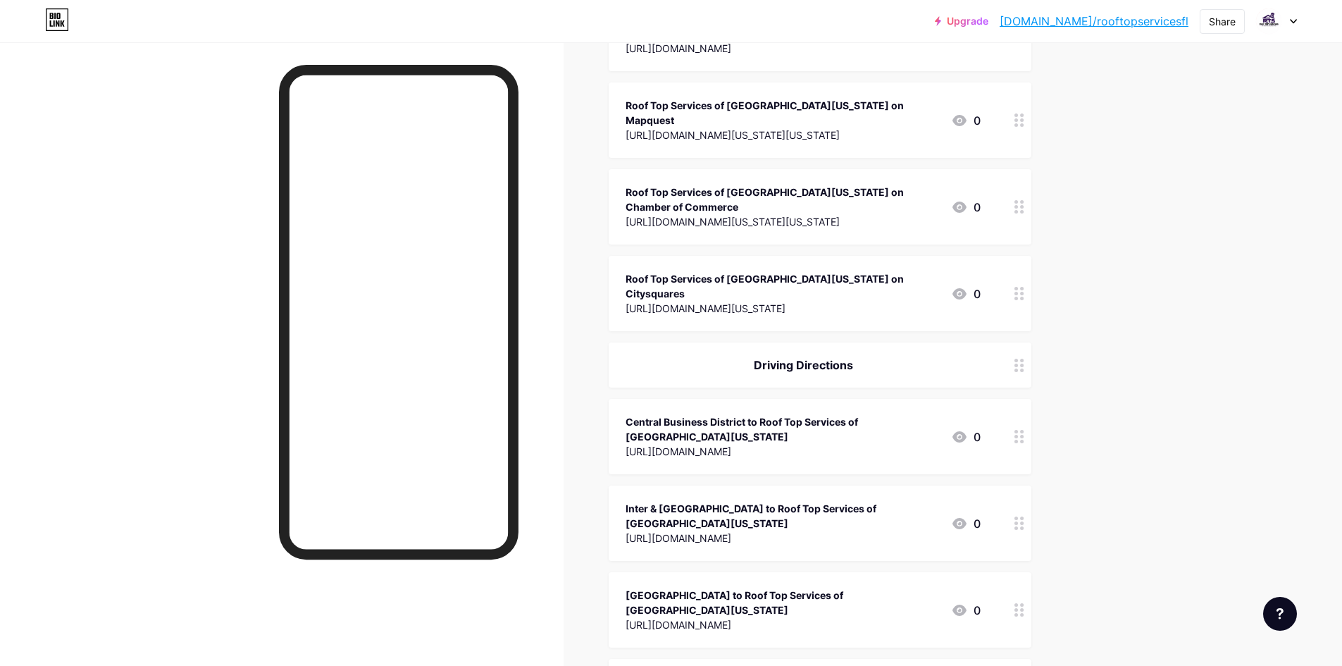
click at [752, 444] on div "[URL][DOMAIN_NAME]" at bounding box center [782, 451] width 314 height 15
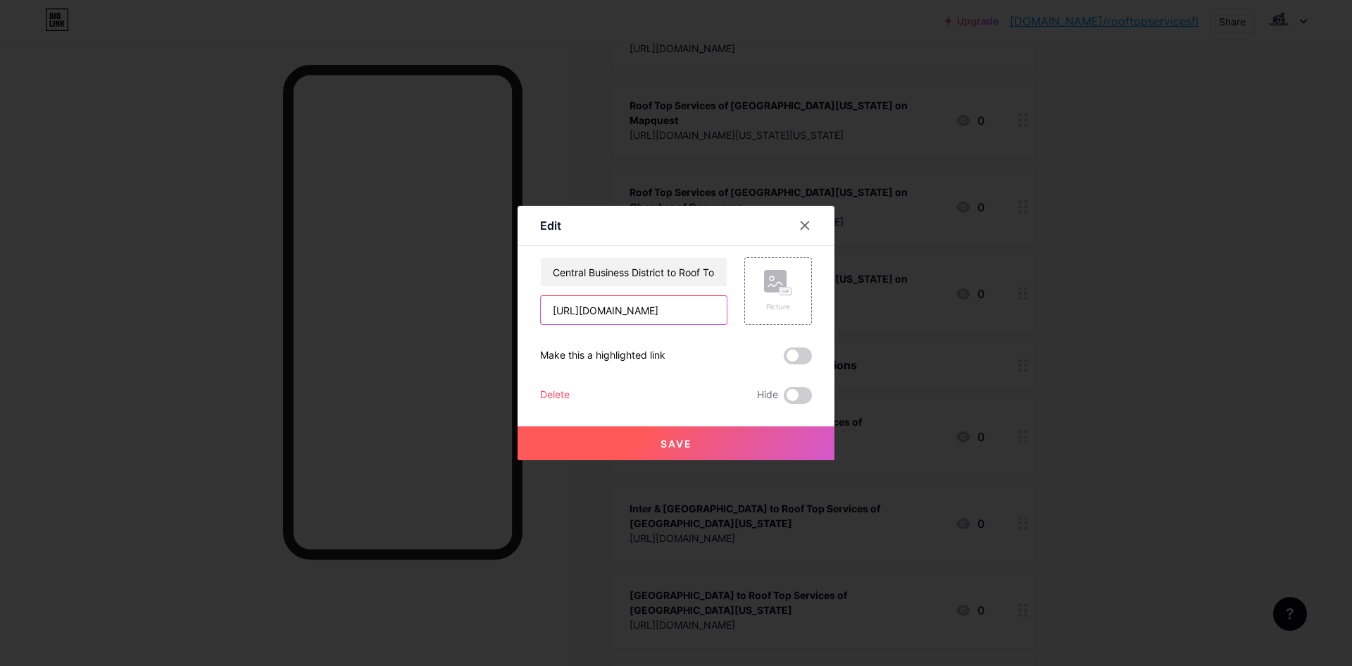
click at [669, 310] on input "[URL][DOMAIN_NAME]" at bounding box center [634, 310] width 186 height 28
click at [1026, 280] on div at bounding box center [676, 333] width 1352 height 666
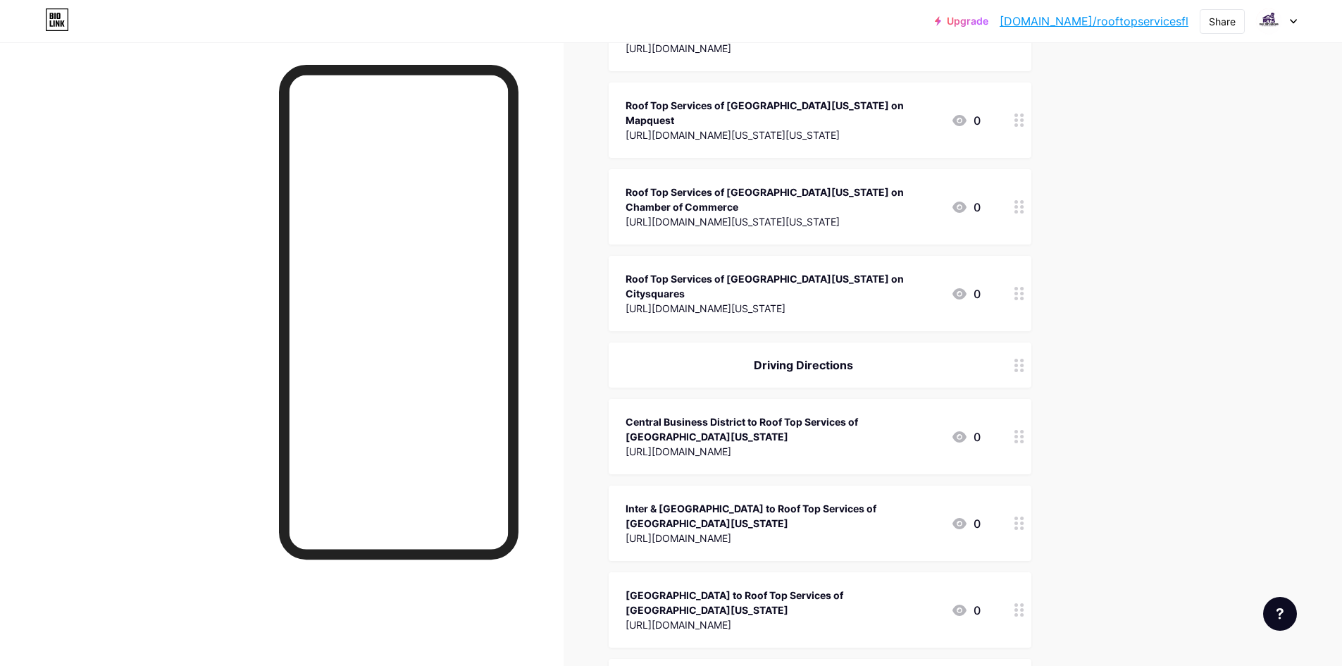
click at [760, 530] on div "[URL][DOMAIN_NAME]" at bounding box center [782, 537] width 314 height 15
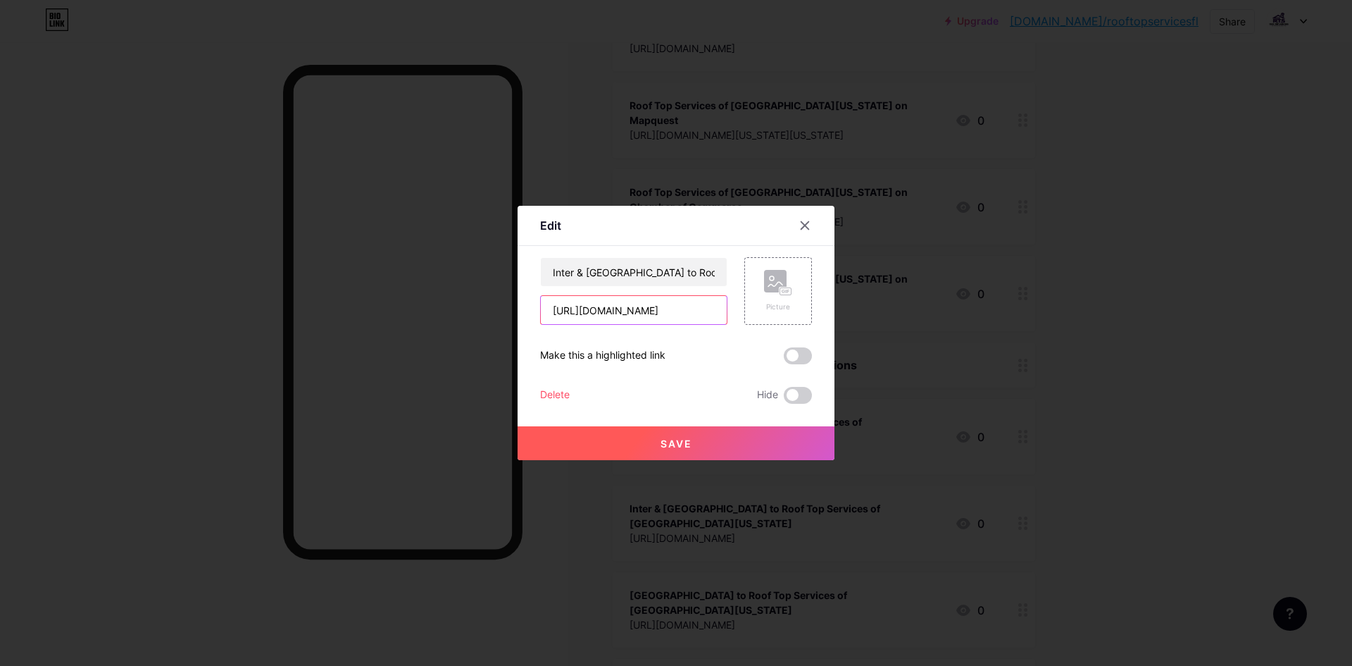
click at [705, 320] on input "[URL][DOMAIN_NAME]" at bounding box center [634, 310] width 186 height 28
click at [879, 257] on div at bounding box center [676, 333] width 1352 height 666
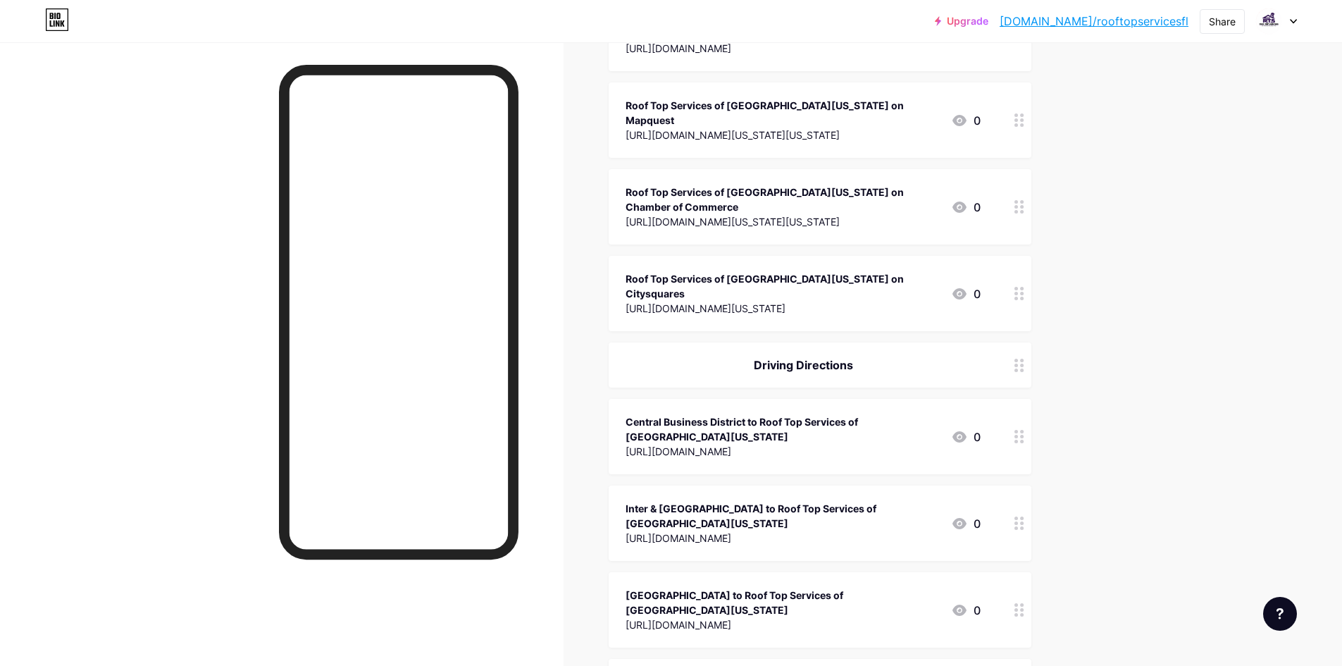
click at [770, 617] on div "[URL][DOMAIN_NAME]" at bounding box center [782, 624] width 314 height 15
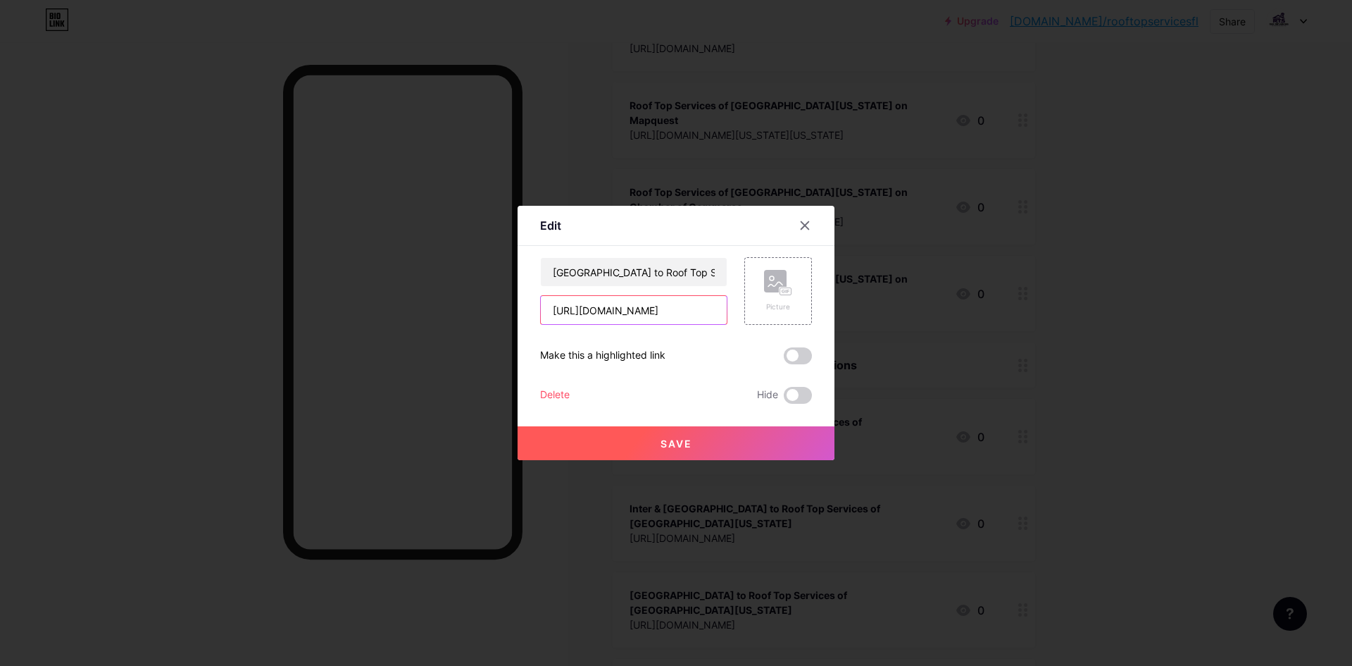
click at [669, 314] on input "[URL][DOMAIN_NAME]" at bounding box center [634, 310] width 186 height 28
click at [764, 185] on div at bounding box center [676, 333] width 1352 height 666
